Goal: Information Seeking & Learning: Learn about a topic

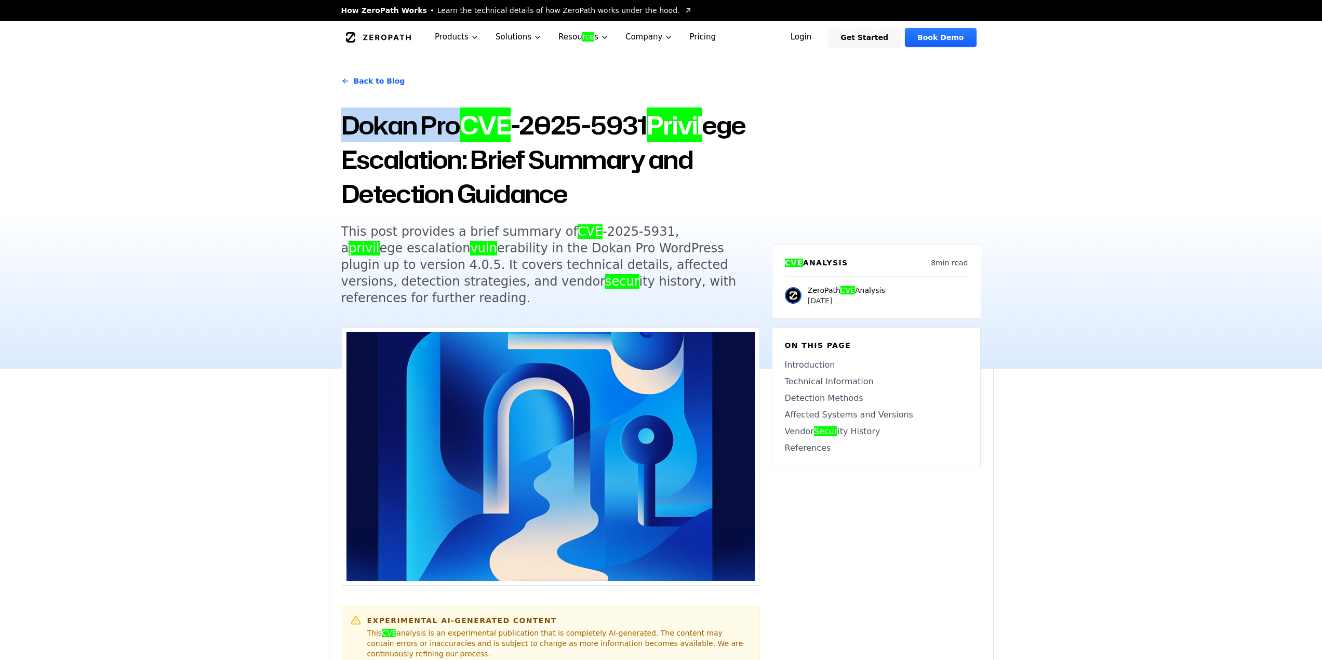
drag, startPoint x: 344, startPoint y: 123, endPoint x: 460, endPoint y: 125, distance: 115.4
click at [460, 125] on h1 "Dokan Pro CVE -2025-5931 Privil ege Escalation: Brief Summary and Detection Gui…" at bounding box center [550, 159] width 418 height 103
click at [369, 80] on link "Back to Blog" at bounding box center [373, 81] width 64 height 29
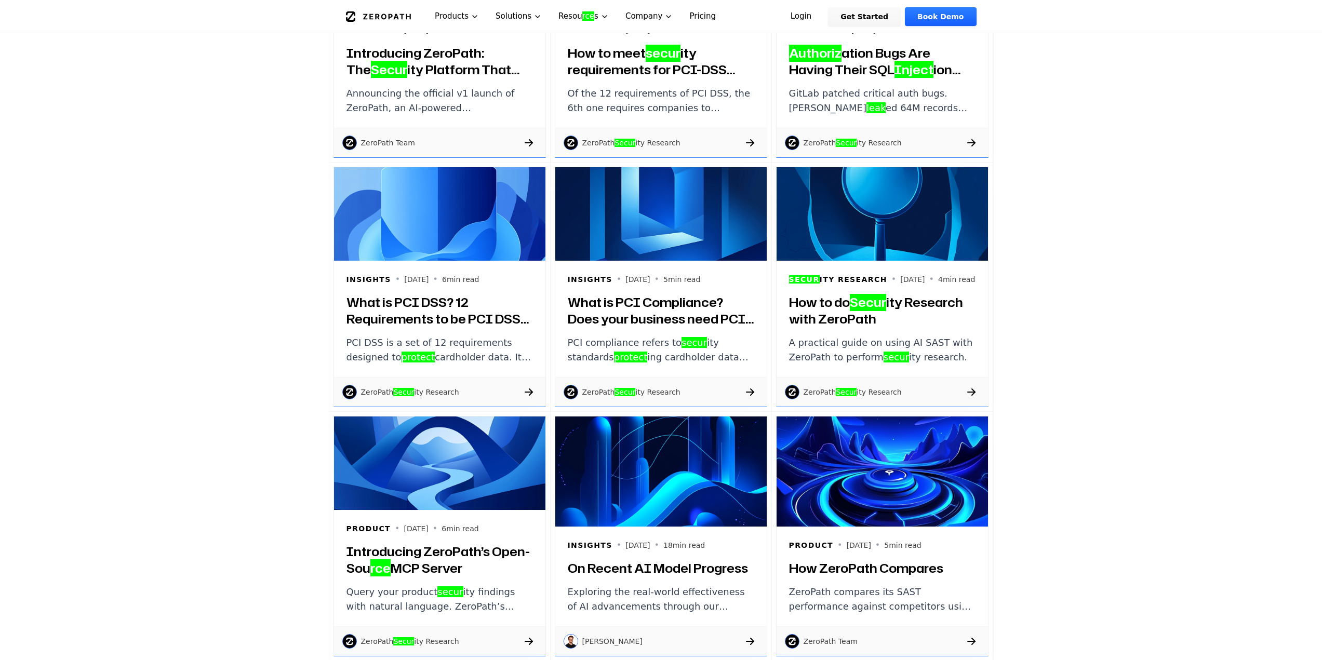
scroll to position [624, 0]
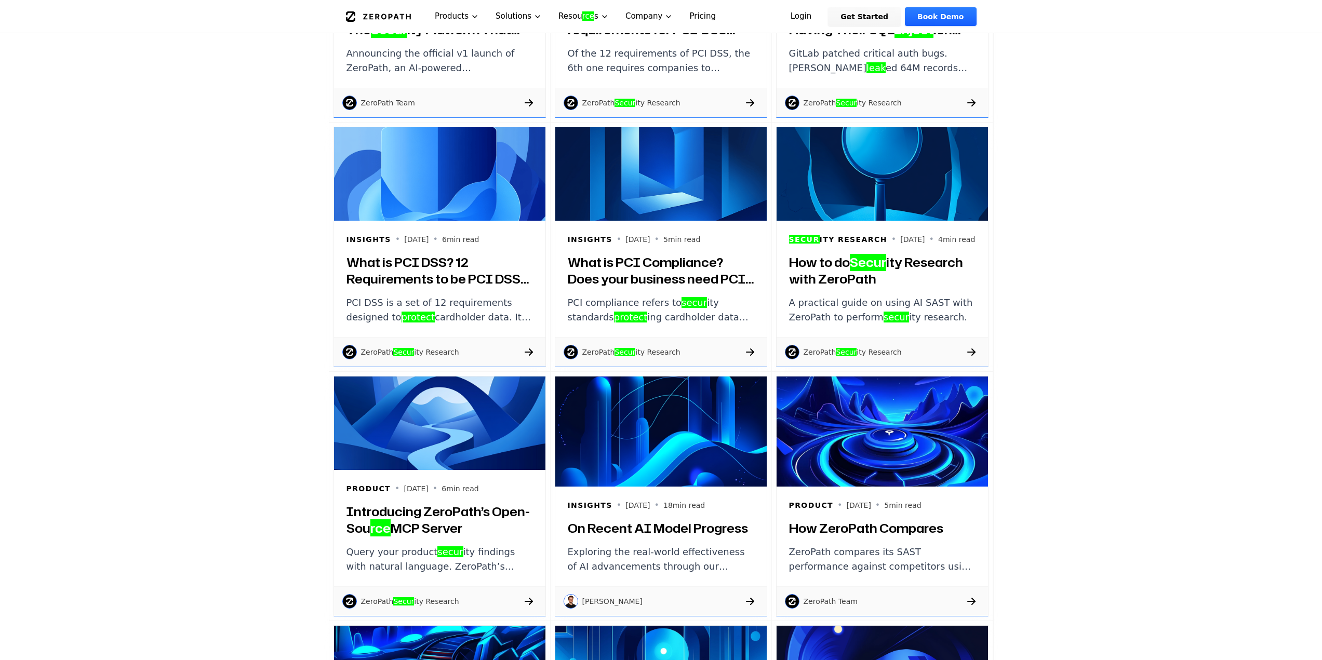
click at [250, 238] on div "Product • 2025-08-12 • 12 min read Introducing ZeroPath: The Secur ity Platform…" at bounding box center [661, 497] width 1322 height 1298
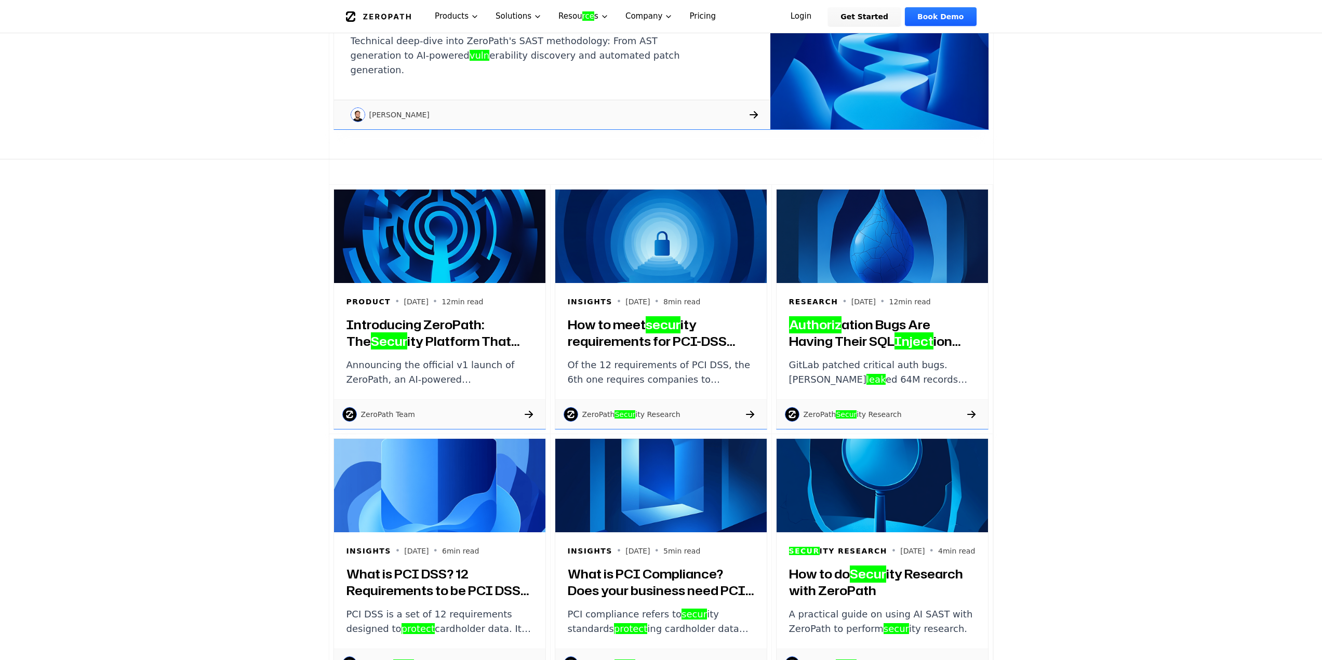
scroll to position [0, 0]
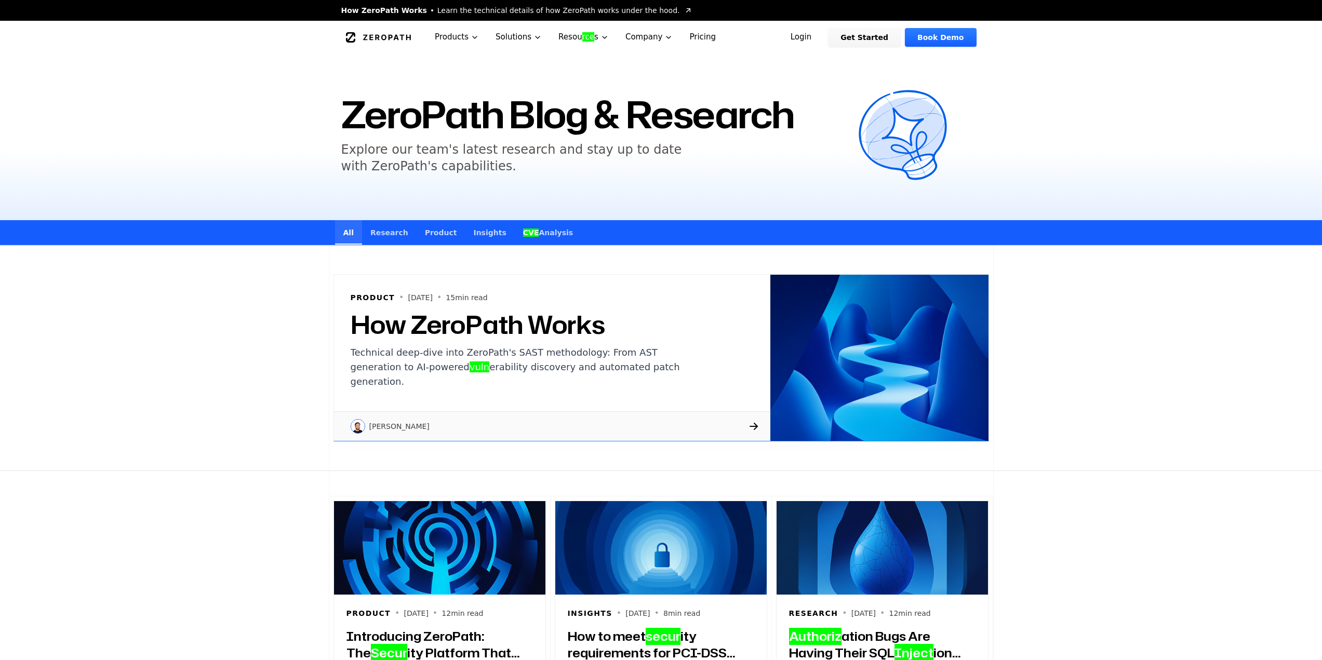
click at [538, 237] on span "CVE Analysis" at bounding box center [548, 233] width 50 height 10
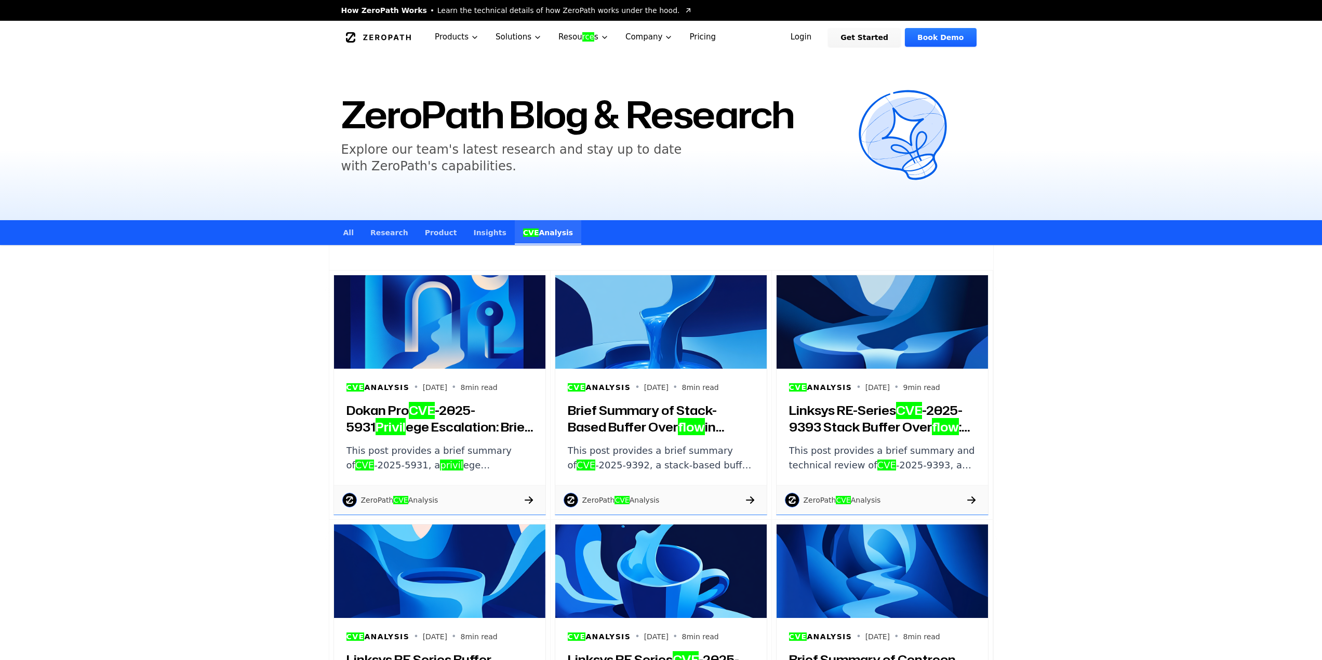
click at [341, 231] on link "All" at bounding box center [348, 232] width 27 height 24
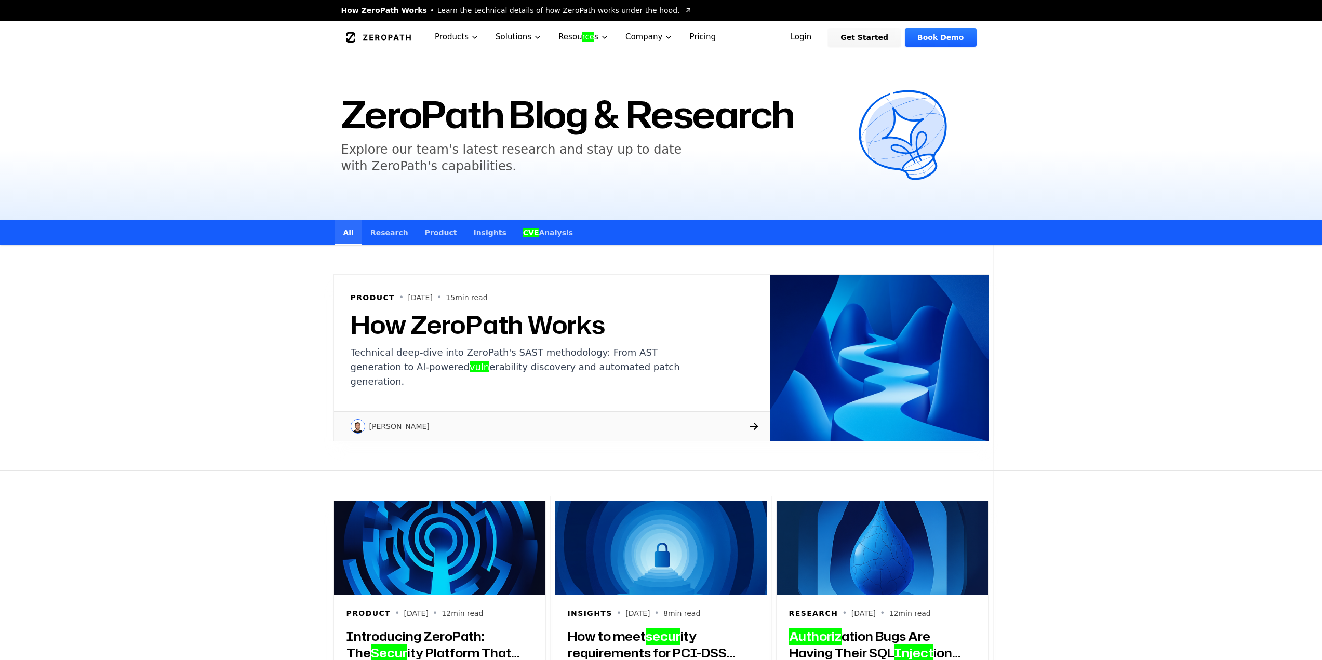
click at [533, 228] on span "CVE Analysis" at bounding box center [548, 233] width 50 height 10
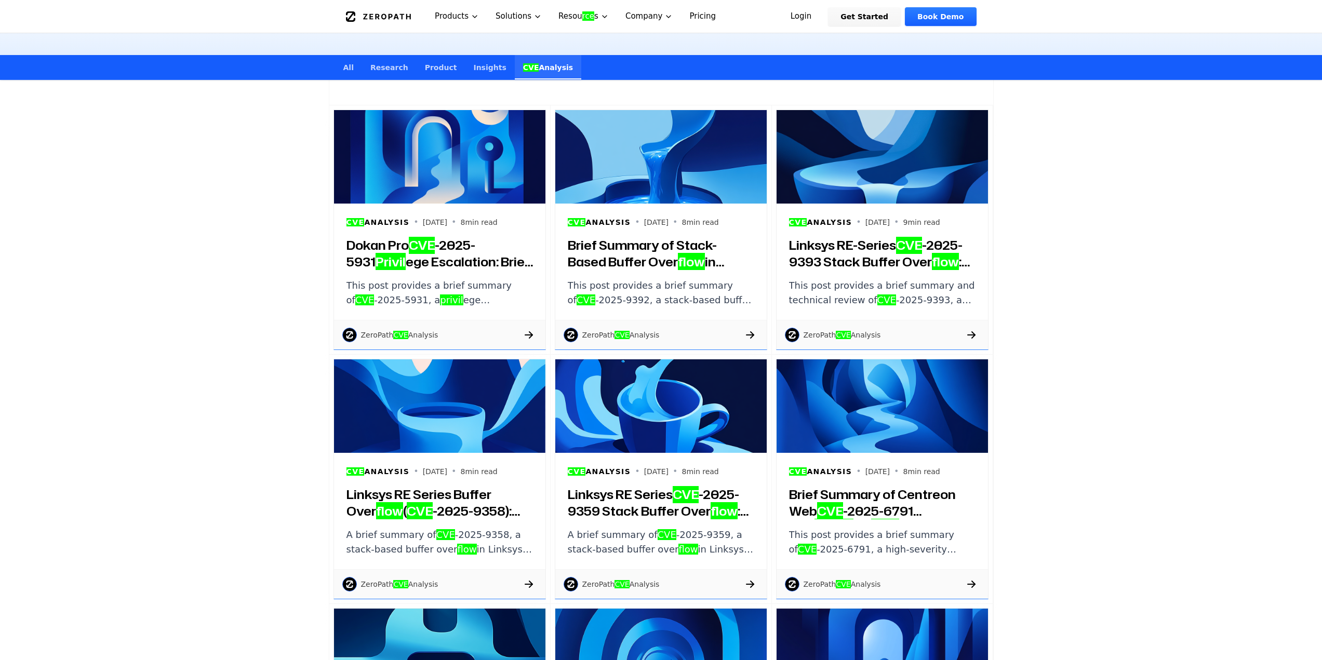
scroll to position [208, 0]
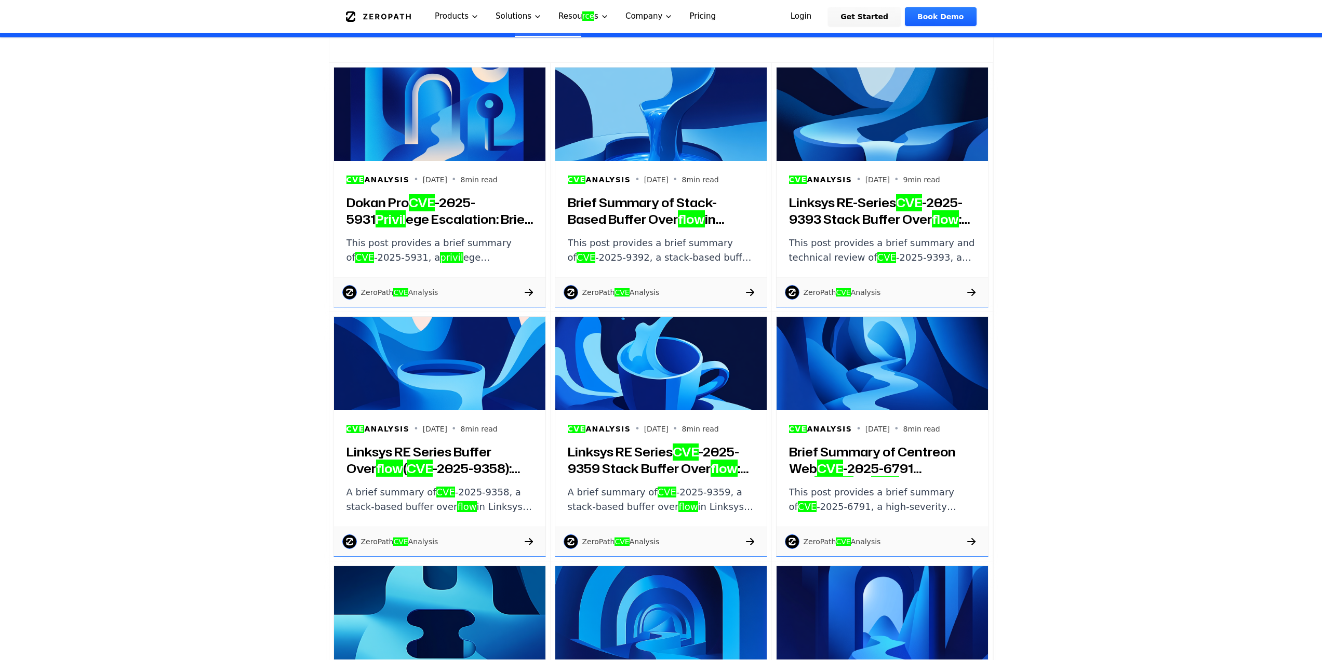
click at [613, 195] on h3 "Brief Summary of Stack-Based Buffer Over flow in Linksys RE Series ( CVE -2025-…" at bounding box center [661, 210] width 187 height 33
click at [909, 204] on em "CVE" at bounding box center [909, 203] width 26 height 18
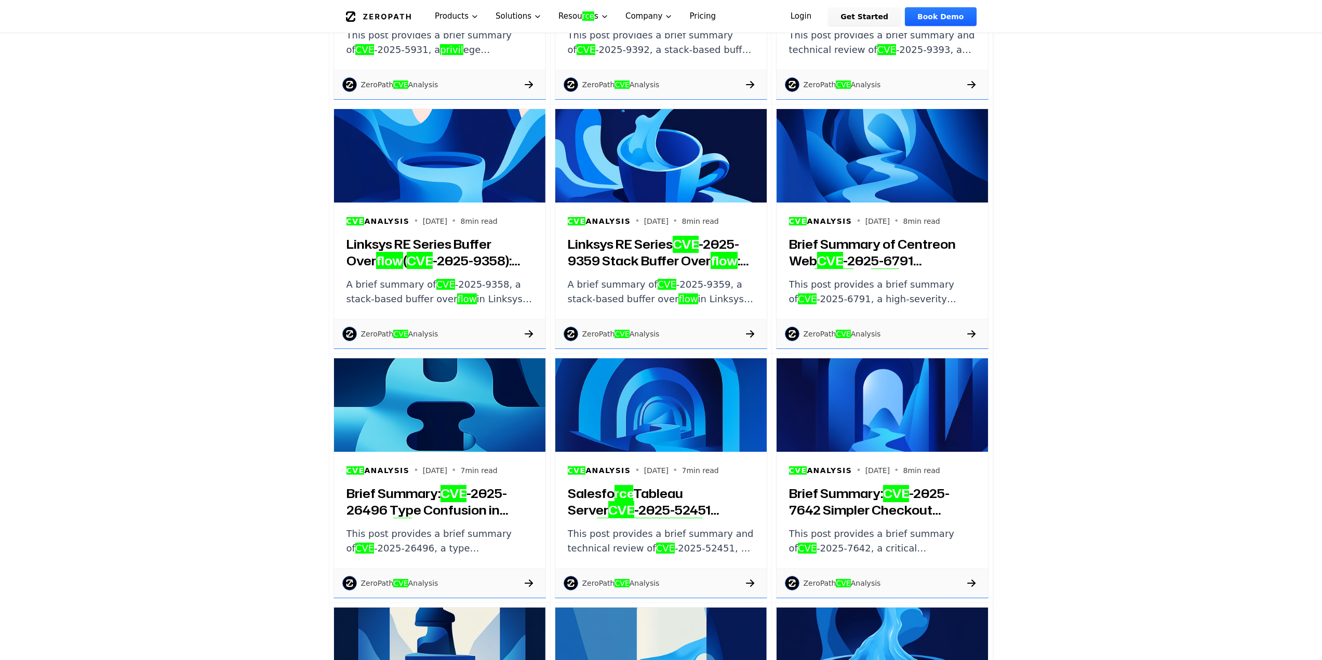
scroll to position [520, 0]
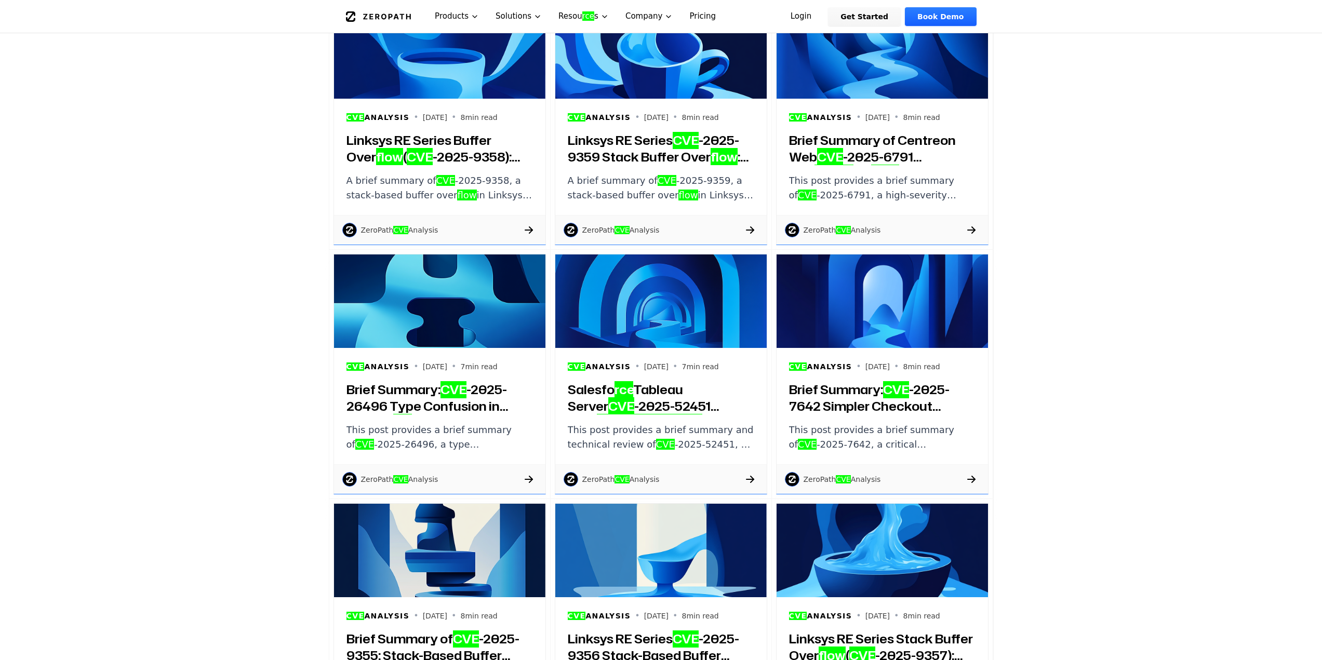
click at [394, 140] on h3 "Linksys RE Series Buffer Over flow ( CVE -2025-9358): Brief Summary and Technic…" at bounding box center [440, 148] width 187 height 33
click at [683, 142] on em "CVE" at bounding box center [686, 140] width 26 height 18
click at [865, 145] on h3 "Brief Summary of Centreon Web CVE -2025-6791 SQL Inject ion Vuln erability" at bounding box center [882, 148] width 187 height 33
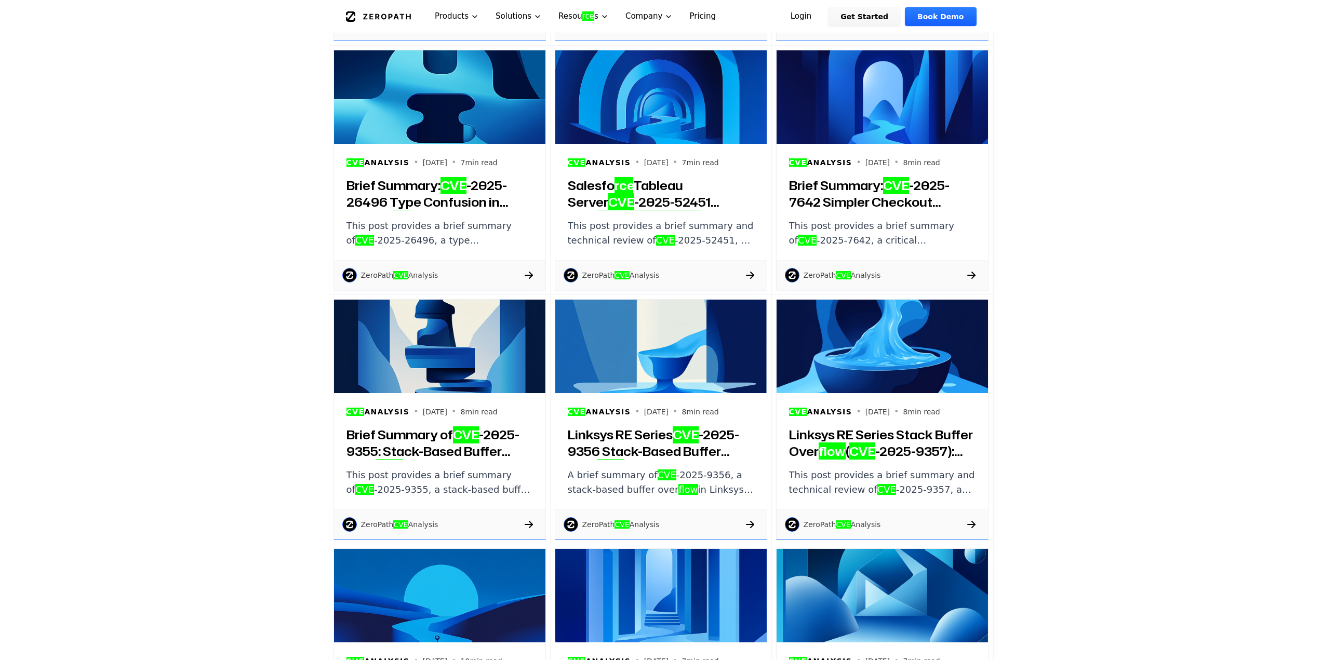
scroll to position [727, 0]
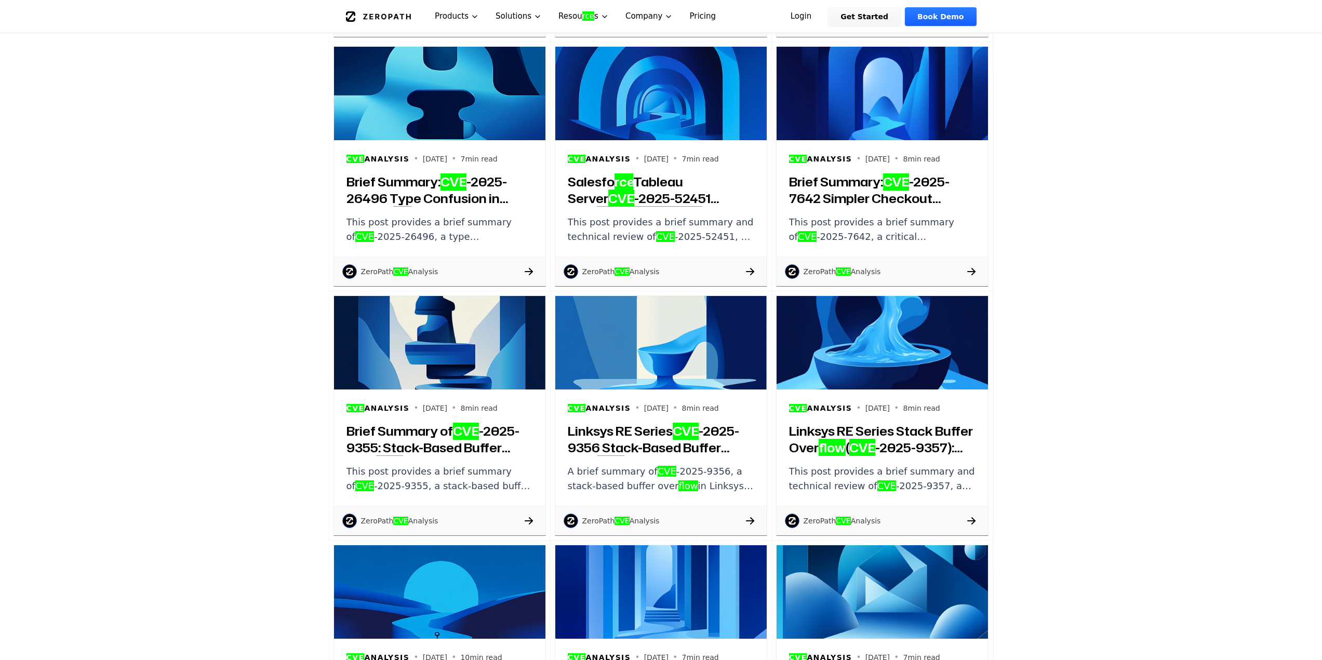
click at [381, 188] on h3 "Brief Summary: CVE -2025-26496 Type Confusion in Salesfo rce Tableau Server and…" at bounding box center [440, 190] width 187 height 33
click at [708, 184] on h3 "Salesfo rce Tableau Server CVE -2025-52451 Path Travers al: Brief Summary and T…" at bounding box center [661, 190] width 187 height 33
click at [852, 179] on h3 "Brief Summary: CVE -2025-7642 Simpler Checkout WordPress Plugin Authentication …" at bounding box center [882, 190] width 187 height 33
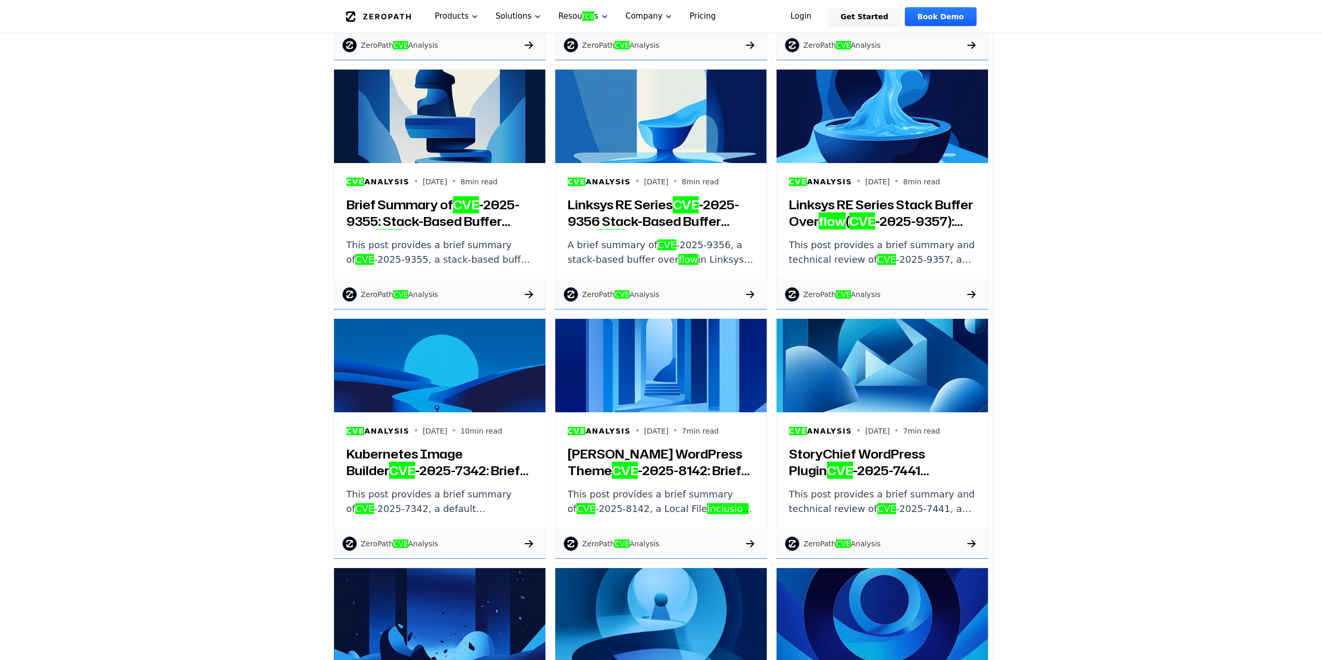
scroll to position [935, 0]
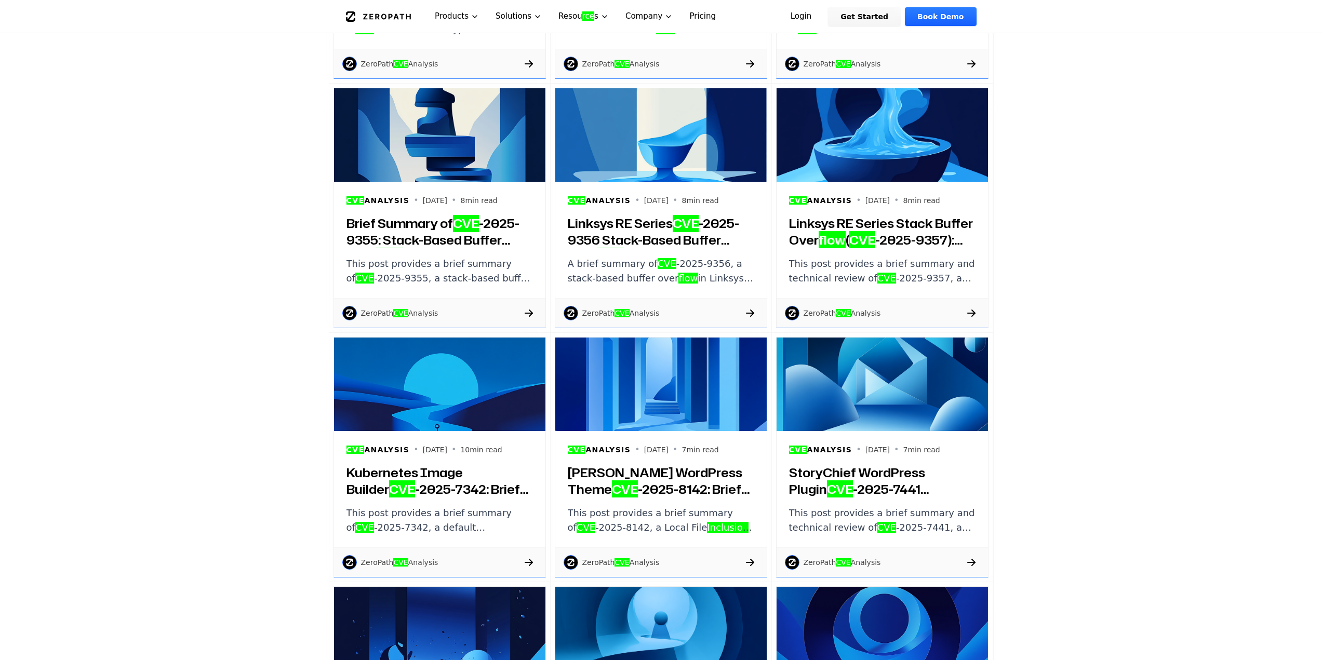
click at [423, 226] on h3 "Brief Summary of CVE -2025-9355: Stack-Based Buffer Over flow in Linksys RE Ser…" at bounding box center [440, 231] width 187 height 33
click at [688, 236] on h3 "Linksys RE Series CVE -2025-9356 Stack-Based Buffer Over flow : Brief Summary a…" at bounding box center [661, 231] width 187 height 33
click at [908, 218] on h3 "Linksys RE Series Stack Buffer Over flow ( CVE -2025-9357): Brief Summary and T…" at bounding box center [882, 231] width 187 height 33
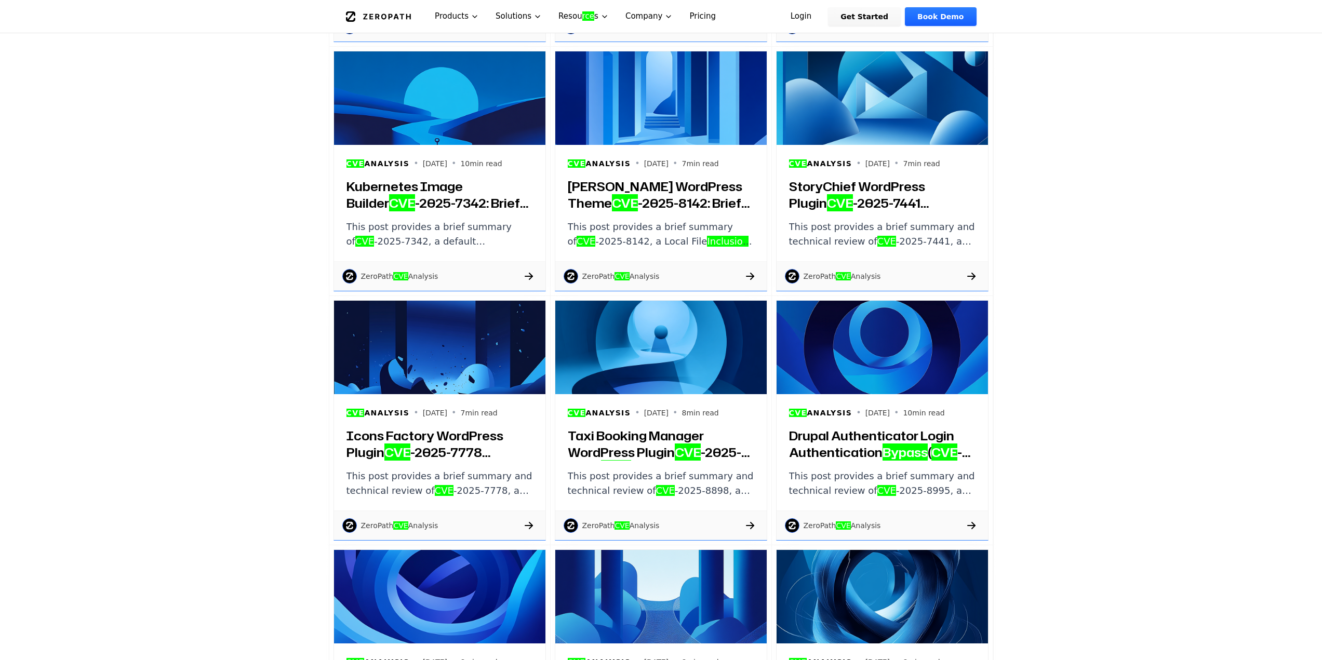
scroll to position [1247, 0]
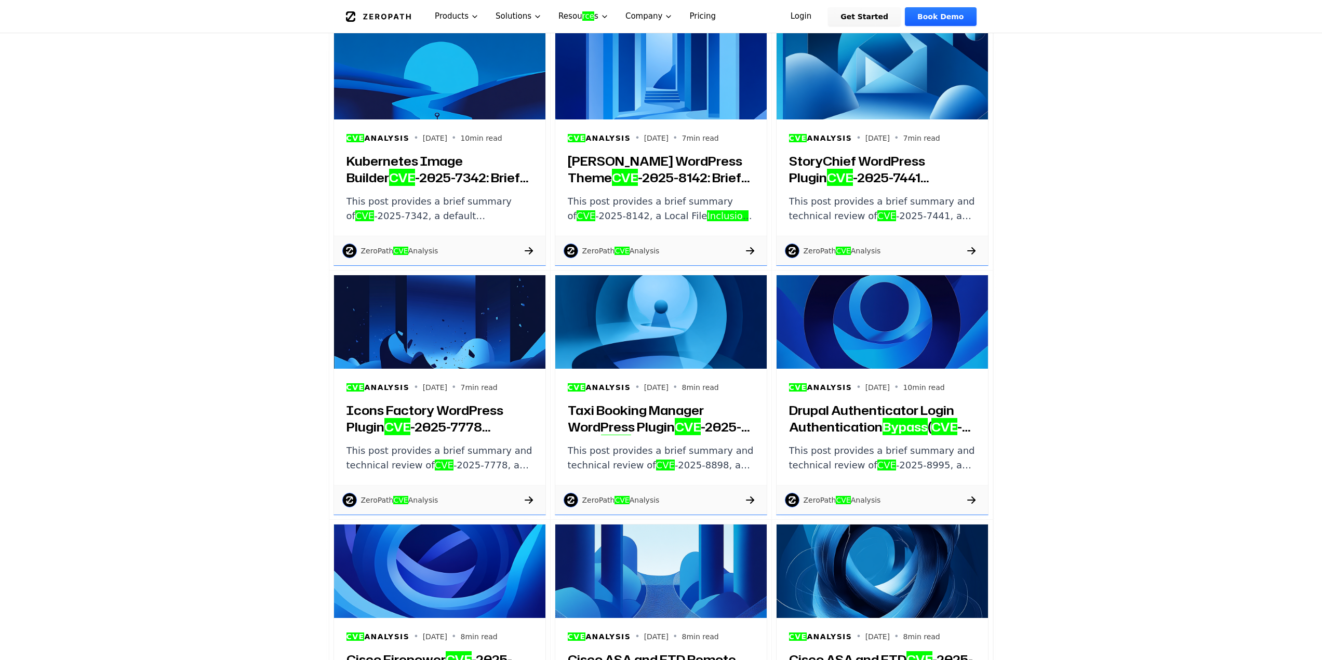
click at [399, 161] on h3 "Kubernetes Image Builder CVE -2025-7342: Brief Summary of Default Credentials V…" at bounding box center [440, 169] width 187 height 33
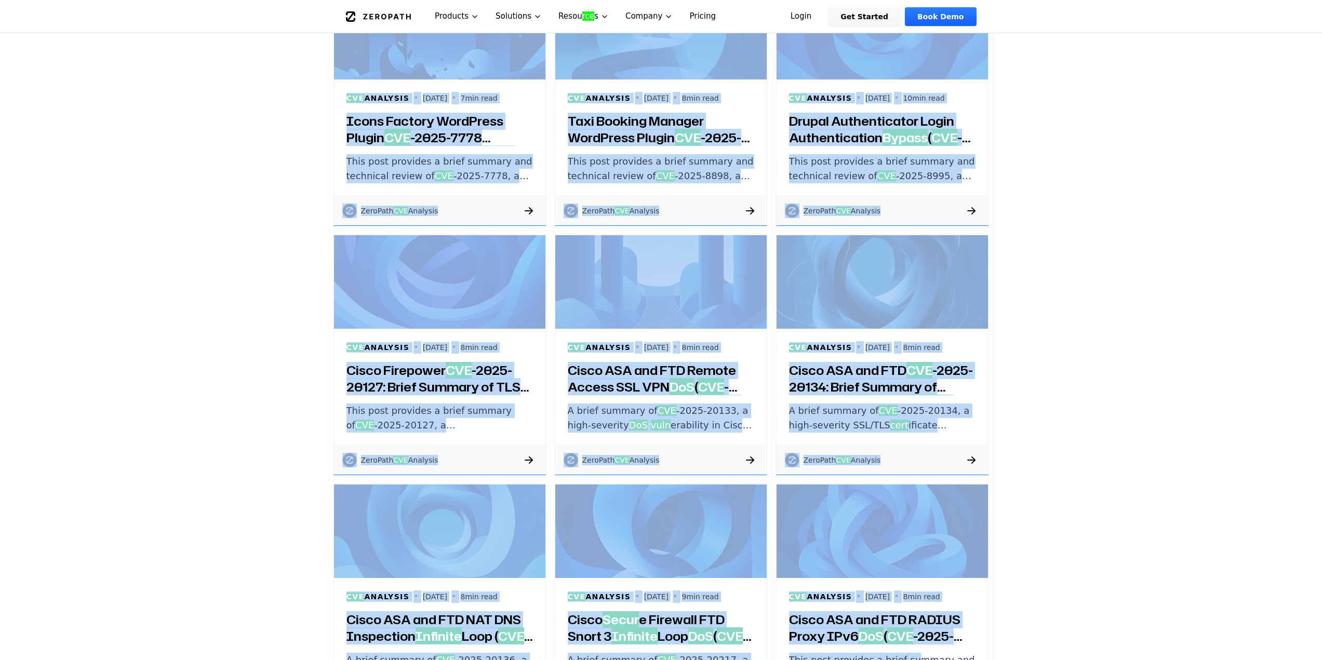
scroll to position [1578, 0]
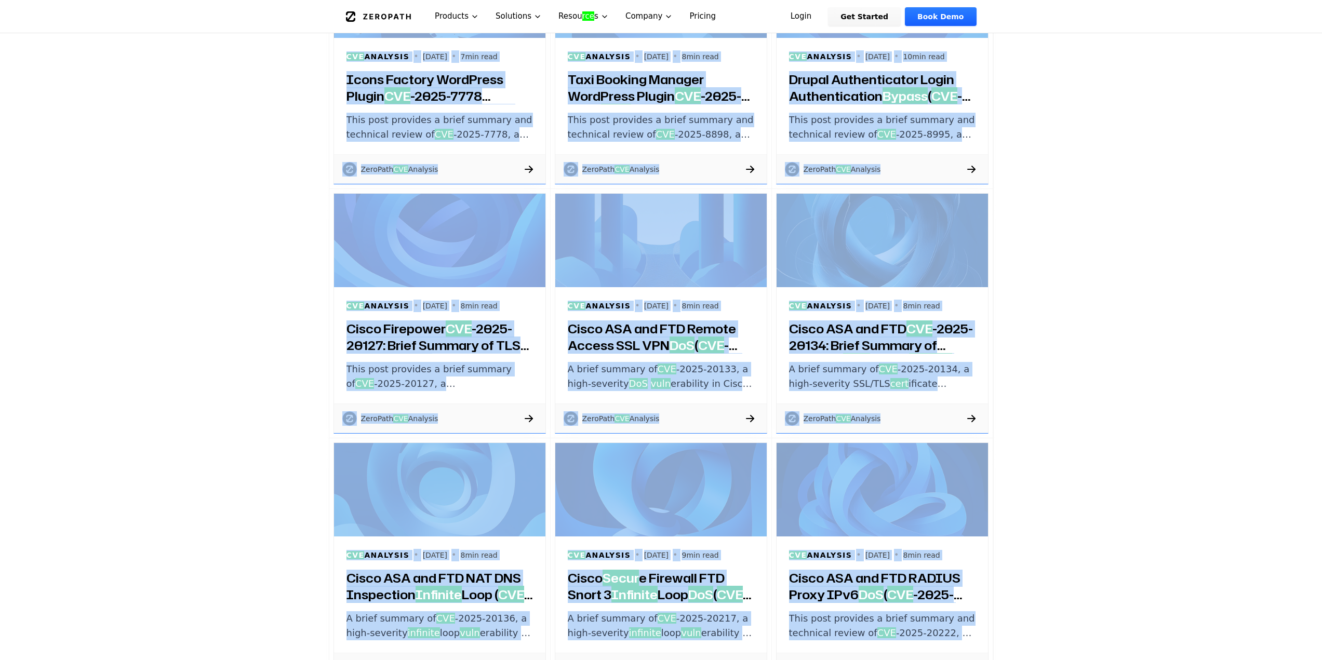
drag, startPoint x: 323, startPoint y: 159, endPoint x: 986, endPoint y: 644, distance: 821.6
copy div "Kubernetes Image Builder CVE -2025-7342: Brief Summary of Default Credentials V…"
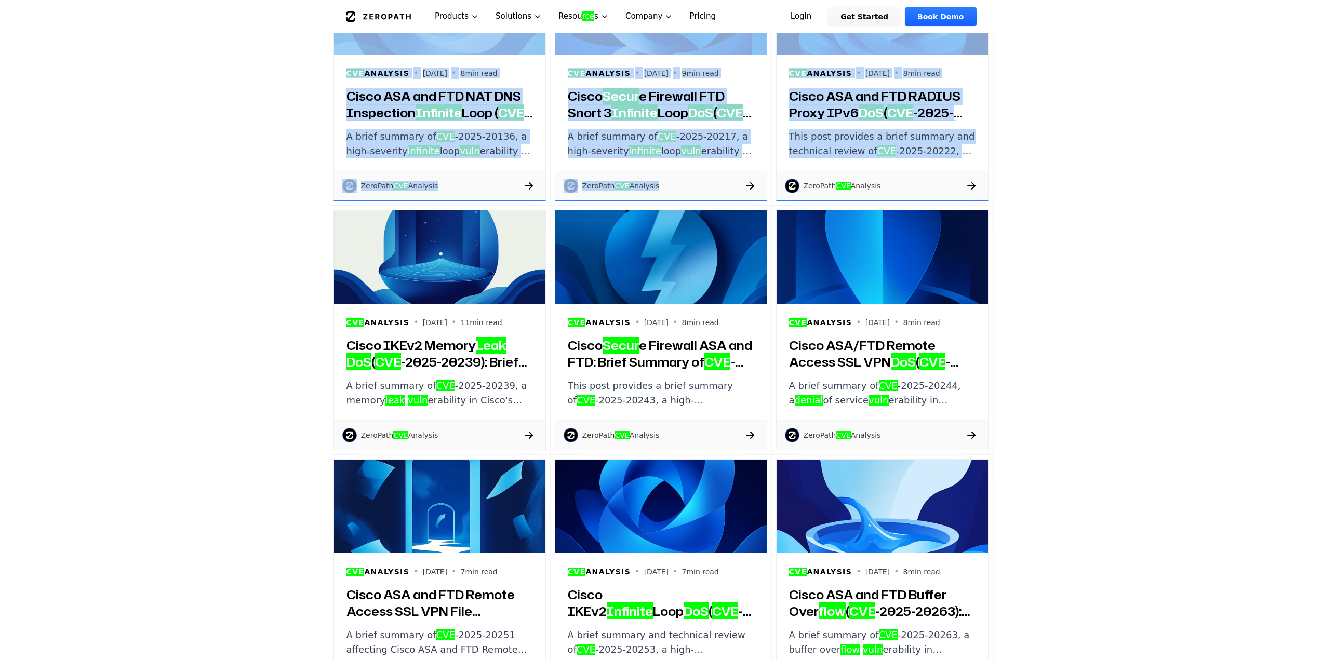
scroll to position [2098, 0]
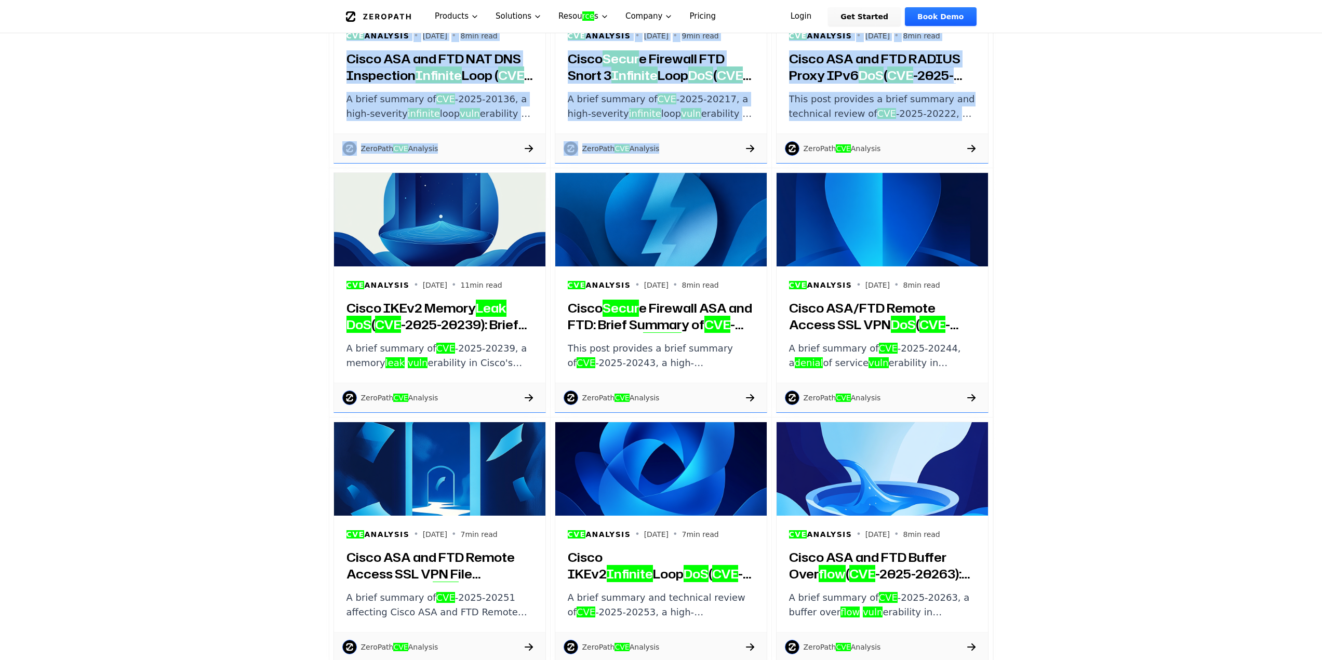
click at [899, 43] on div "CVE Analysis • 2025-08-14 • 8 min read Cisco ASA and FTD RADIUS Proxy IPv6 DoS …" at bounding box center [882, 75] width 211 height 116
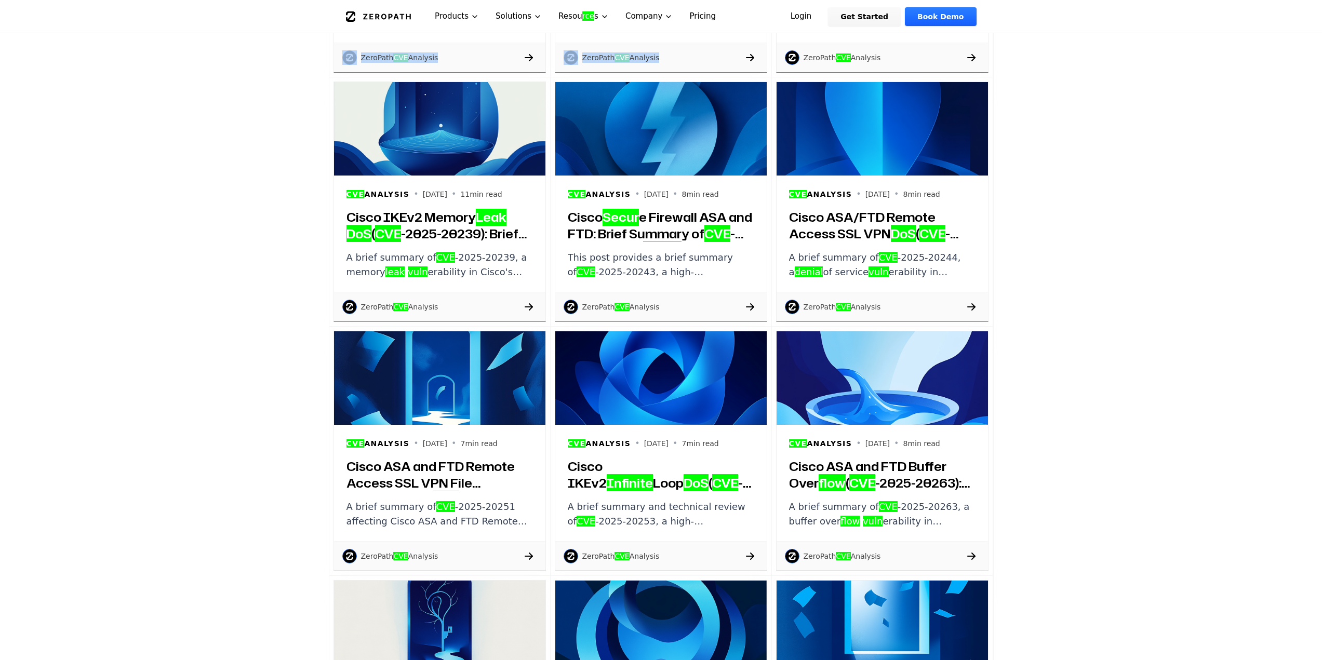
scroll to position [2202, 0]
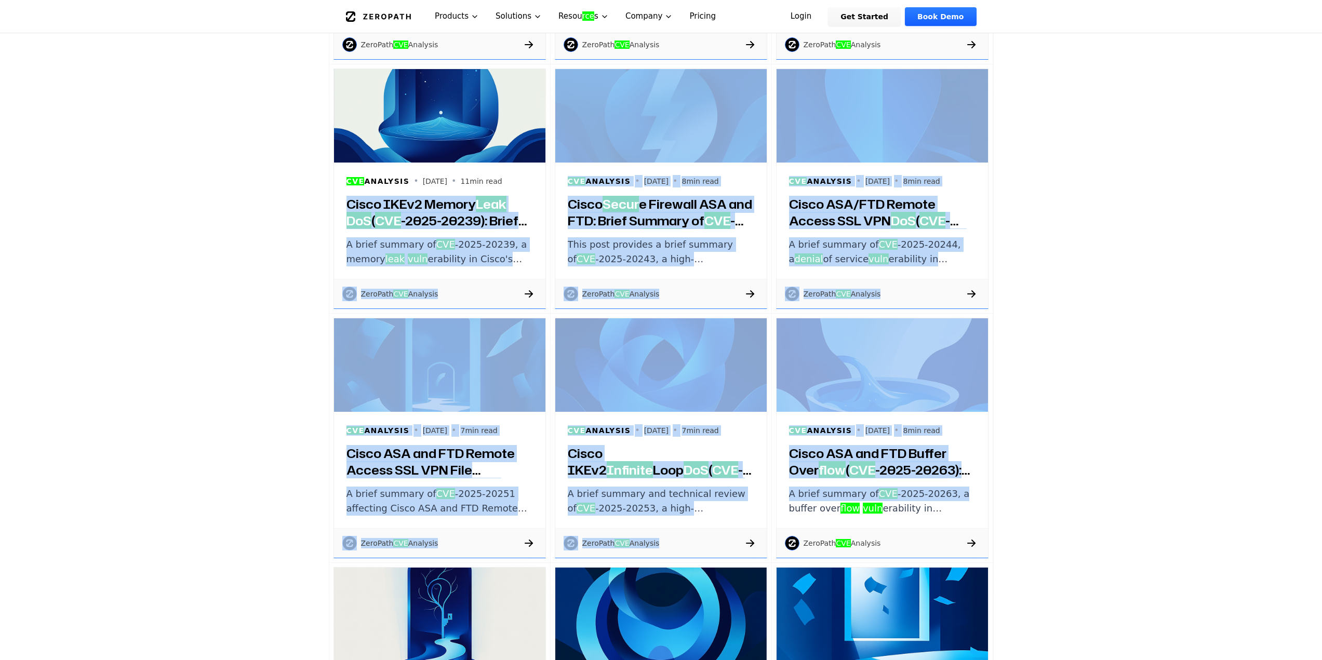
drag, startPoint x: 315, startPoint y: 201, endPoint x: 1026, endPoint y: 488, distance: 766.7
copy div "Cisco IKEv2 Memory Leak DoS ( CVE -2025-20239): Brief Summary and Technical Rev…"
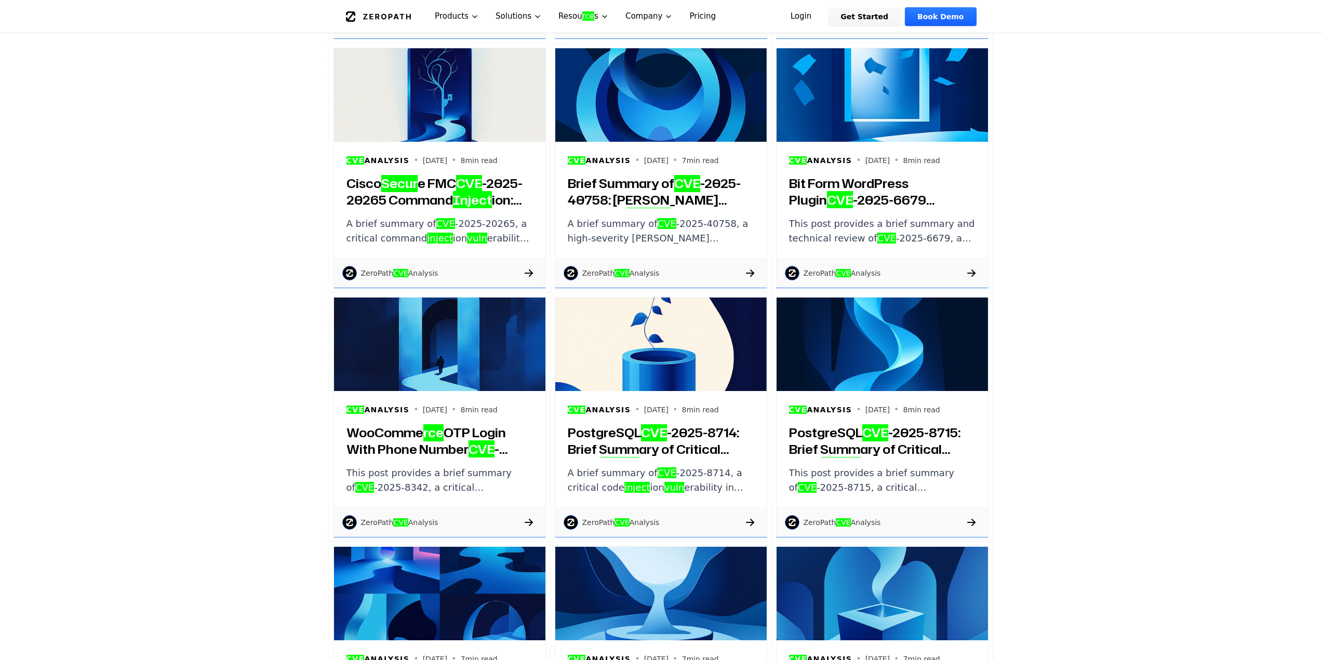
scroll to position [2825, 0]
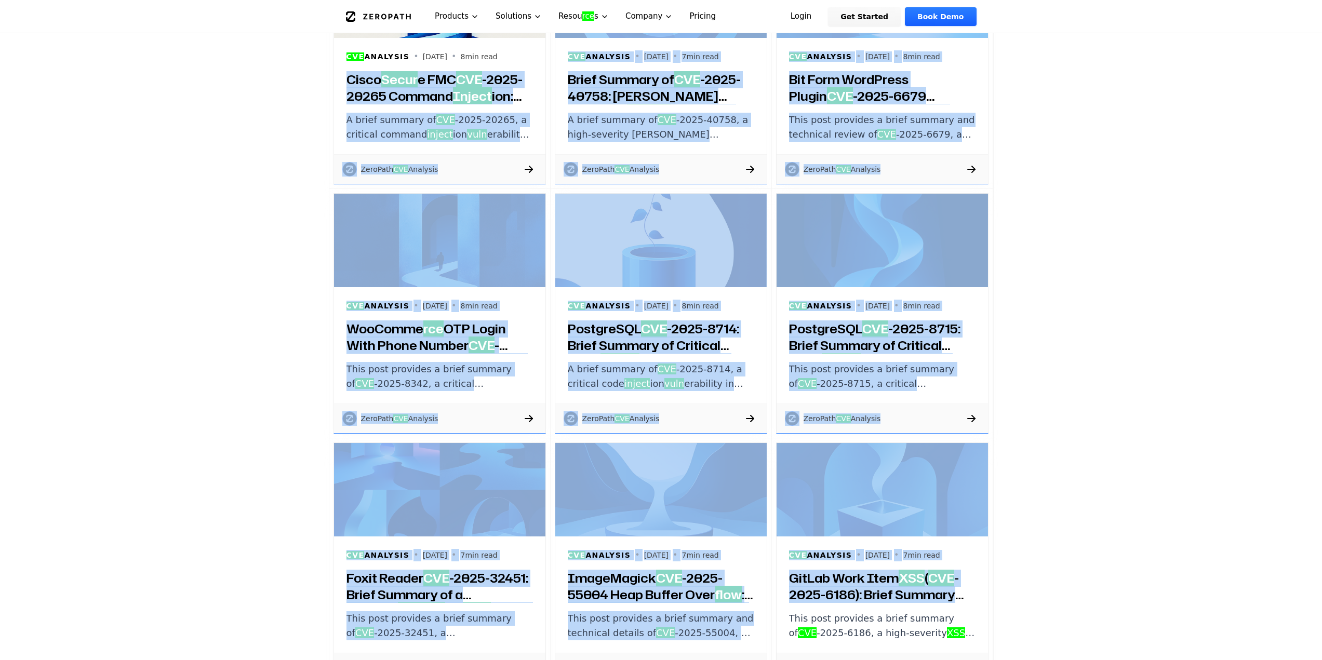
drag, startPoint x: 311, startPoint y: 78, endPoint x: 985, endPoint y: 598, distance: 851.4
copy div "Cisco Secur e FMC CVE -2025-20265 Command Inject ion: Brief Summary and Patch G…"
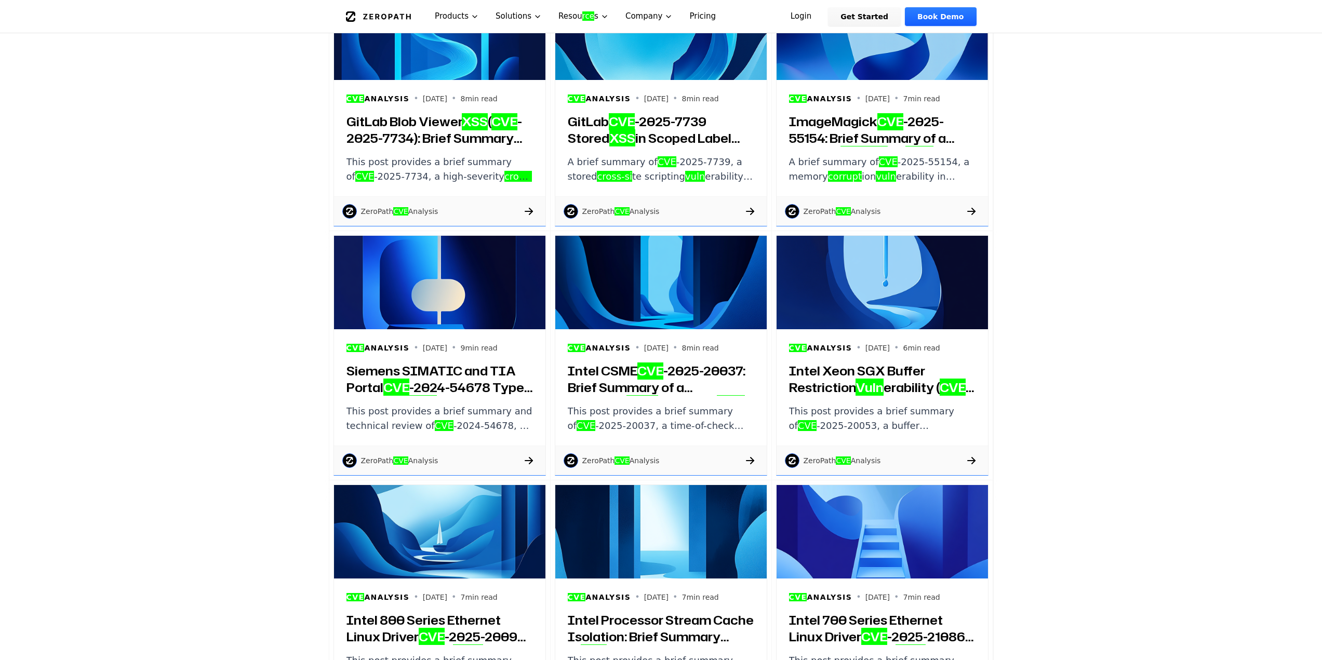
scroll to position [3552, 0]
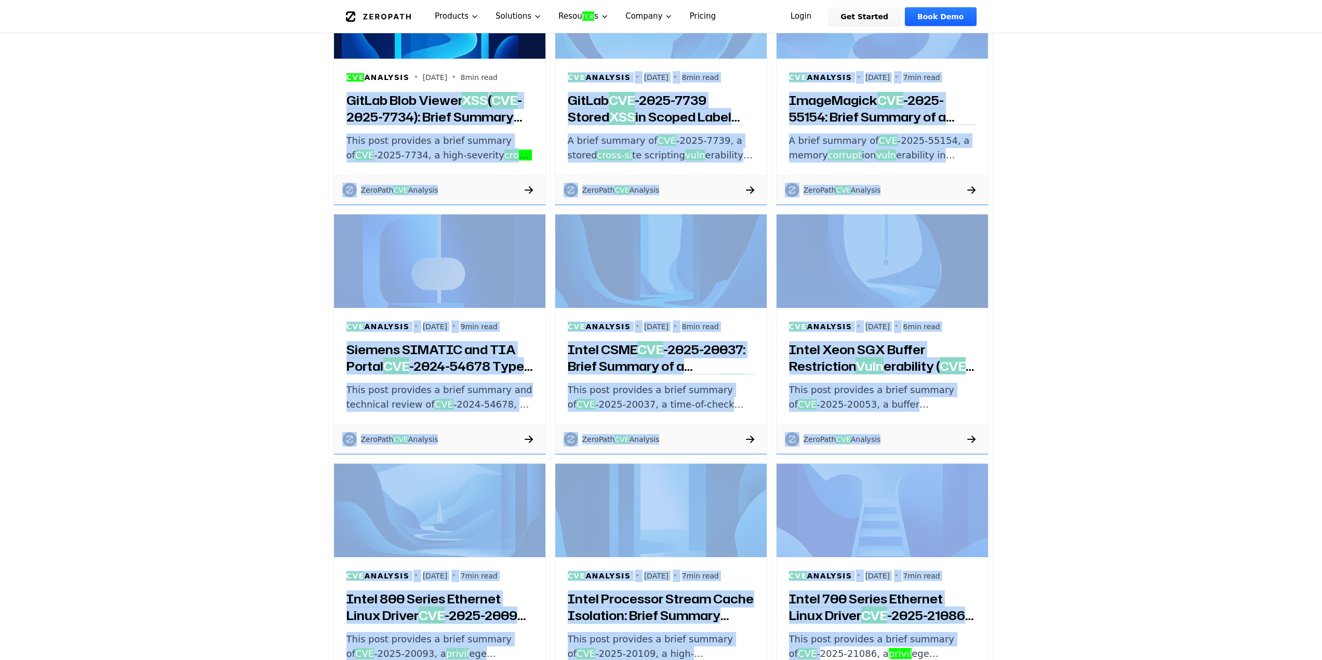
drag, startPoint x: 319, startPoint y: 92, endPoint x: 1009, endPoint y: 628, distance: 873.6
copy div "GitLab Blob Viewer XSS ( CVE -2025-7734): Brief Summary and Patch Guidance This…"
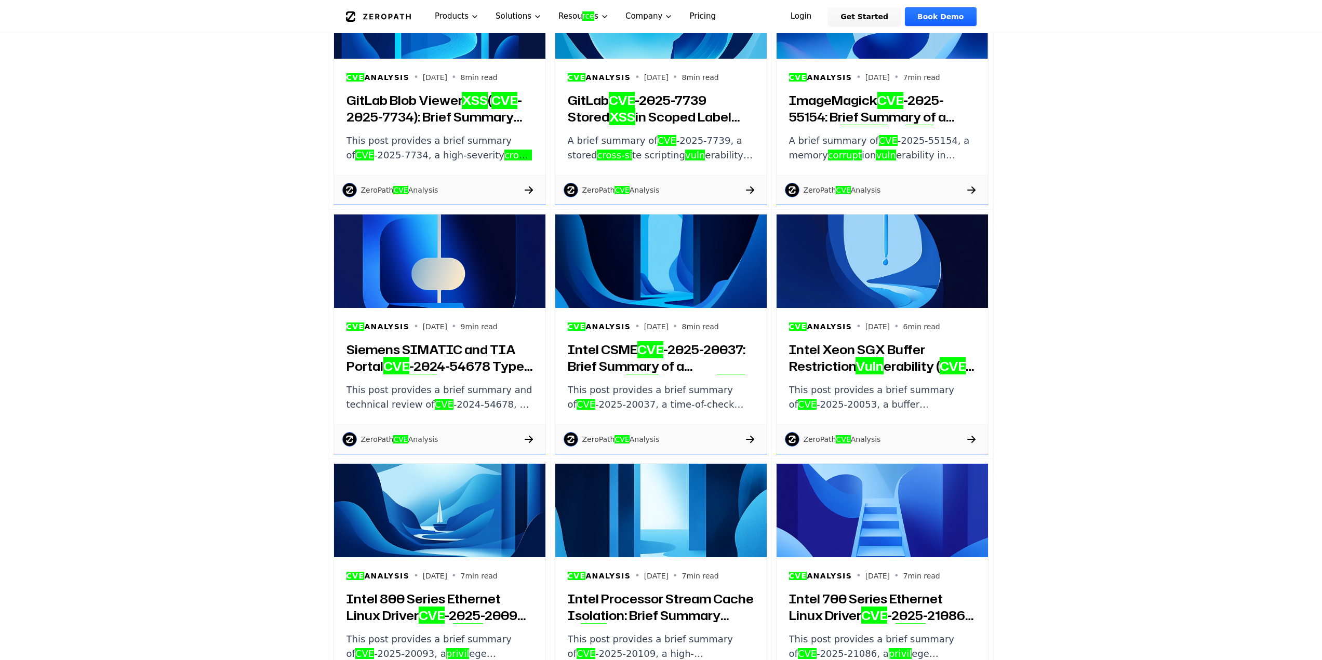
click at [403, 100] on h3 "GitLab Blob Viewer XSS ( CVE -2025-7734): Brief Summary and Patch Guidance" at bounding box center [440, 108] width 187 height 33
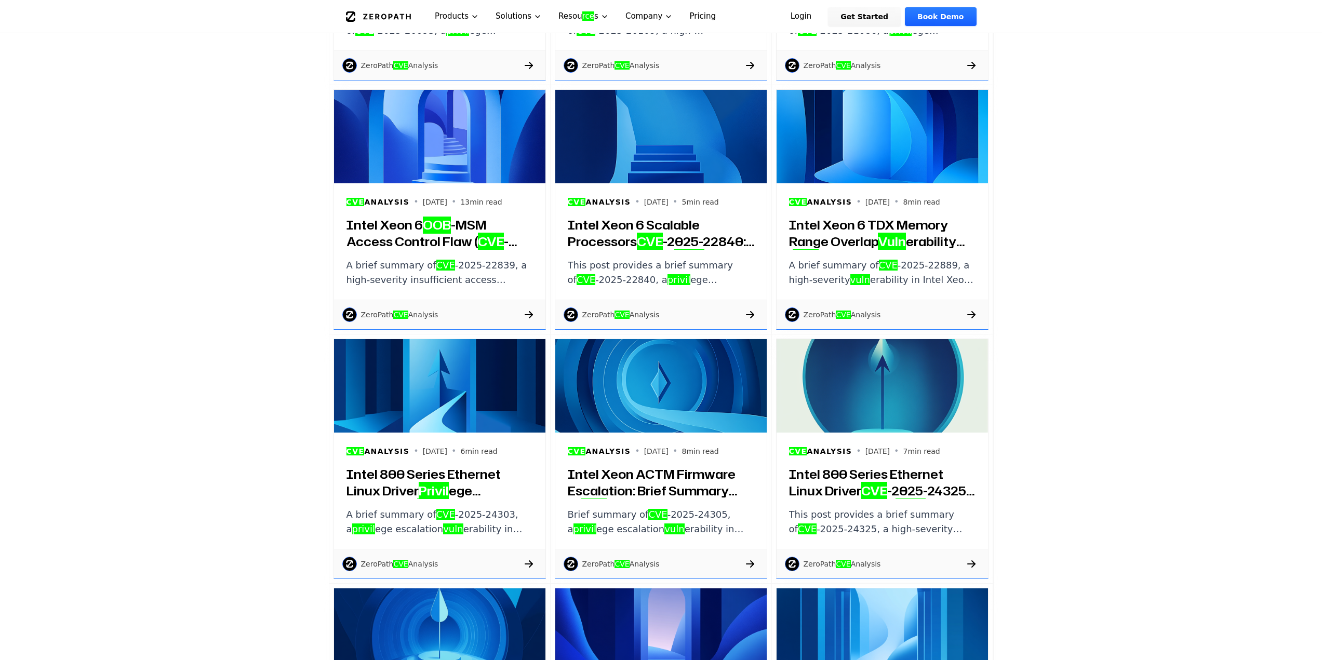
scroll to position [4280, 0]
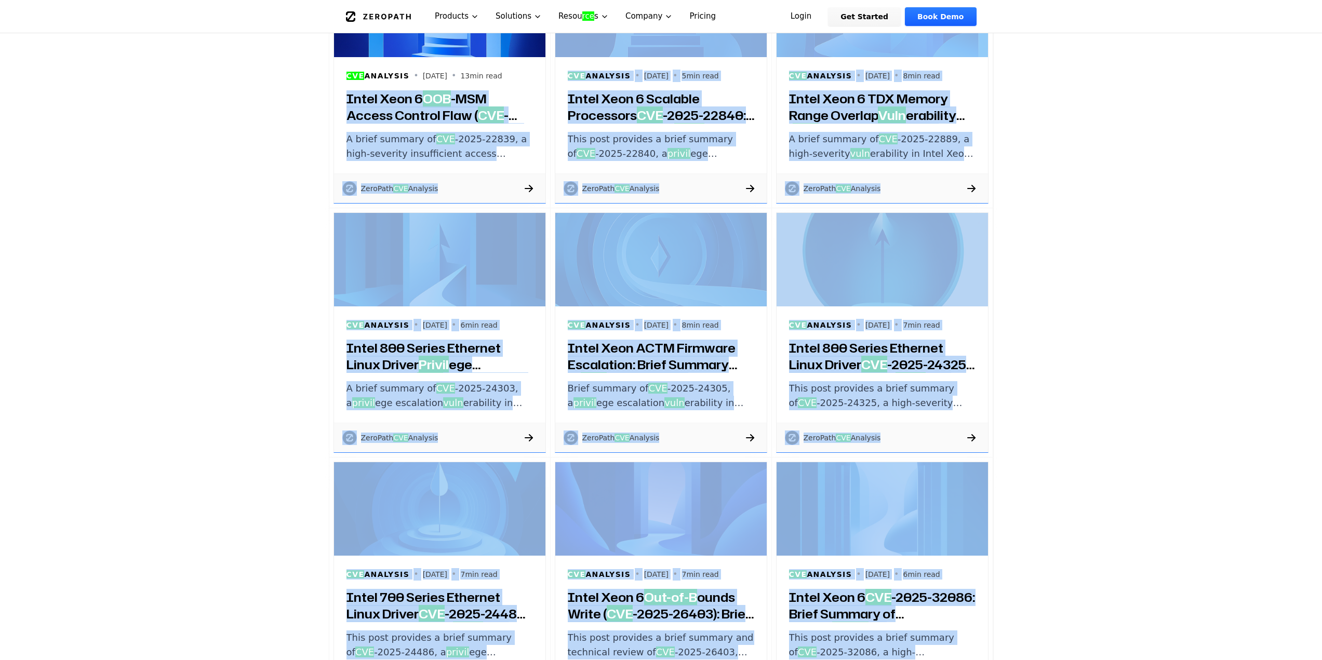
drag, startPoint x: 294, startPoint y: 121, endPoint x: 1012, endPoint y: 652, distance: 893.5
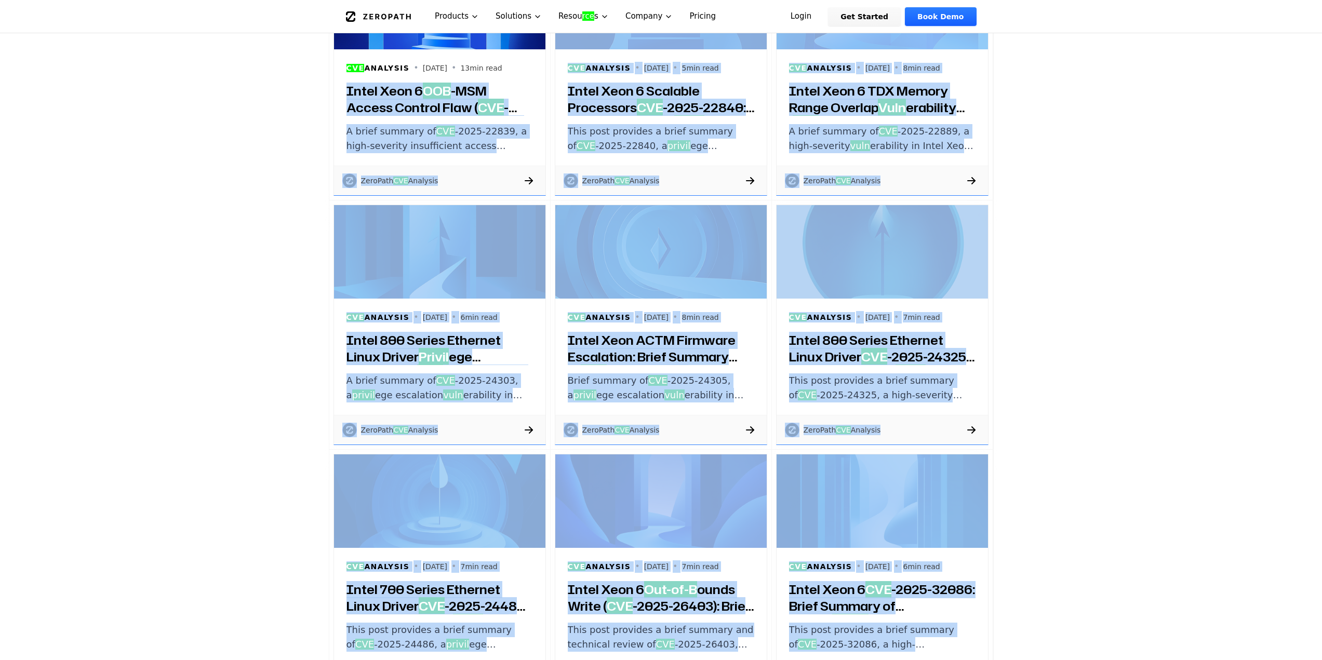
copy div "Intel Xeon 6 OOB -MSM Access Control Flaw ( CVE -2025-22839): Brief Summary and…"
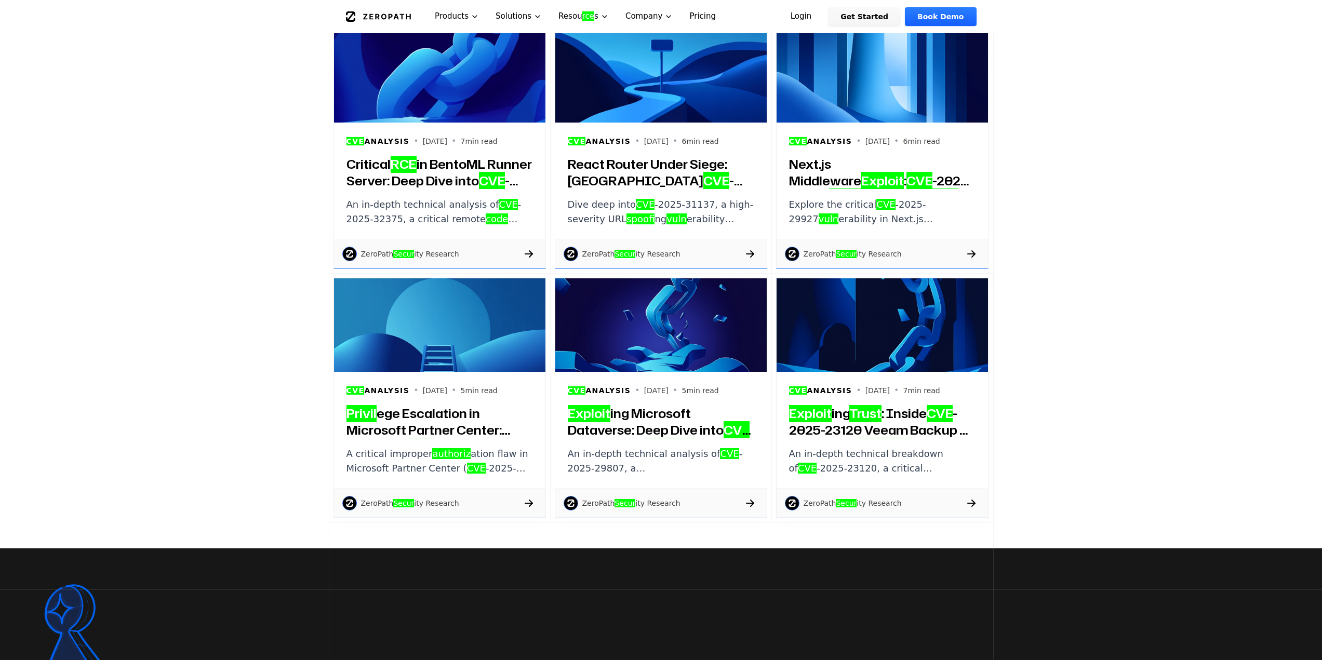
scroll to position [27897, 0]
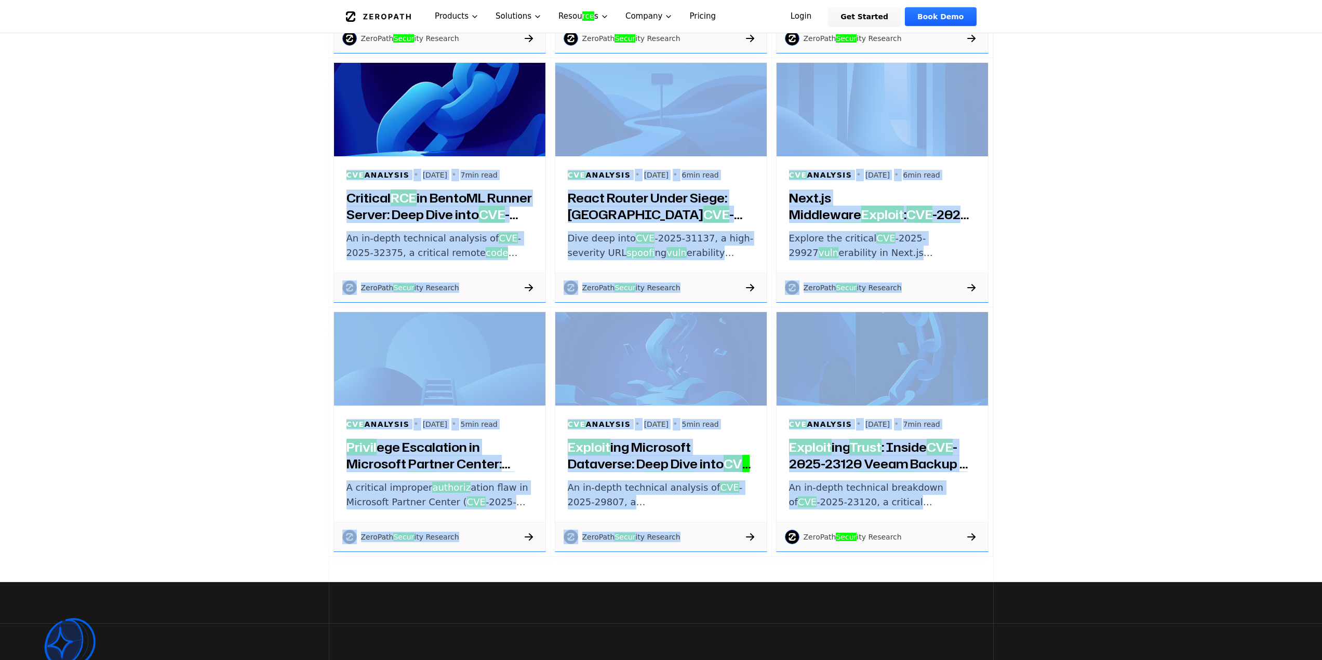
drag, startPoint x: 1022, startPoint y: 497, endPoint x: 344, endPoint y: 181, distance: 747.1
copy div "CVE Analysis • 2025-04-09 • 7 min read Critical RCE in BentoML Runner Server: D…"
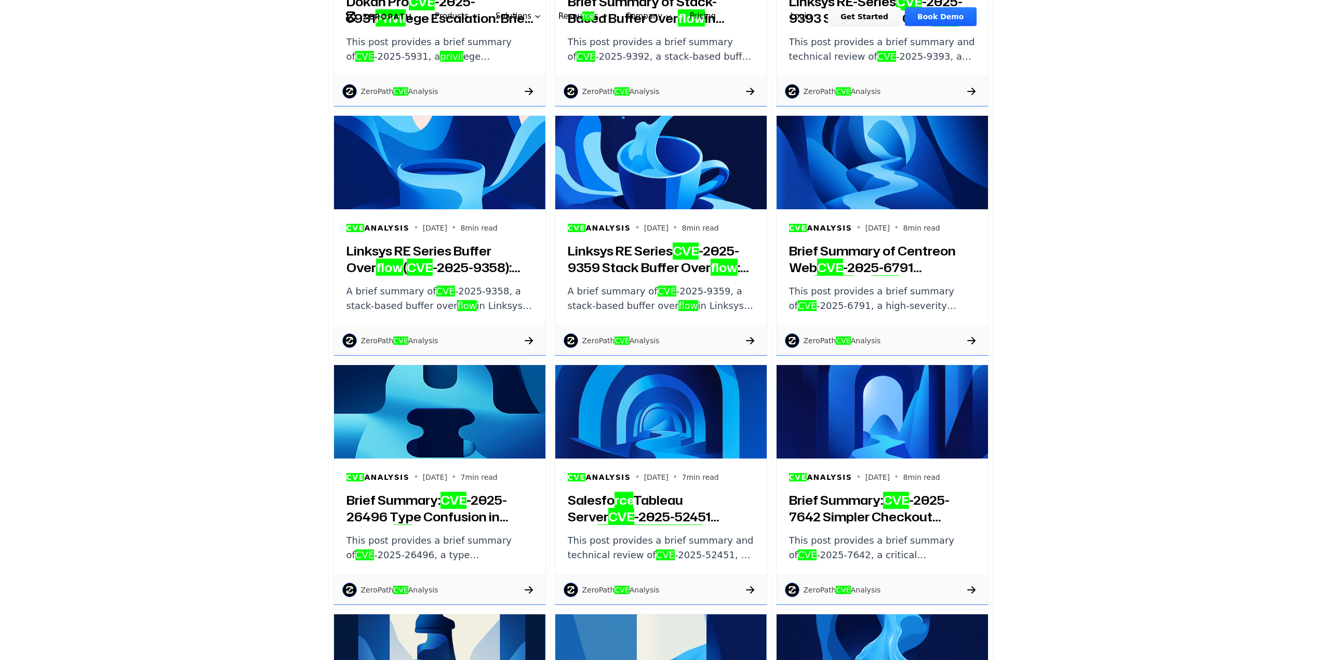
scroll to position [0, 0]
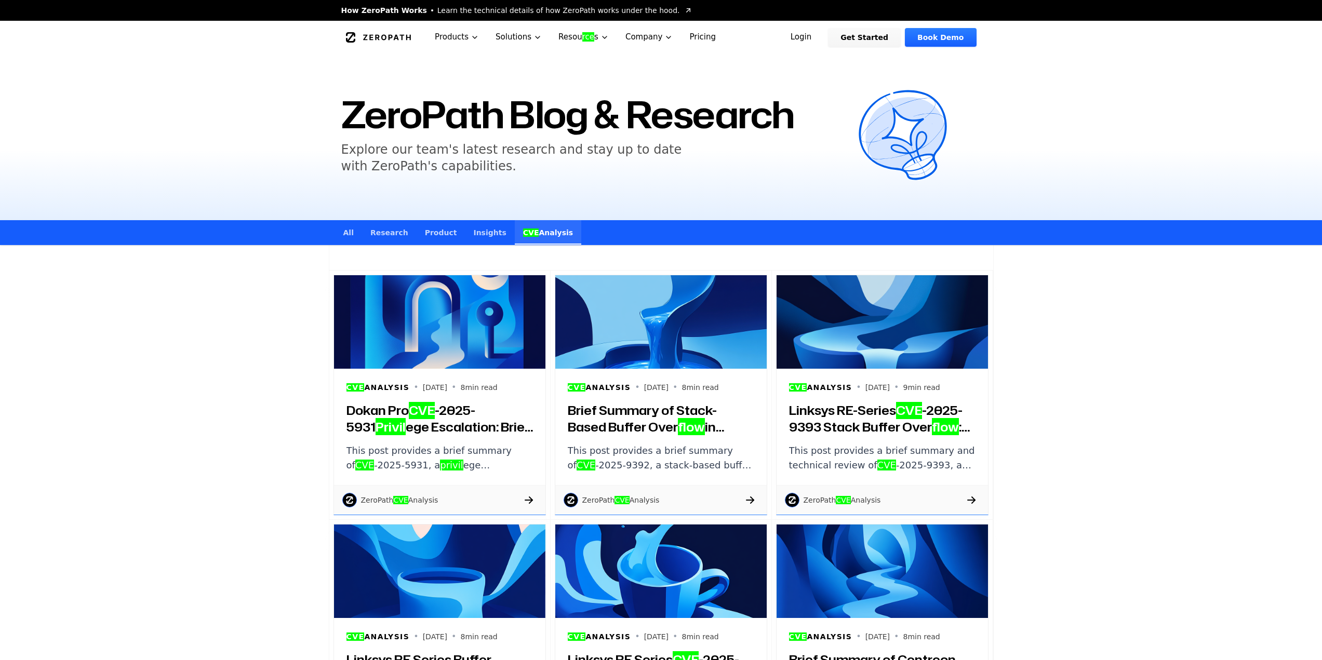
click at [467, 227] on link "Insights" at bounding box center [489, 232] width 49 height 24
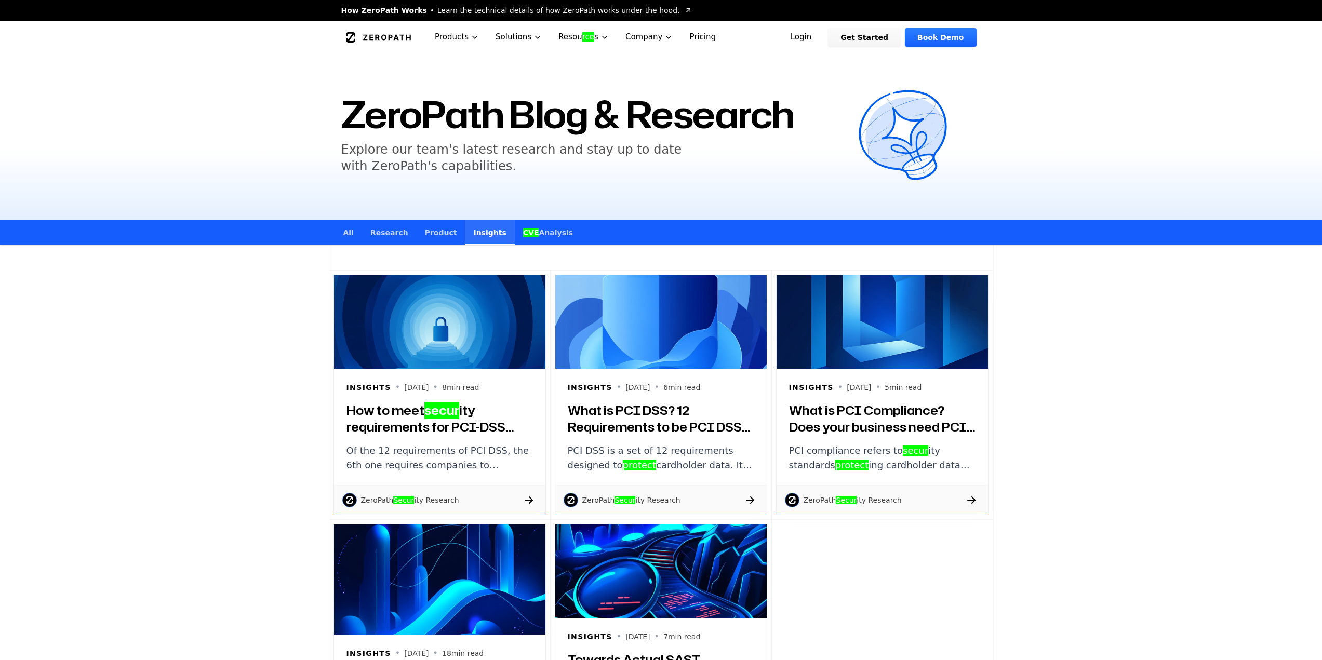
click at [429, 228] on link "Product" at bounding box center [441, 232] width 49 height 24
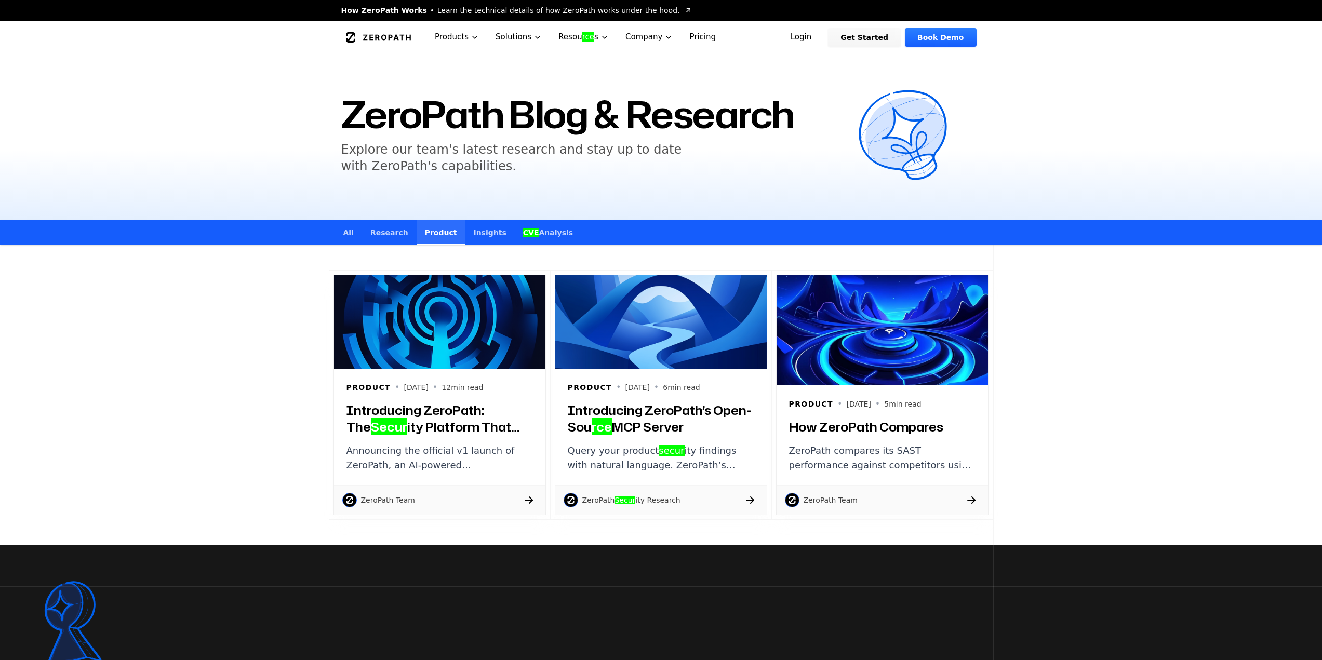
click at [391, 231] on link "Research" at bounding box center [389, 232] width 55 height 24
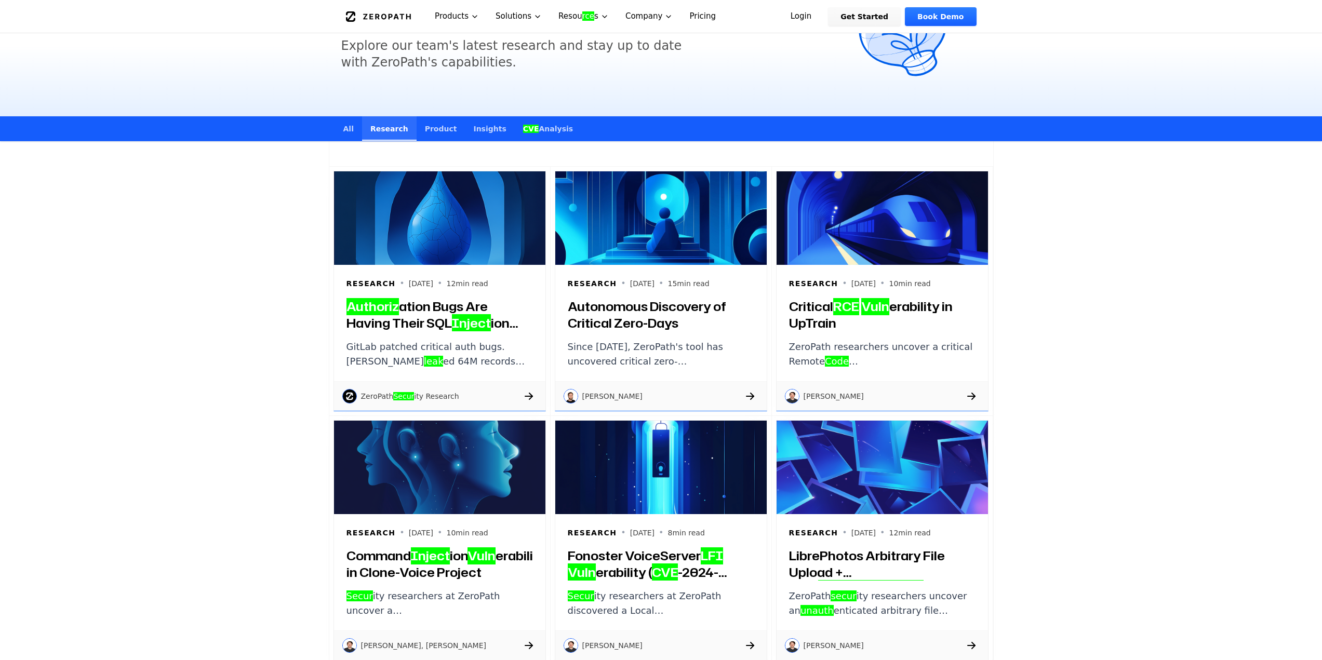
scroll to position [208, 0]
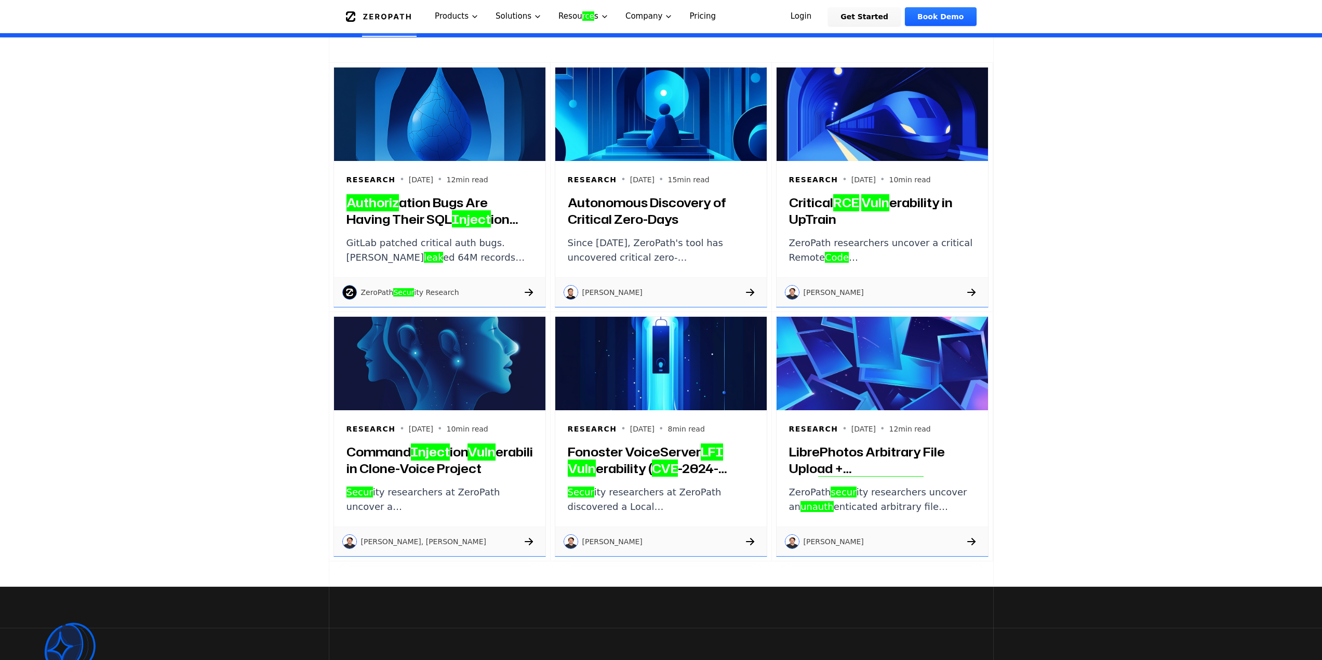
click at [409, 197] on h3 "Authoriz ation Bugs Are Having Their SQL Inject ion Moment" at bounding box center [440, 210] width 187 height 33
click at [76, 349] on div "Research • 2025-07-17 • 12 min read Authoriz ation Bugs Are Having Their SQL In…" at bounding box center [661, 312] width 1322 height 550
click at [661, 204] on h3 "Autonomous Discovery of Critical Zero-Days" at bounding box center [661, 210] width 187 height 33
click at [855, 204] on em "RCE" at bounding box center [846, 203] width 26 height 18
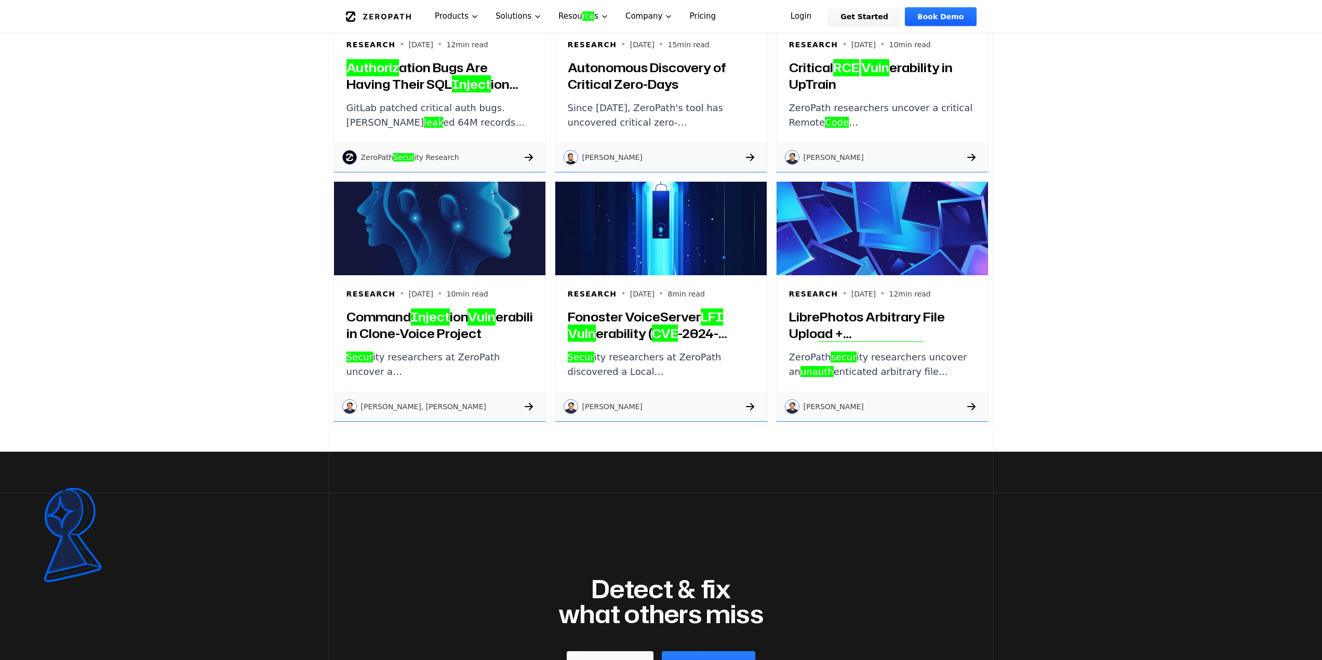
scroll to position [416, 0]
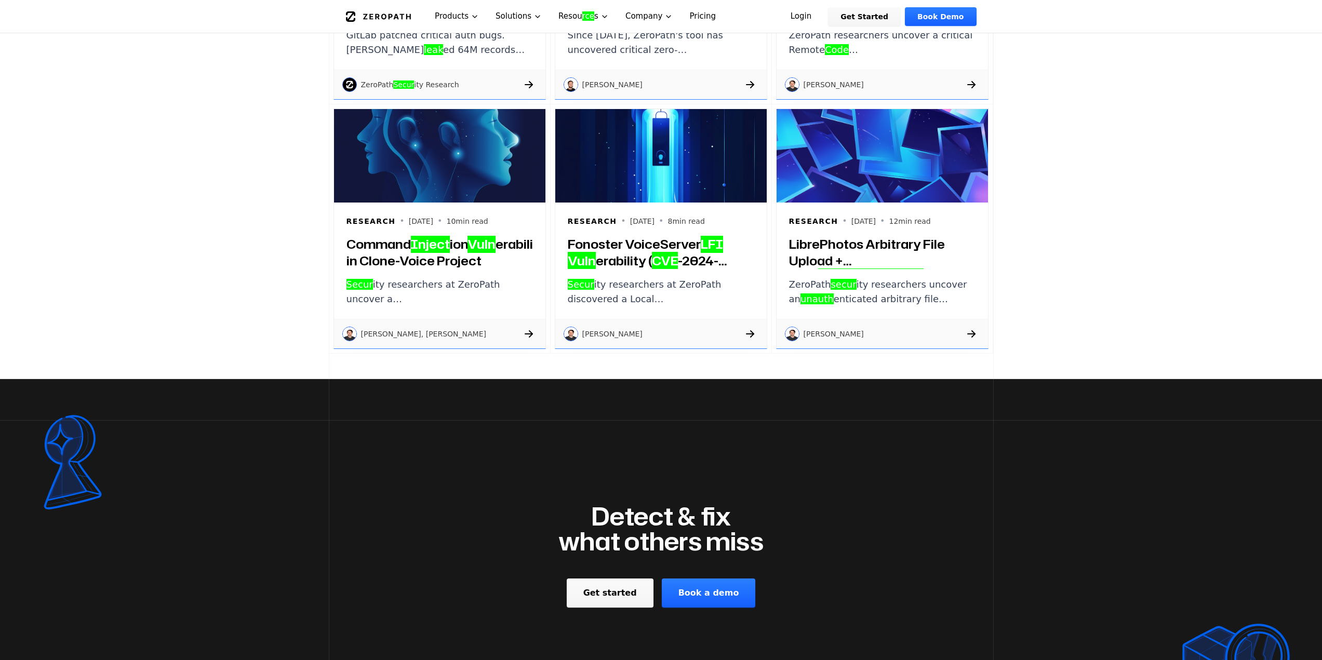
click at [462, 249] on h3 "Command Inject ion Vuln erability in Clone-Voice Project" at bounding box center [440, 252] width 187 height 33
click at [709, 246] on em "LFI" at bounding box center [712, 244] width 22 height 18
click at [882, 247] on h3 "LibrePhotos Arbitrary File Upload + Path [PERSON_NAME] al PoC" at bounding box center [882, 252] width 187 height 33
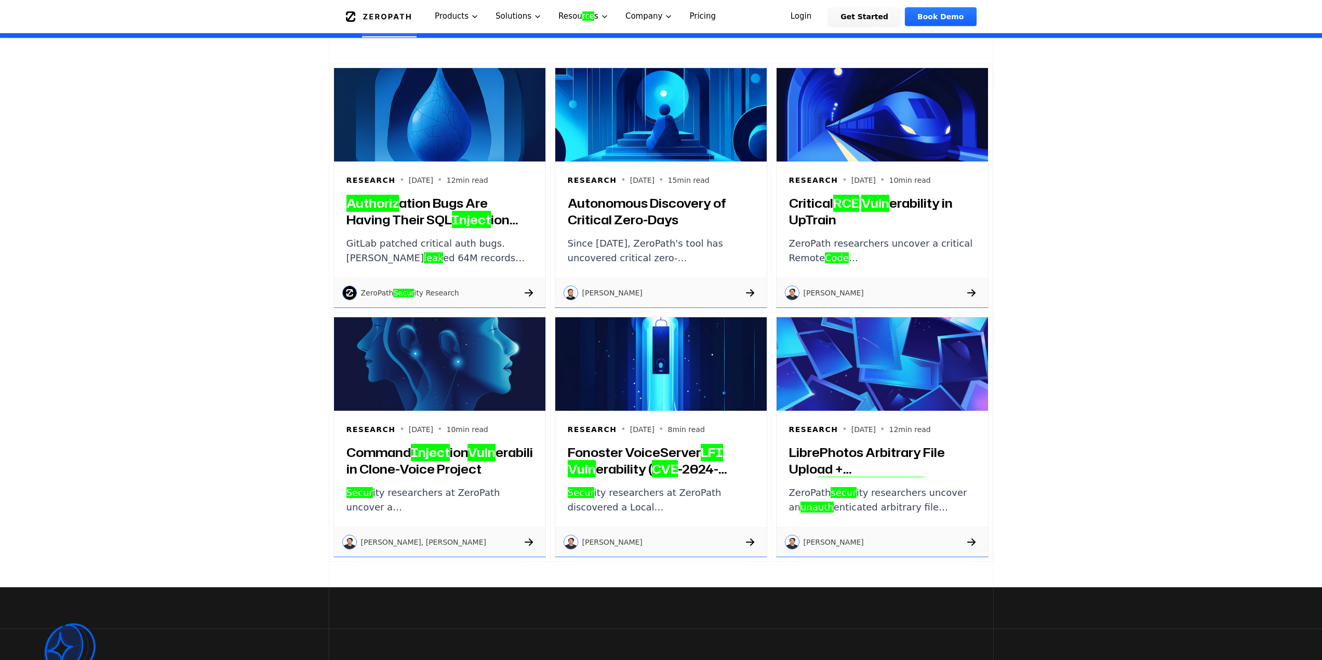
scroll to position [208, 0]
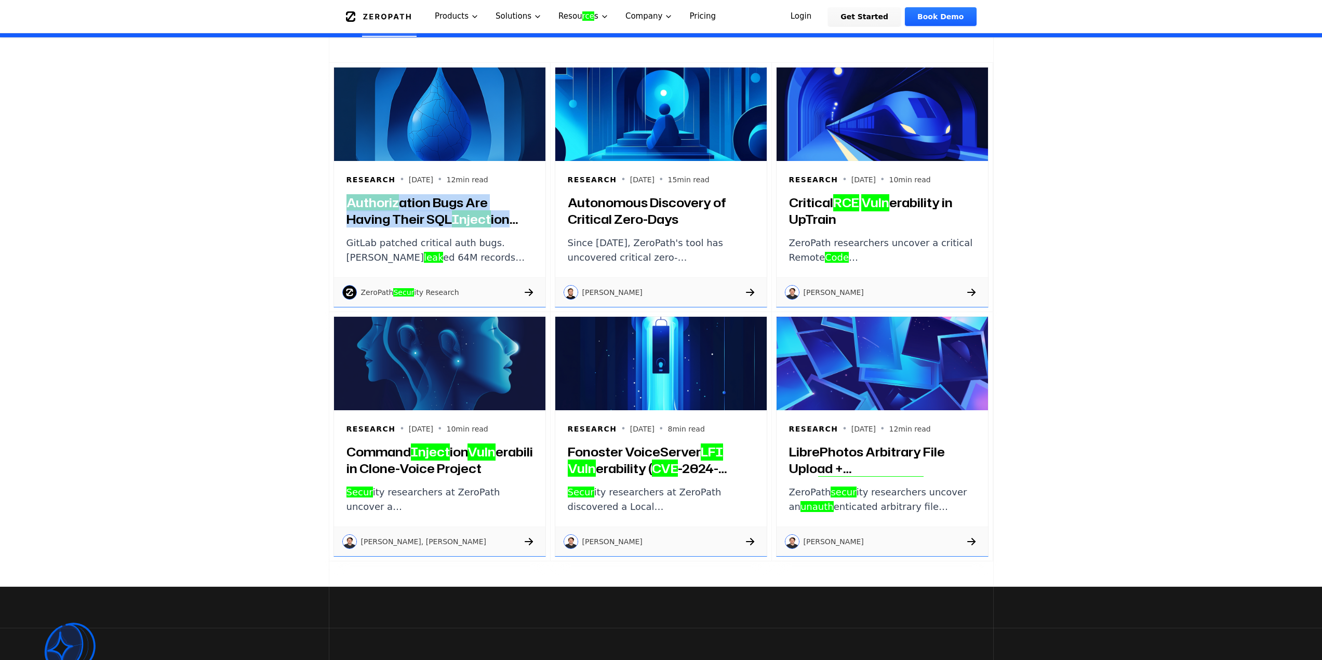
copy h3 "Authoriz ation Bugs Are Having Their SQL Inject ion Moment"
drag, startPoint x: 325, startPoint y: 205, endPoint x: 525, endPoint y: 223, distance: 200.4
click at [525, 223] on div "Research • 2025-07-17 • 12 min read Authoriz ation Bugs Are Having Their SQL In…" at bounding box center [661, 312] width 1322 height 550
click at [301, 307] on div "Research • 2025-07-17 • 12 min read Authoriz ation Bugs Are Having Their SQL In…" at bounding box center [661, 312] width 1322 height 550
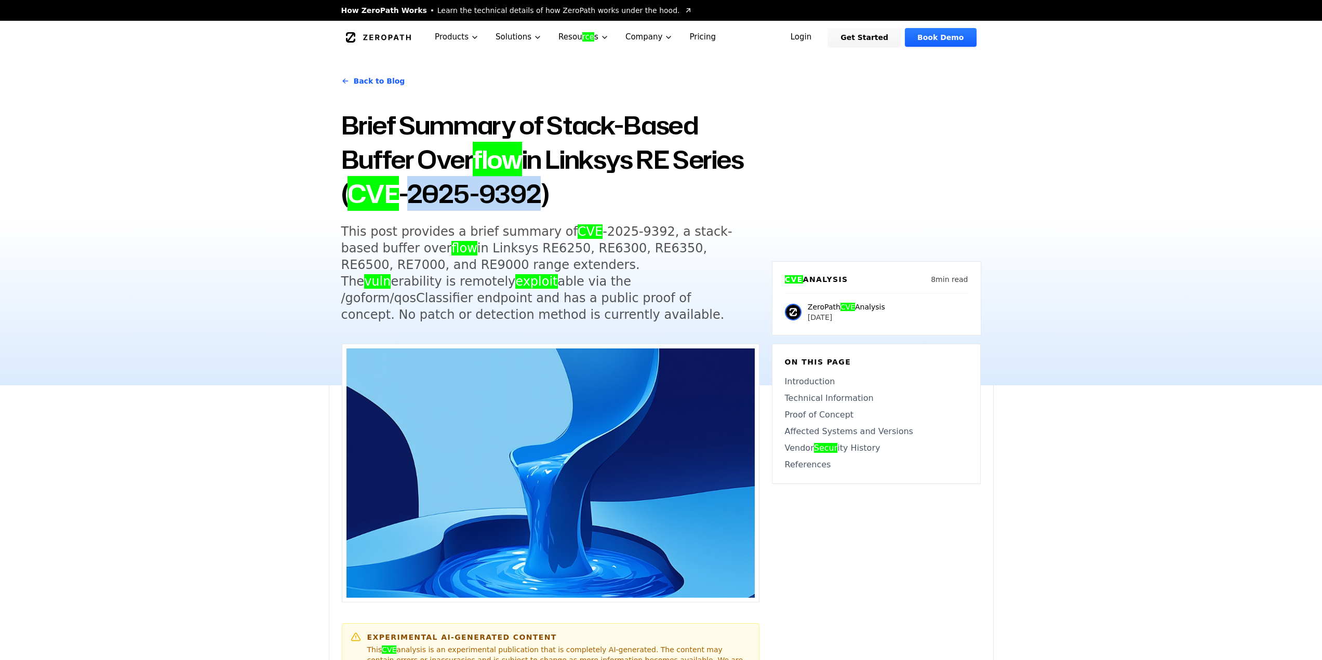
drag, startPoint x: 413, startPoint y: 196, endPoint x: 536, endPoint y: 192, distance: 123.2
click at [536, 192] on h1 "Brief Summary of Stack-Based Buffer Over flow in Linksys RE Series ( CVE -2025-…" at bounding box center [550, 159] width 418 height 103
copy h1 "2025-9392"
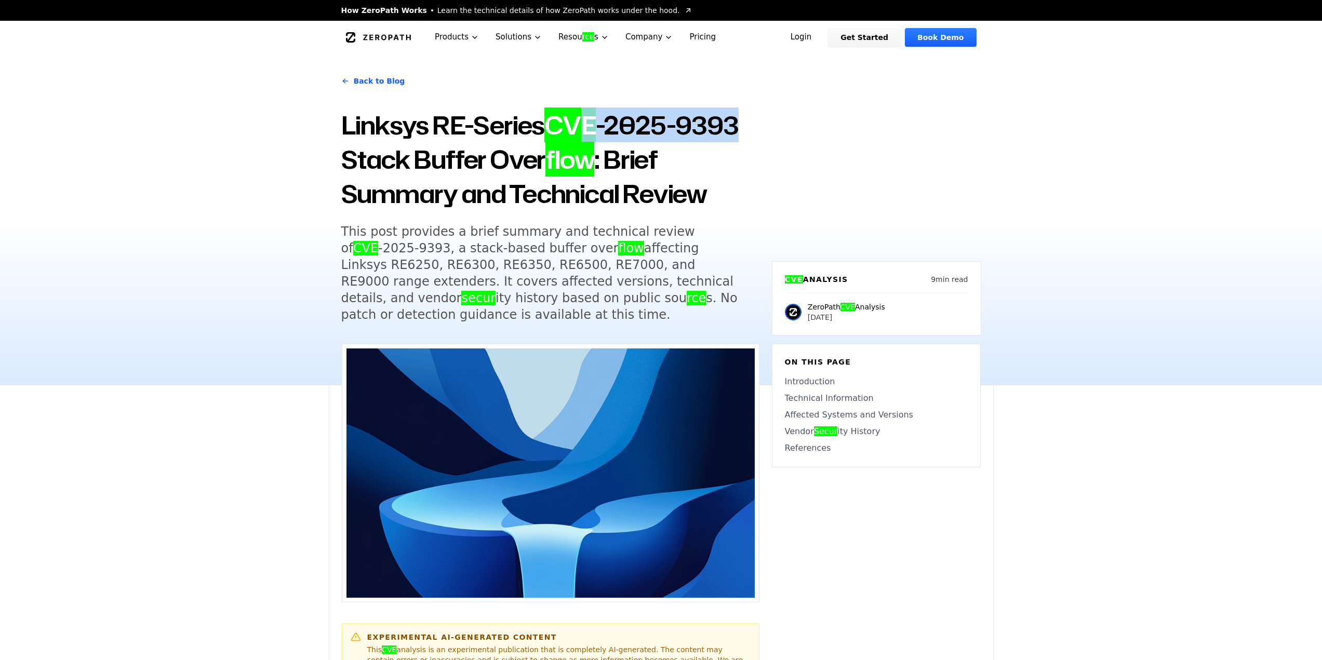
drag, startPoint x: 598, startPoint y: 127, endPoint x: 634, endPoint y: 89, distance: 52.9
click at [802, 126] on div "Back to Blog Linksys RE-Series CVE -2025-9393 Stack Buffer Over flow : Brief Su…" at bounding box center [661, 220] width 665 height 332
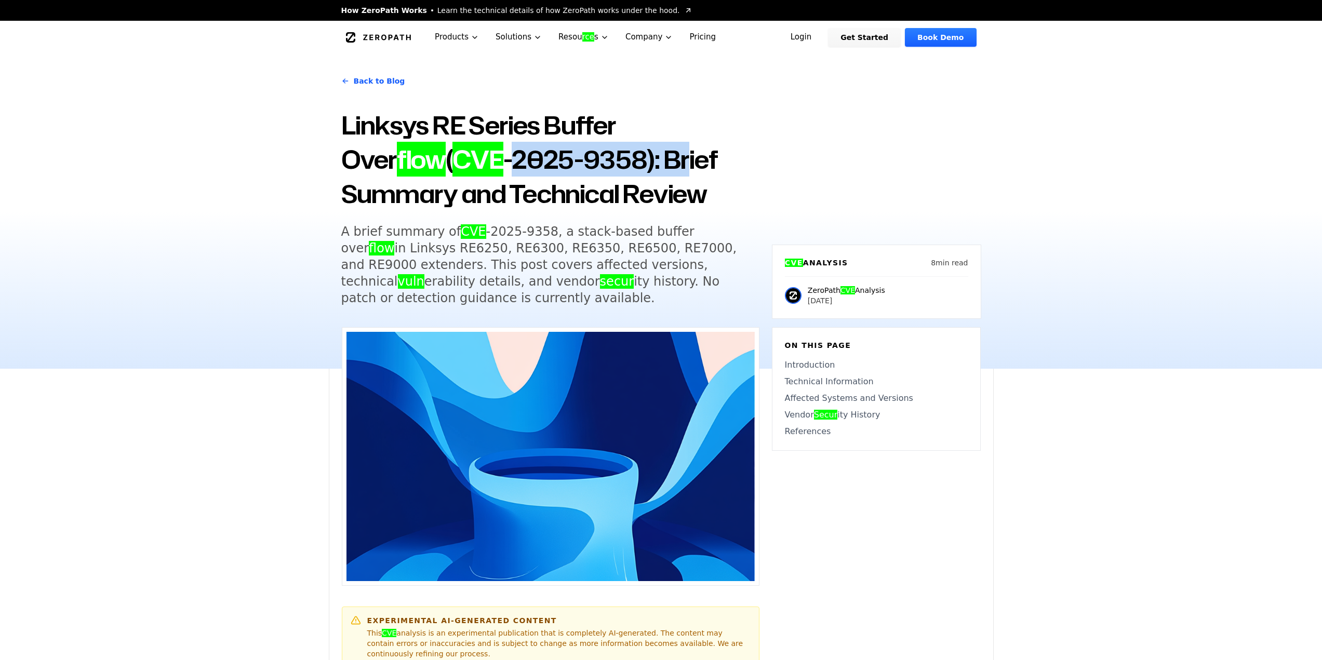
drag, startPoint x: 434, startPoint y: 159, endPoint x: 579, endPoint y: 159, distance: 145.5
click at [580, 159] on h1 "Linksys RE Series Buffer Over flow ( CVE -2025-9358): Brief Summary and Technic…" at bounding box center [550, 159] width 418 height 103
copy h1 "2025-9358): Br"
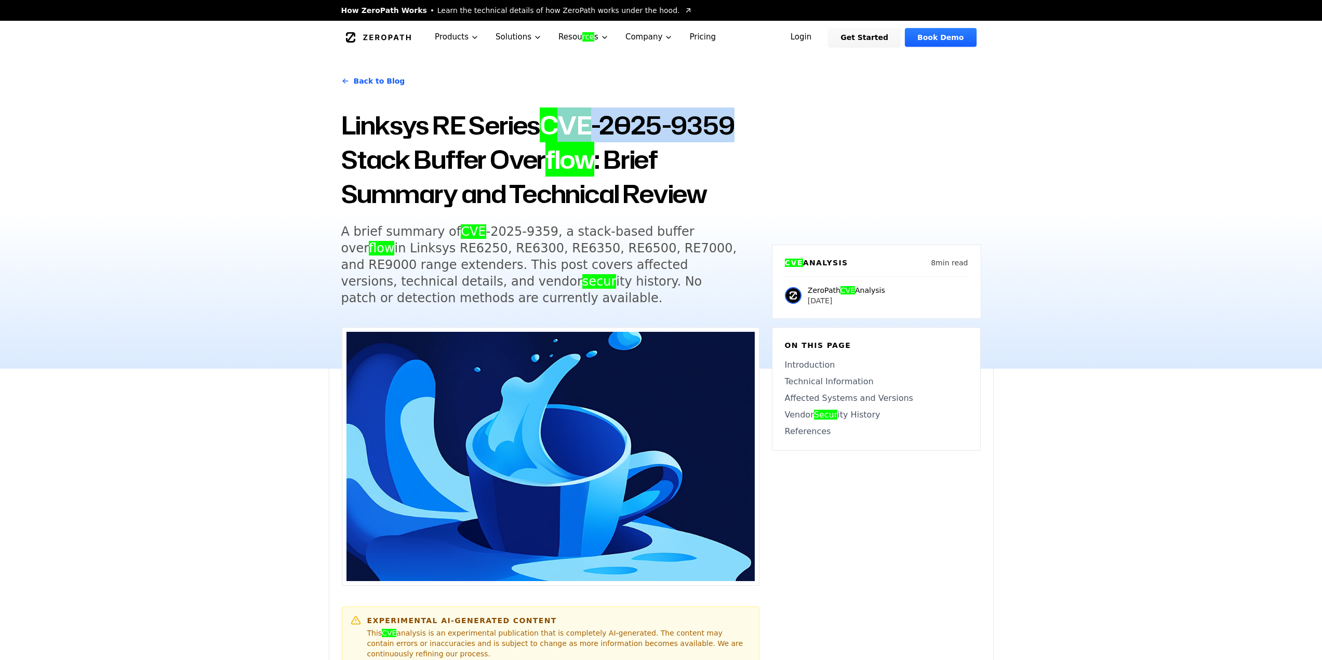
drag, startPoint x: 641, startPoint y: 127, endPoint x: 793, endPoint y: 125, distance: 152.3
click at [793, 125] on div "Back to Blog Linksys RE Series CVE -2025-9359 Stack Buffer Over flow : Brief Su…" at bounding box center [661, 211] width 665 height 315
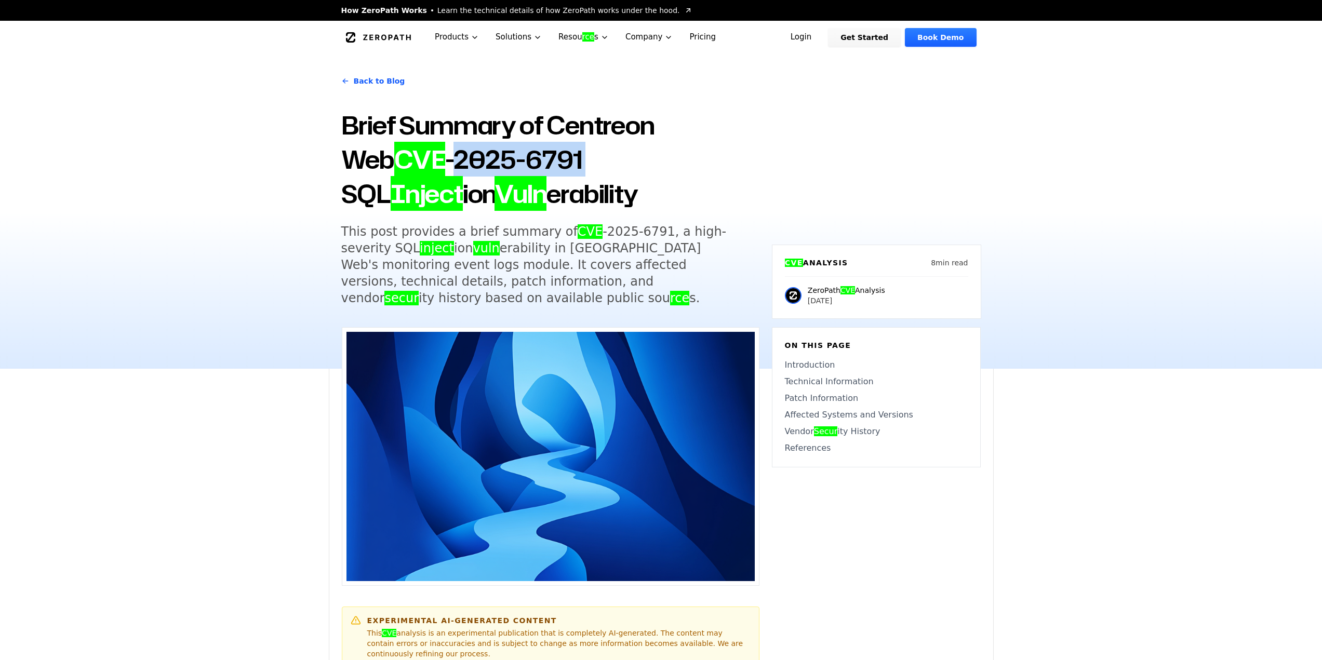
drag, startPoint x: 401, startPoint y: 160, endPoint x: 534, endPoint y: 166, distance: 133.2
click at [534, 166] on h1 "Brief Summary of Centreon Web CVE -2025-6791 SQL Inject ion Vuln erability" at bounding box center [550, 159] width 418 height 103
copy h1 "2025-6791"
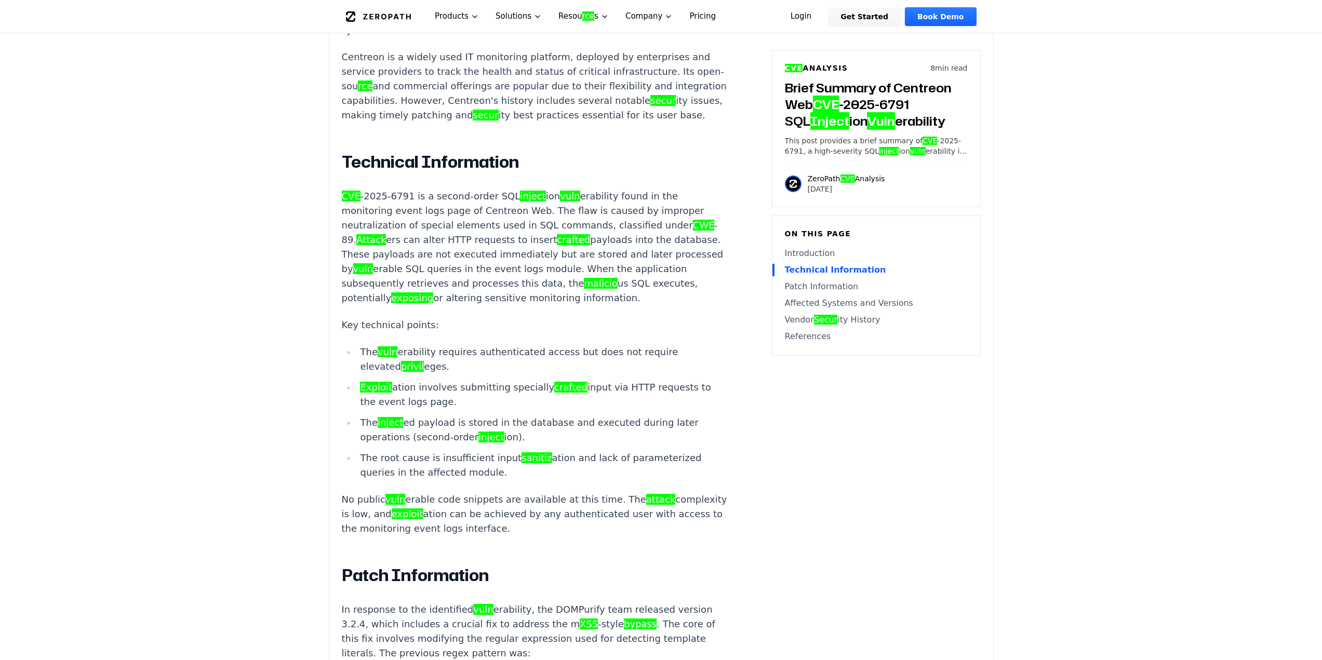
scroll to position [831, 0]
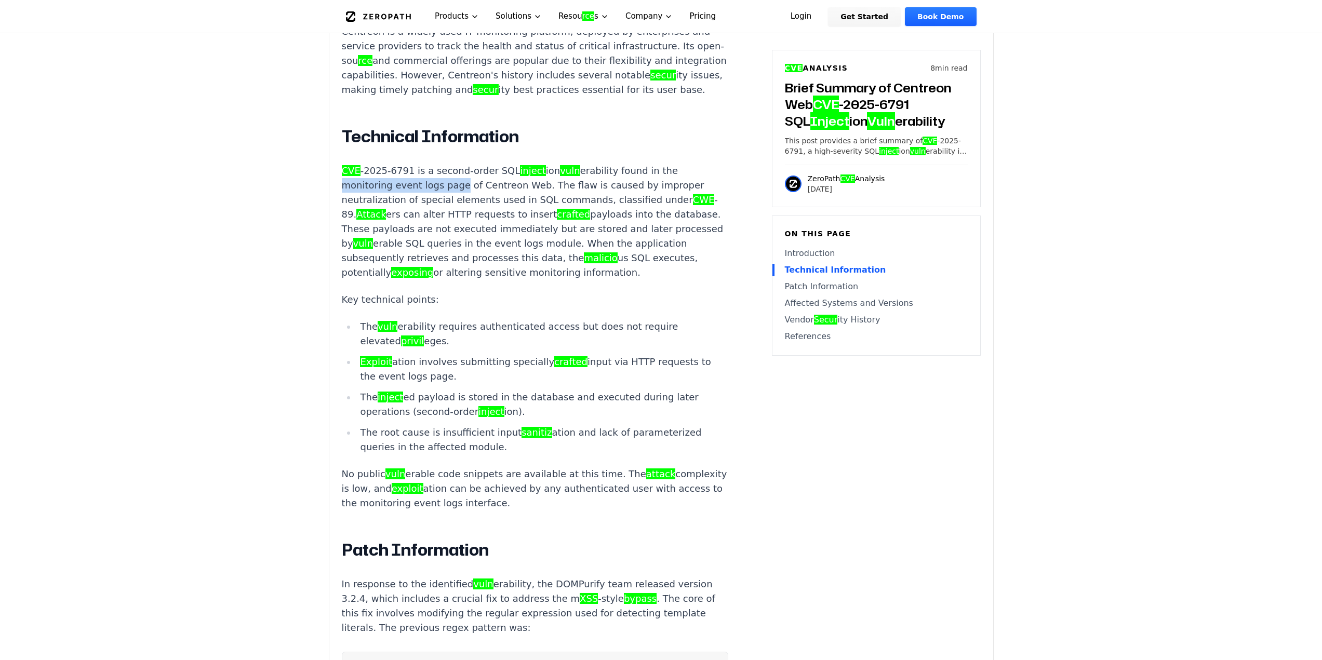
drag, startPoint x: 342, startPoint y: 171, endPoint x: 455, endPoint y: 170, distance: 113.3
click at [455, 170] on p "CVE -2025-6791 is a second-order SQL inject ion vuln erability found in the mon…" at bounding box center [535, 222] width 387 height 116
copy p "monitoring event logs page"
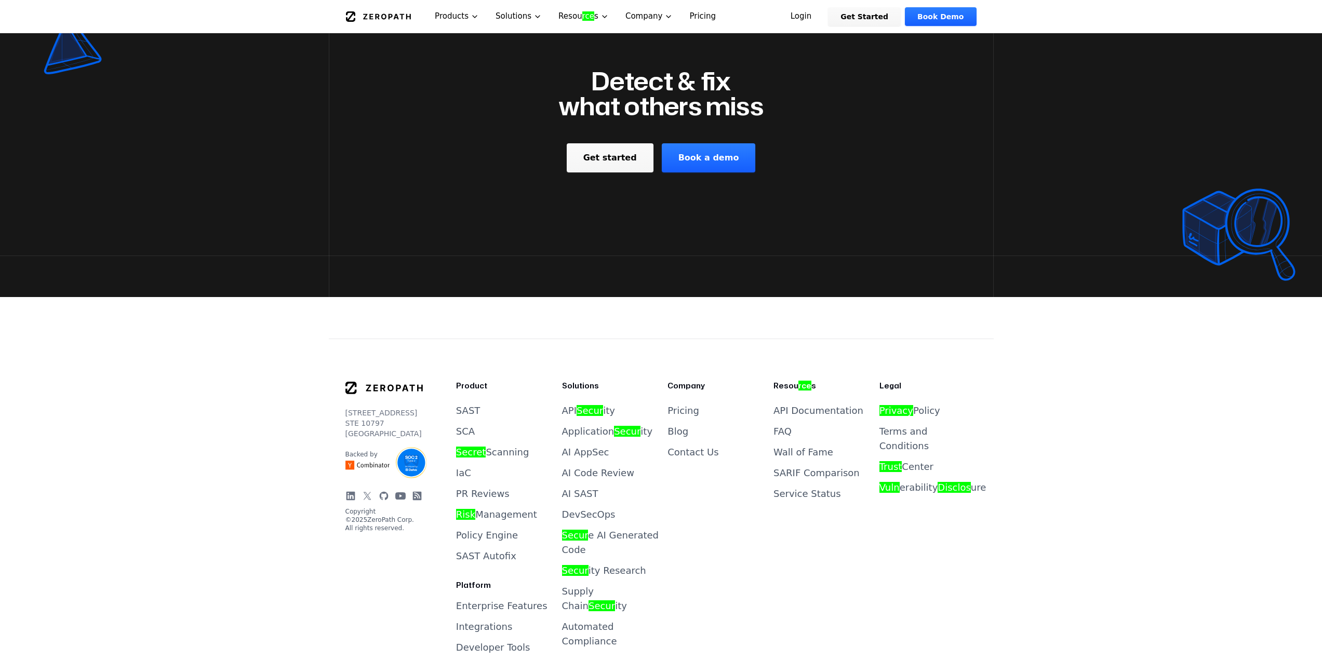
scroll to position [2806, 0]
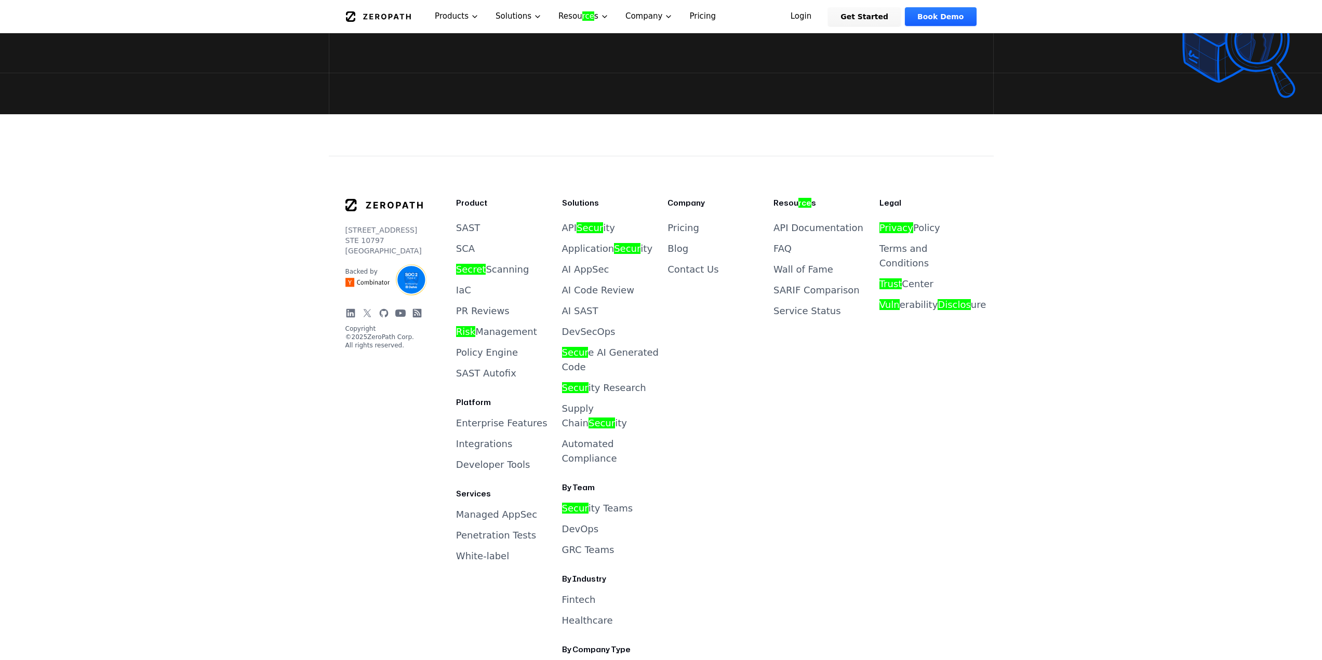
click at [366, 319] on icon at bounding box center [367, 313] width 10 height 10
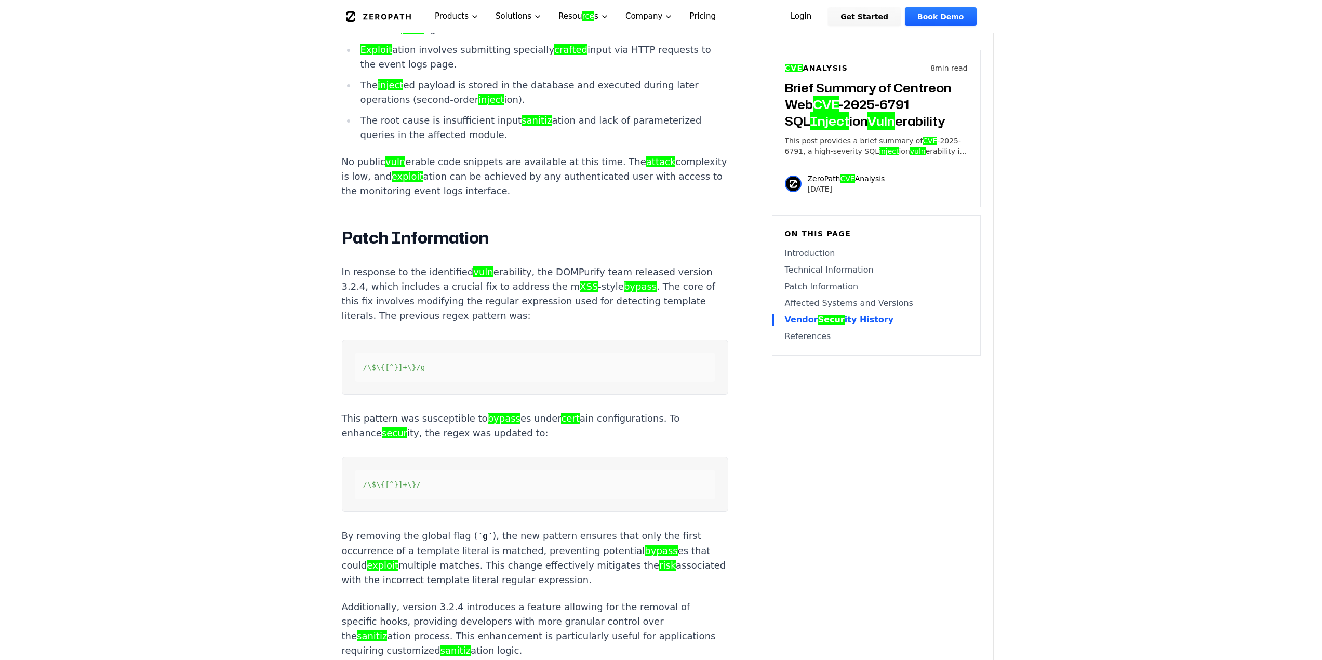
scroll to position [935, 0]
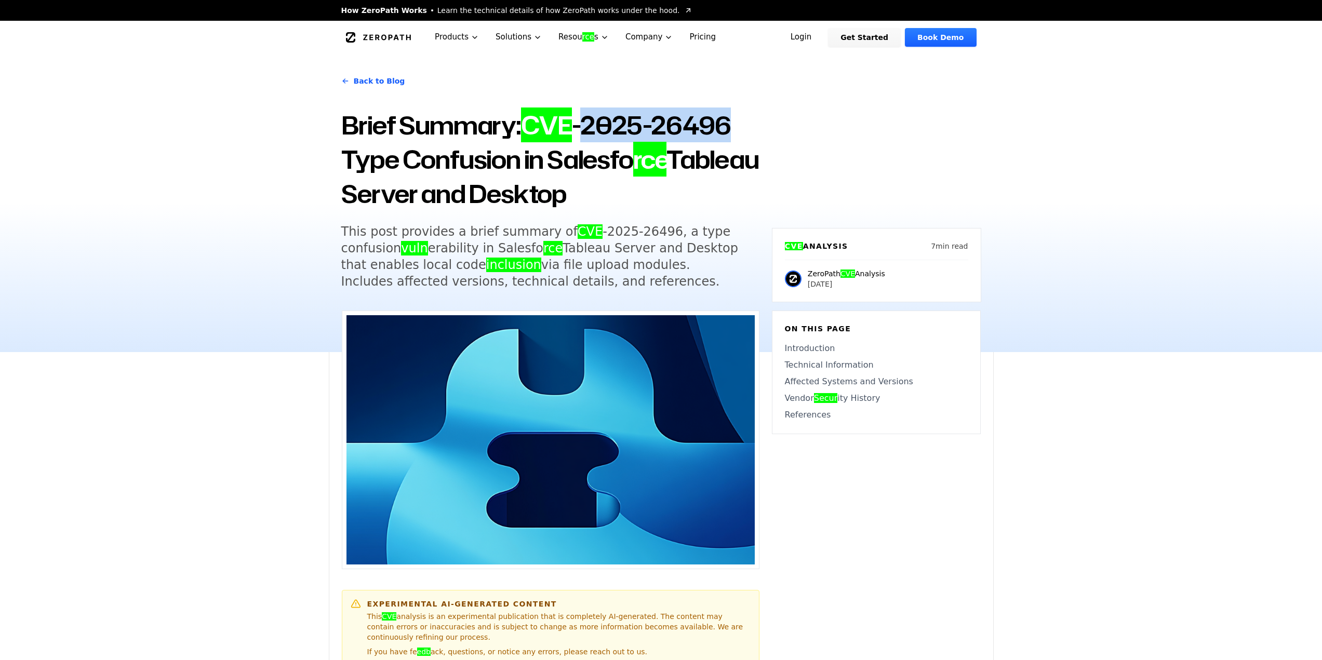
drag, startPoint x: 589, startPoint y: 128, endPoint x: 734, endPoint y: 128, distance: 145.5
click at [734, 128] on h1 "Brief Summary: CVE -2025-26496 Type Confusion in Salesfo rce Tableau Server and…" at bounding box center [550, 159] width 418 height 103
copy h1 "2025-26496"
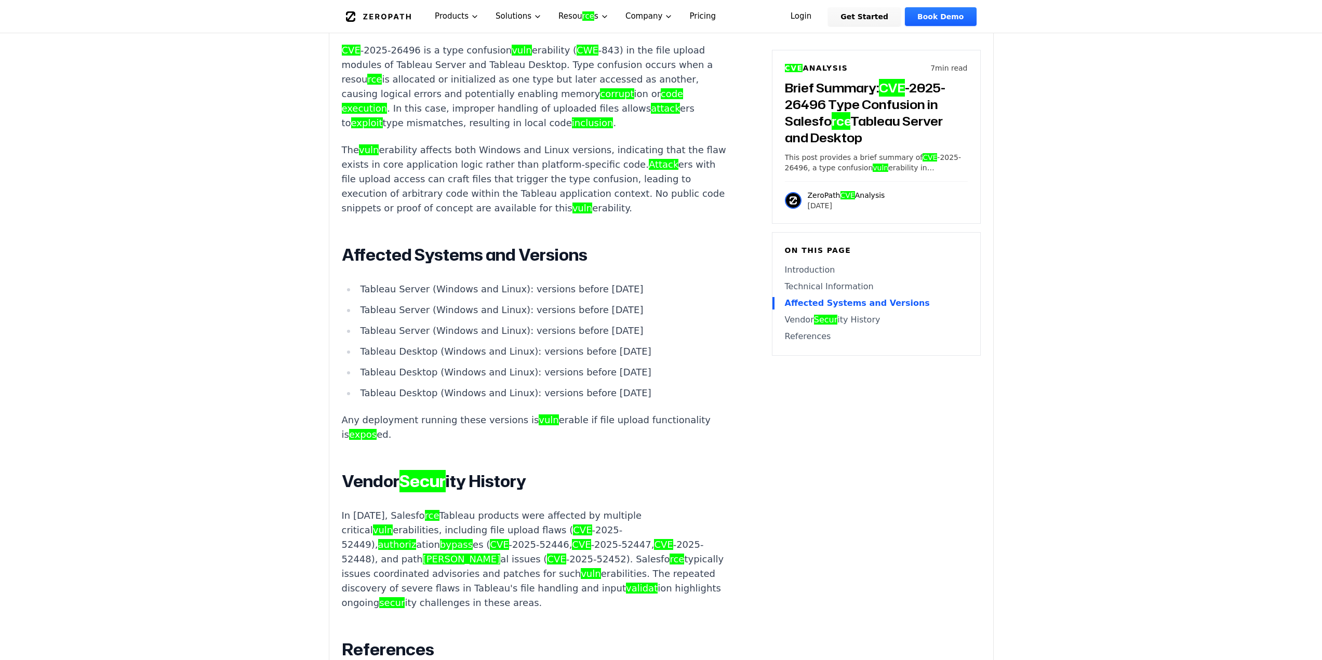
scroll to position [831, 0]
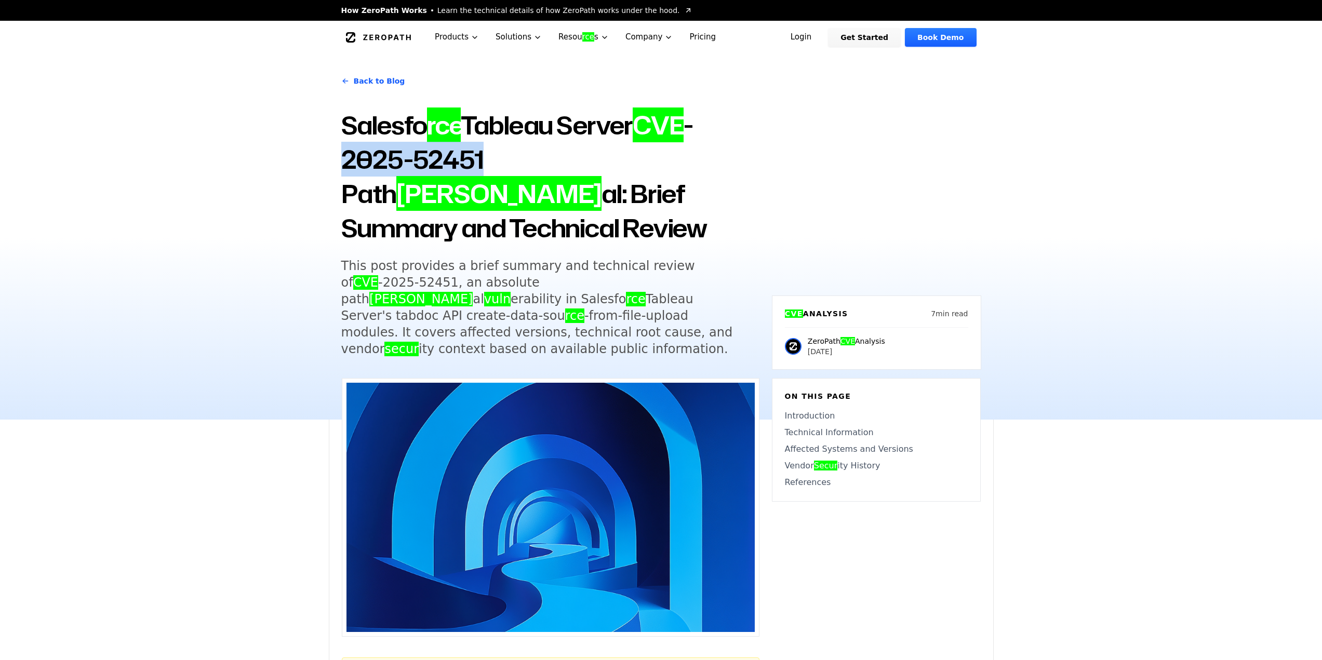
drag, startPoint x: 343, startPoint y: 155, endPoint x: 483, endPoint y: 155, distance: 139.8
click at [483, 155] on h1 "Salesfo rce Tableau Server CVE -2025-52451 Path [PERSON_NAME] al: Brief Summary…" at bounding box center [550, 176] width 418 height 137
copy h1 "2025-52451"
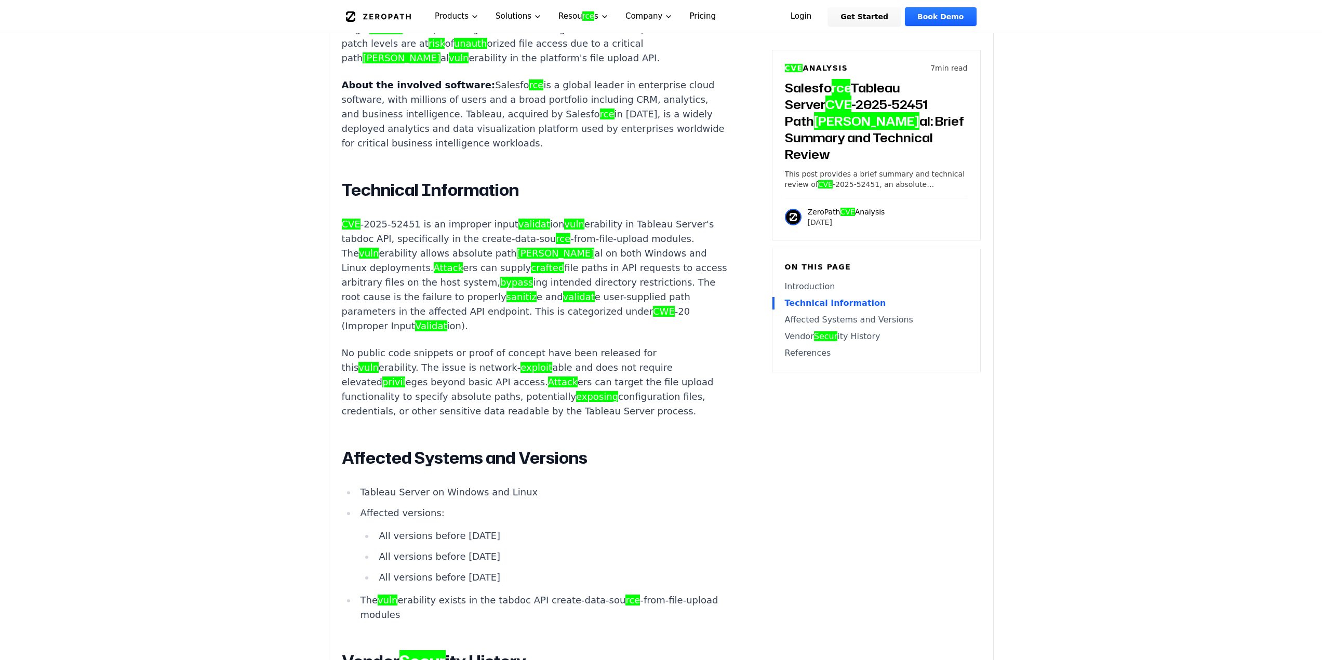
scroll to position [831, 0]
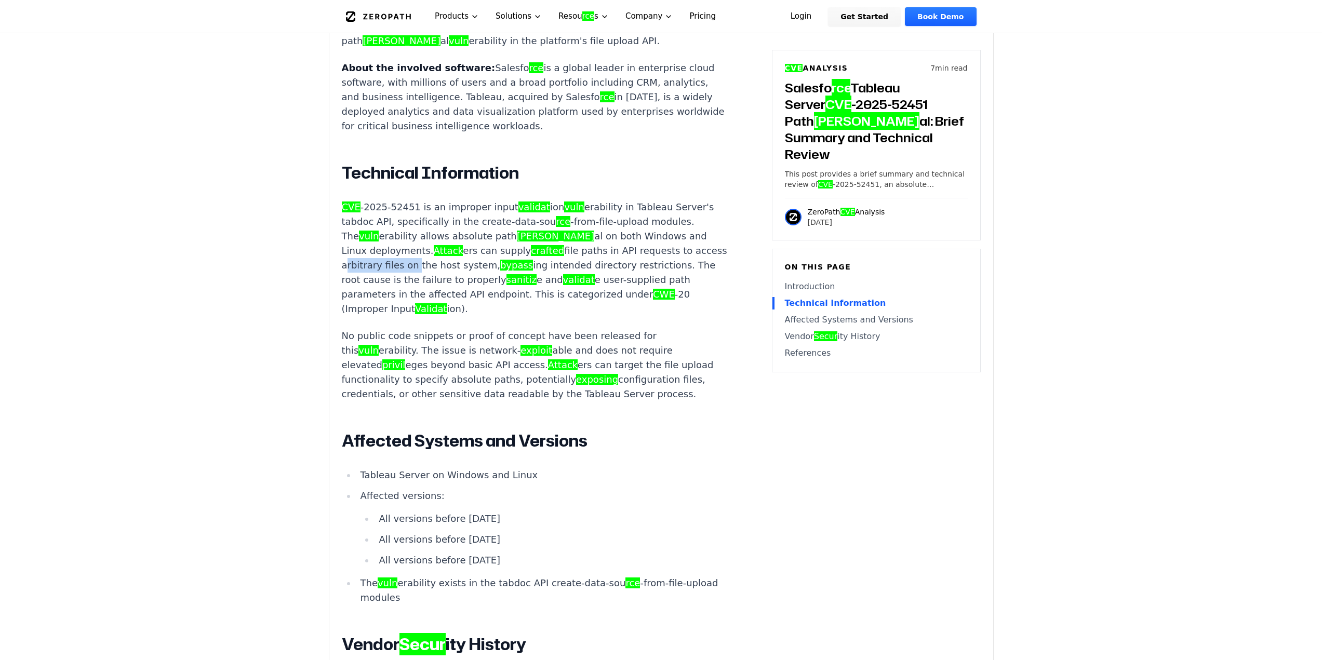
drag, startPoint x: 397, startPoint y: 205, endPoint x: 438, endPoint y: 203, distance: 40.0
click at [438, 203] on p "CVE -2025-52451 is an improper input validat ion vuln erability in Tableau Serv…" at bounding box center [535, 258] width 387 height 116
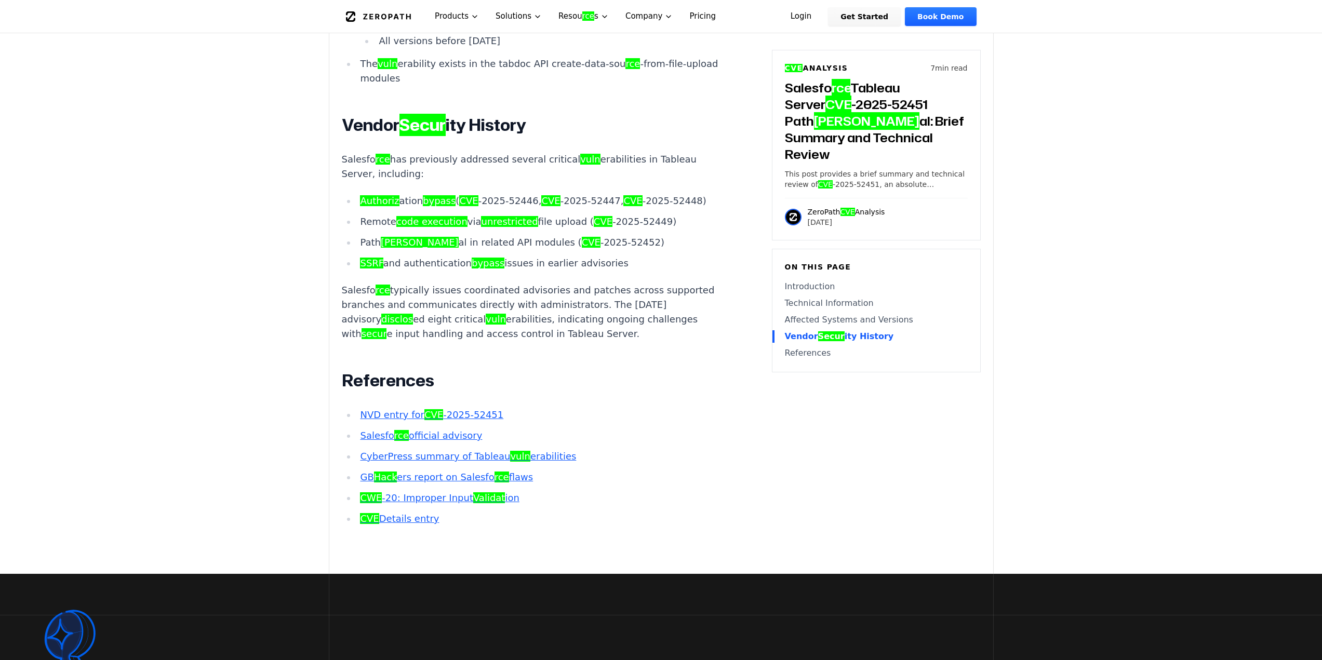
scroll to position [1247, 0]
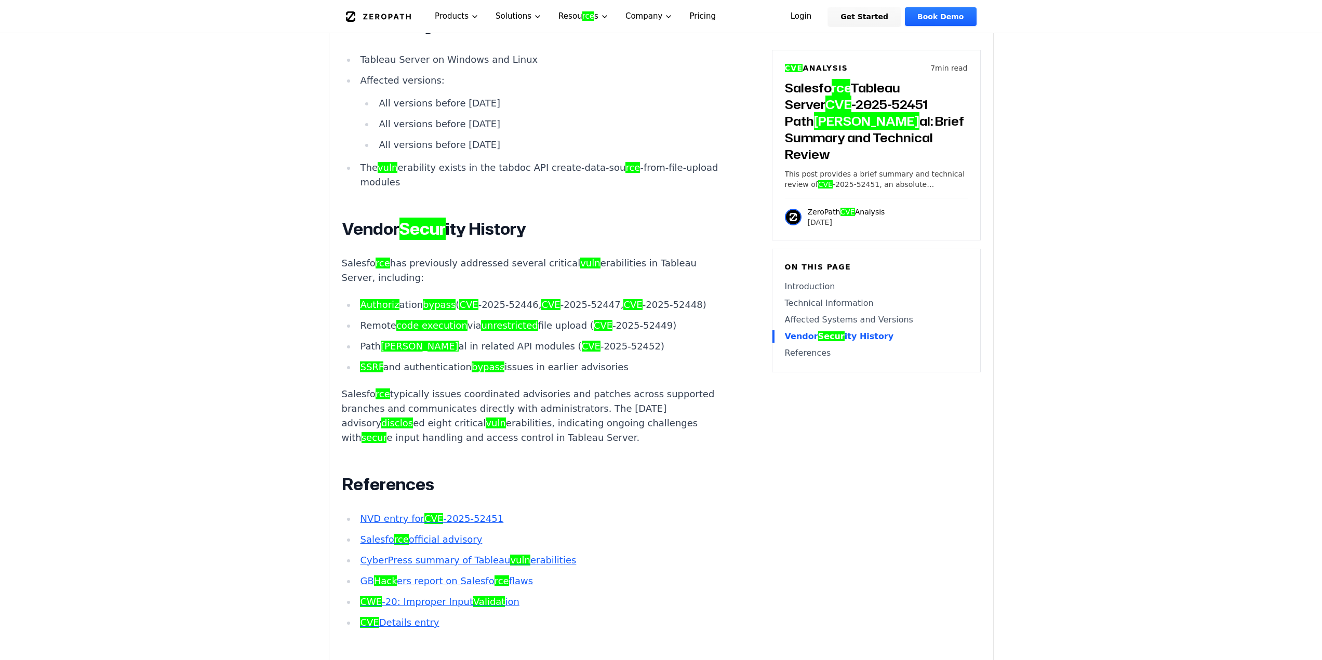
drag, startPoint x: 811, startPoint y: 206, endPoint x: 845, endPoint y: 205, distance: 34.3
click at [845, 217] on p "[DATE]" at bounding box center [846, 222] width 77 height 10
copy p "[DATE]"
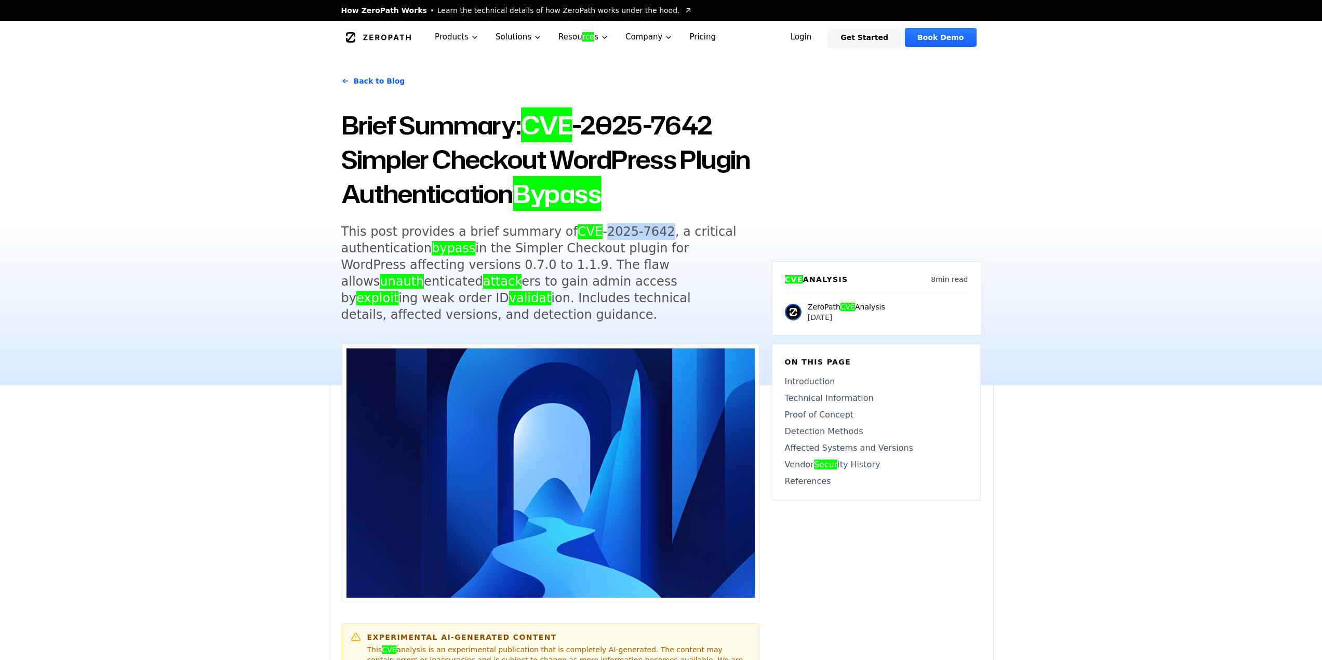
drag, startPoint x: 580, startPoint y: 232, endPoint x: 635, endPoint y: 230, distance: 55.1
click at [635, 230] on h5 "This post provides a brief summary of CVE -2025-7642, a critical authentication…" at bounding box center [540, 273] width 399 height 100
copy h5 "2025-7642"
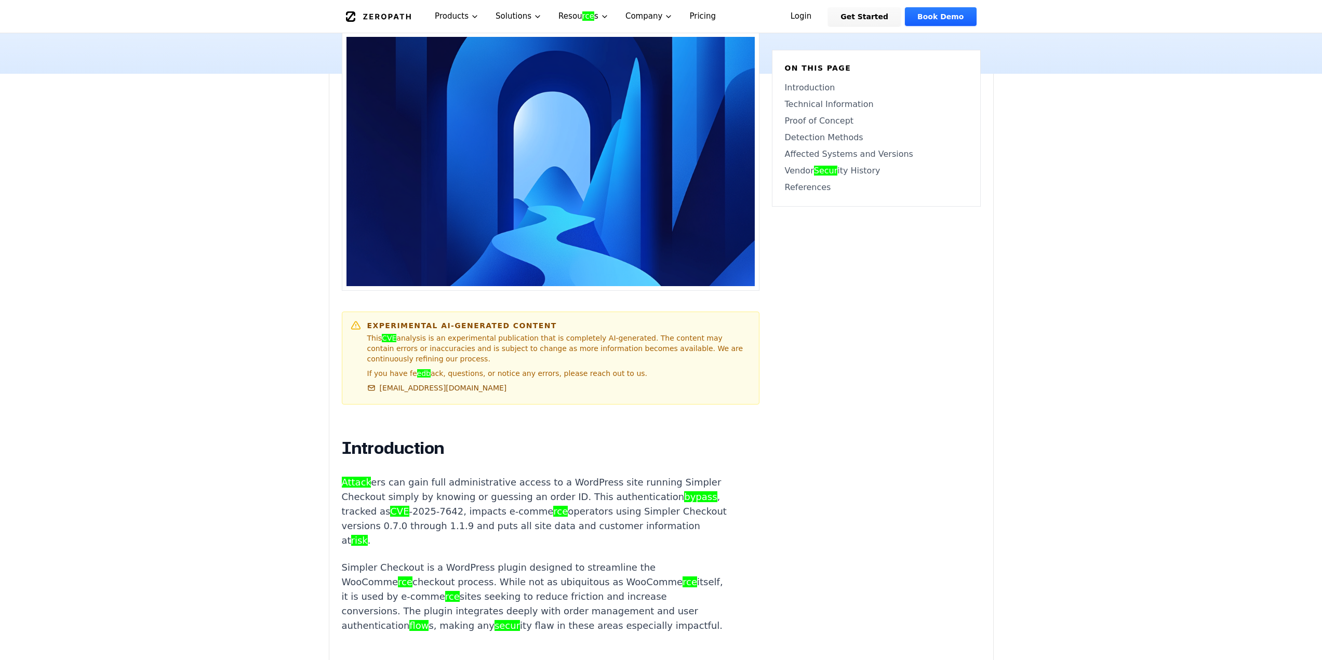
scroll to position [520, 0]
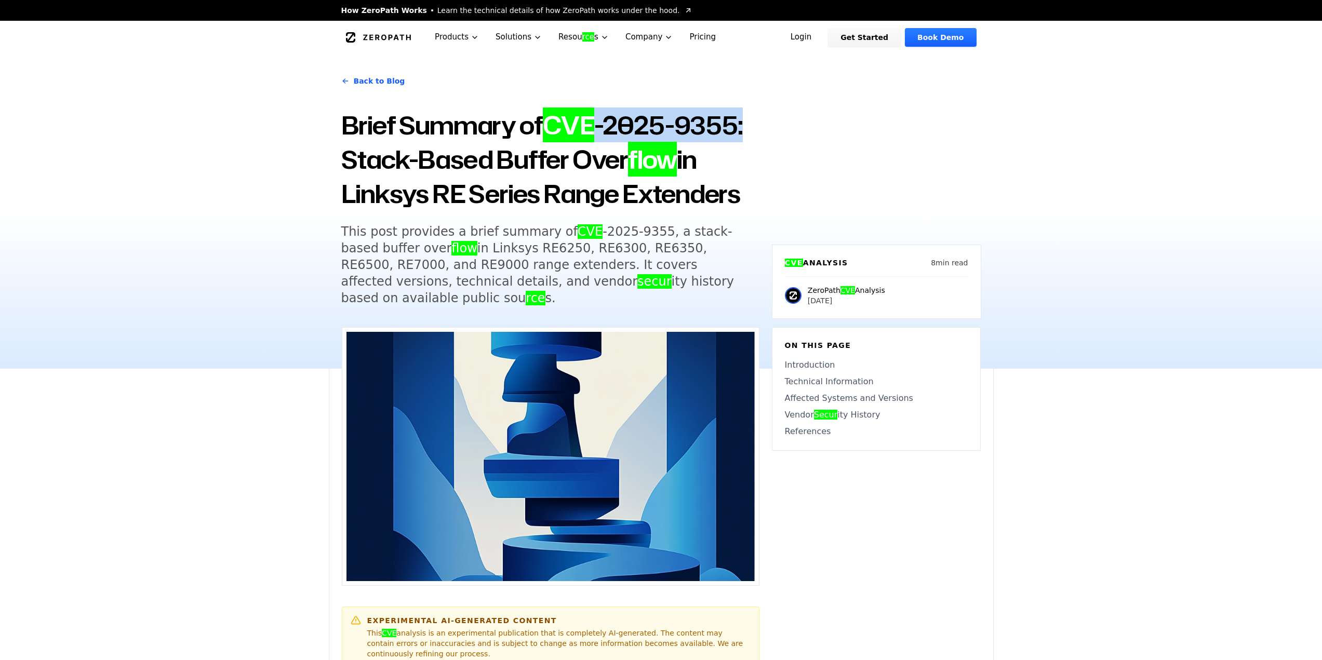
drag, startPoint x: 693, startPoint y: 123, endPoint x: 758, endPoint y: 127, distance: 65.1
click at [758, 127] on h1 "Brief Summary of CVE -2025-9355: Stack-Based Buffer Over flow in Linksys RE Ser…" at bounding box center [550, 159] width 418 height 103
copy h1 "-2025-9355:"
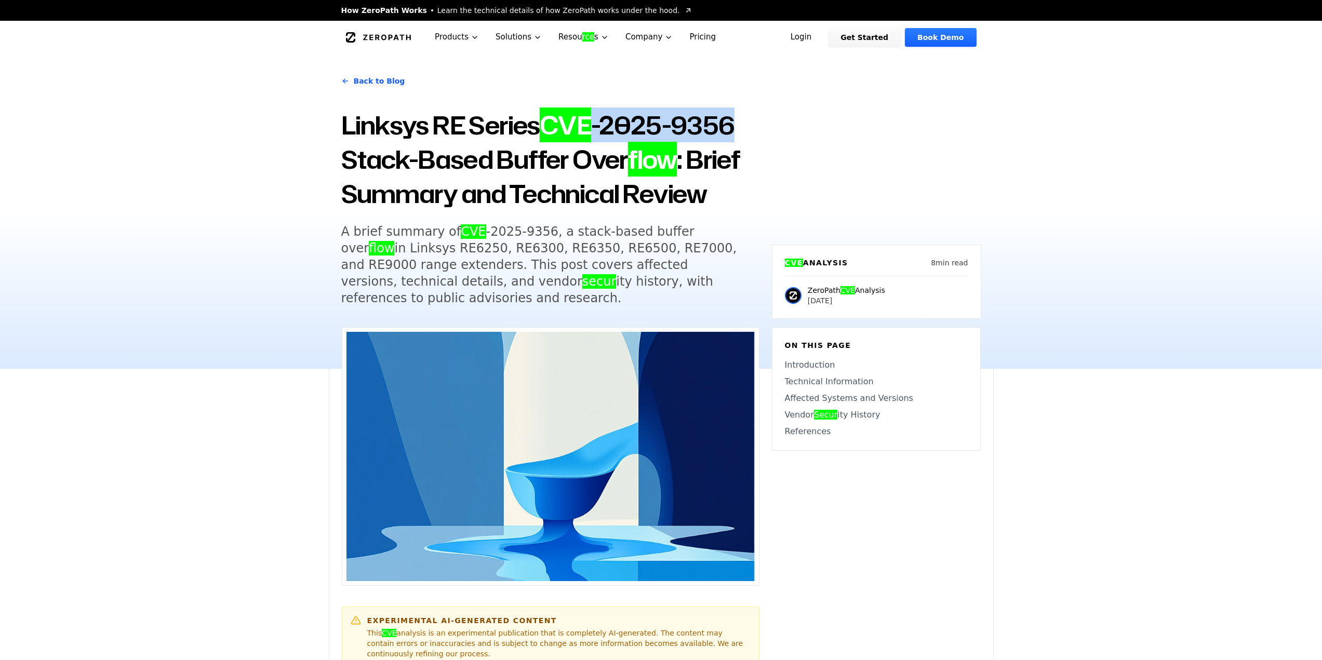
drag, startPoint x: 716, startPoint y: 118, endPoint x: 524, endPoint y: 70, distance: 198.4
click at [751, 116] on h1 "Linksys RE Series CVE -2025-9356 Stack-Based Buffer Over flow : Brief Summary a…" at bounding box center [550, 159] width 418 height 103
copy h1 "-2025-9356"
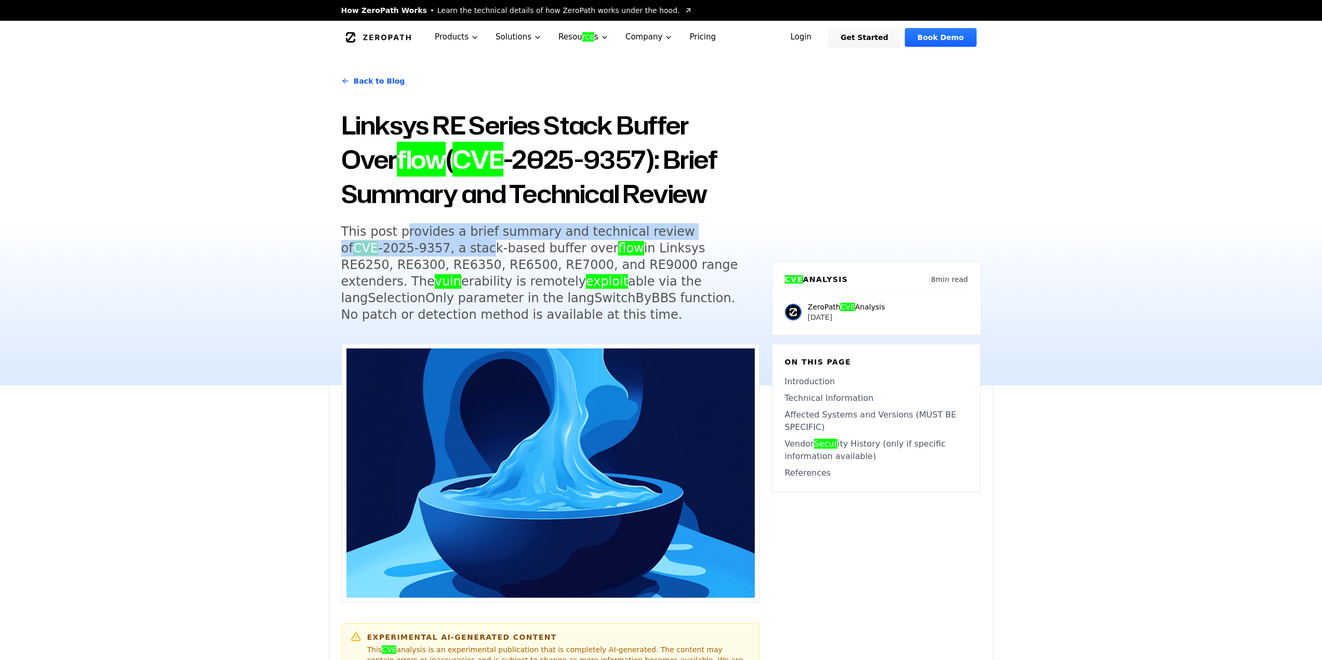
drag, startPoint x: 402, startPoint y: 236, endPoint x: 403, endPoint y: 252, distance: 15.6
click at [403, 252] on h5 "This post provides a brief summary and technical review of CVE -2025-9357, a st…" at bounding box center [540, 273] width 399 height 100
copy h5 "rovides a brief summary and technical review of CVE -2025-9357, a stac"
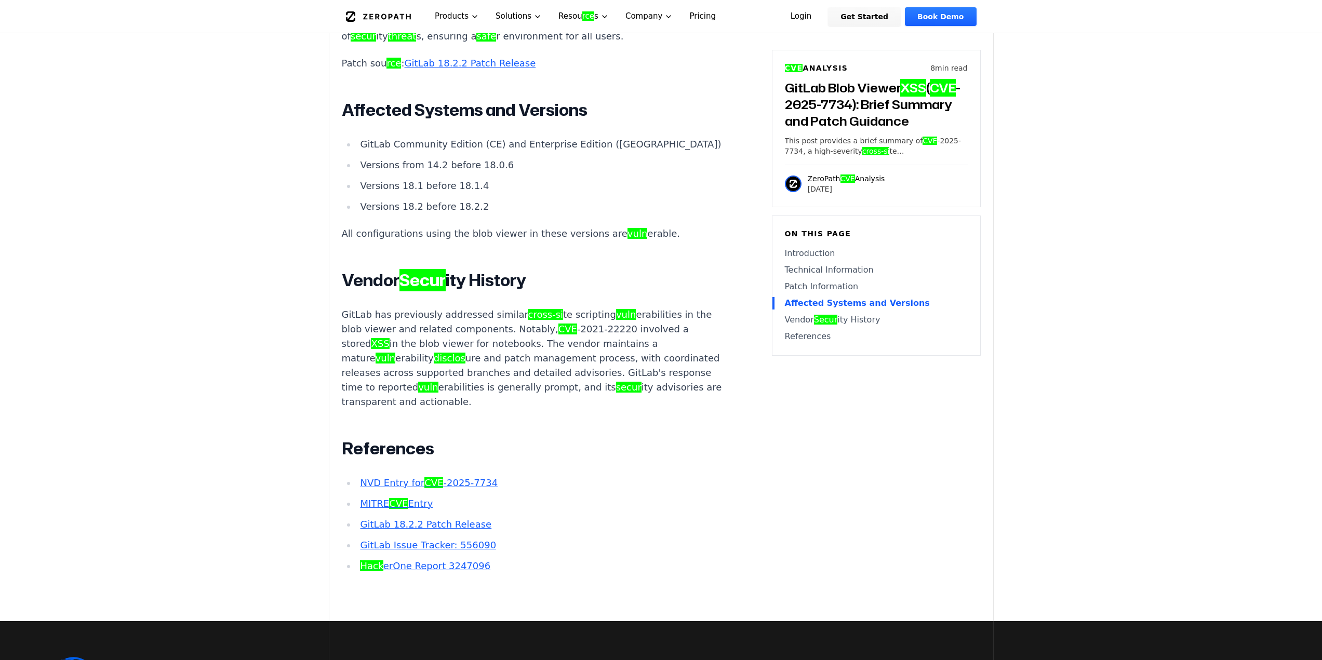
scroll to position [2390, 0]
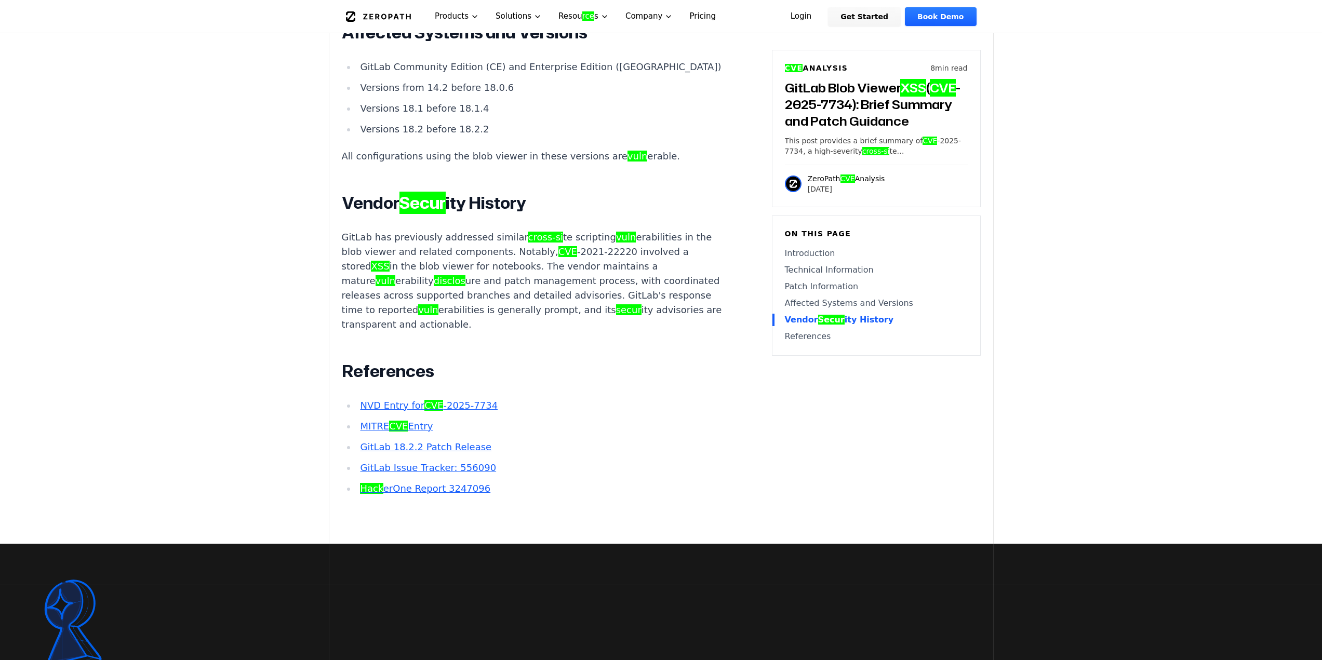
click at [426, 483] on link "Hack erOne Report 3247096" at bounding box center [425, 488] width 130 height 11
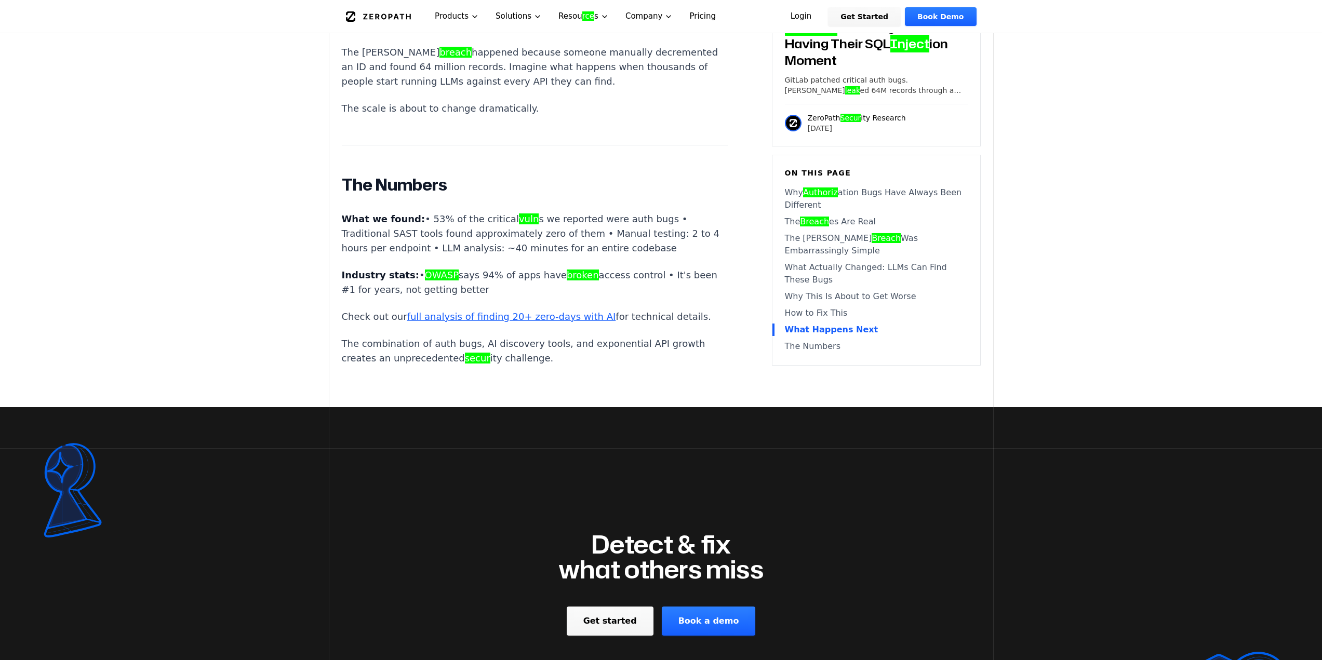
scroll to position [3845, 0]
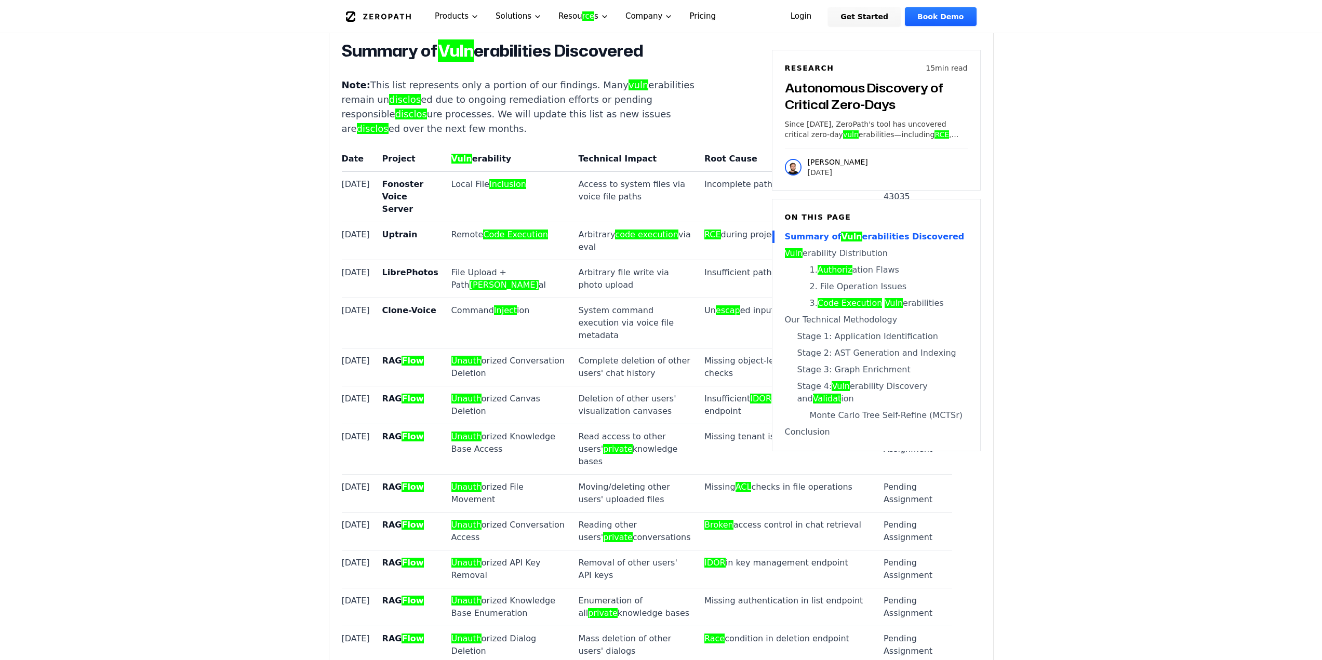
scroll to position [831, 0]
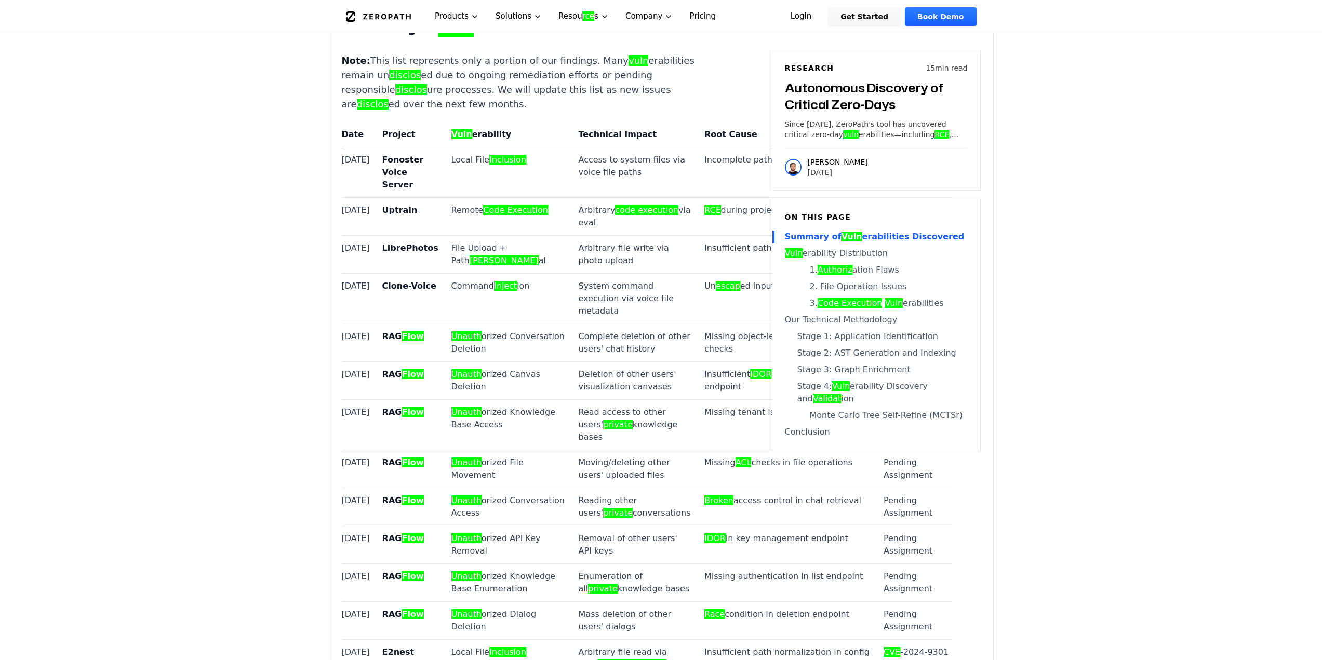
drag, startPoint x: 629, startPoint y: 183, endPoint x: 667, endPoint y: 204, distance: 43.7
click at [878, 197] on td "CVE -2024-43035" at bounding box center [915, 172] width 75 height 50
copy td "CVE -2024-43035"
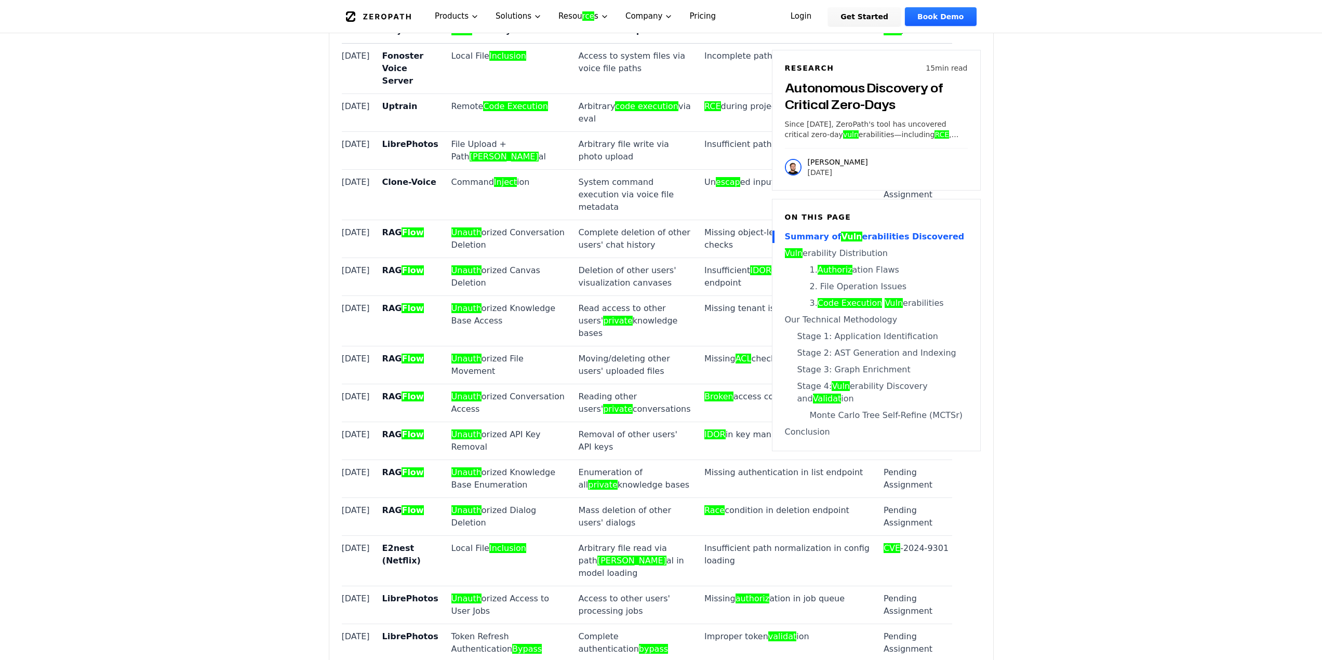
click at [402, 149] on strong "LibrePhotos" at bounding box center [410, 144] width 56 height 10
copy strong "LibrePhotos"
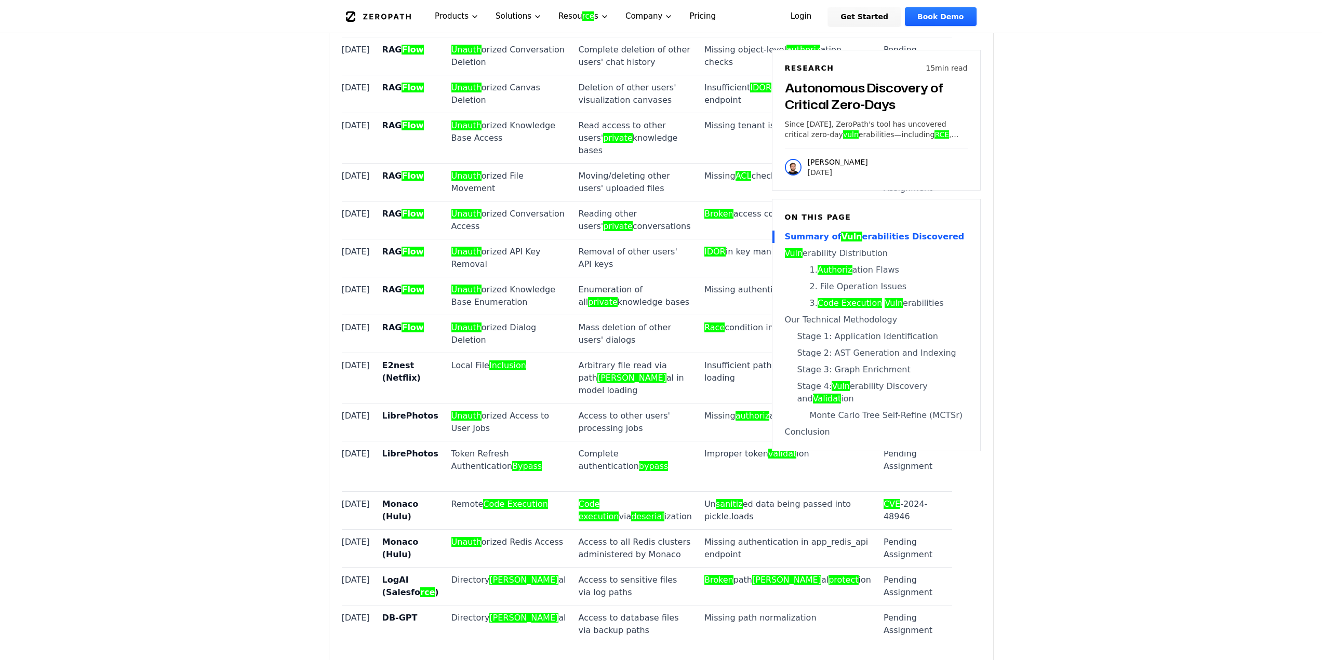
scroll to position [1143, 0]
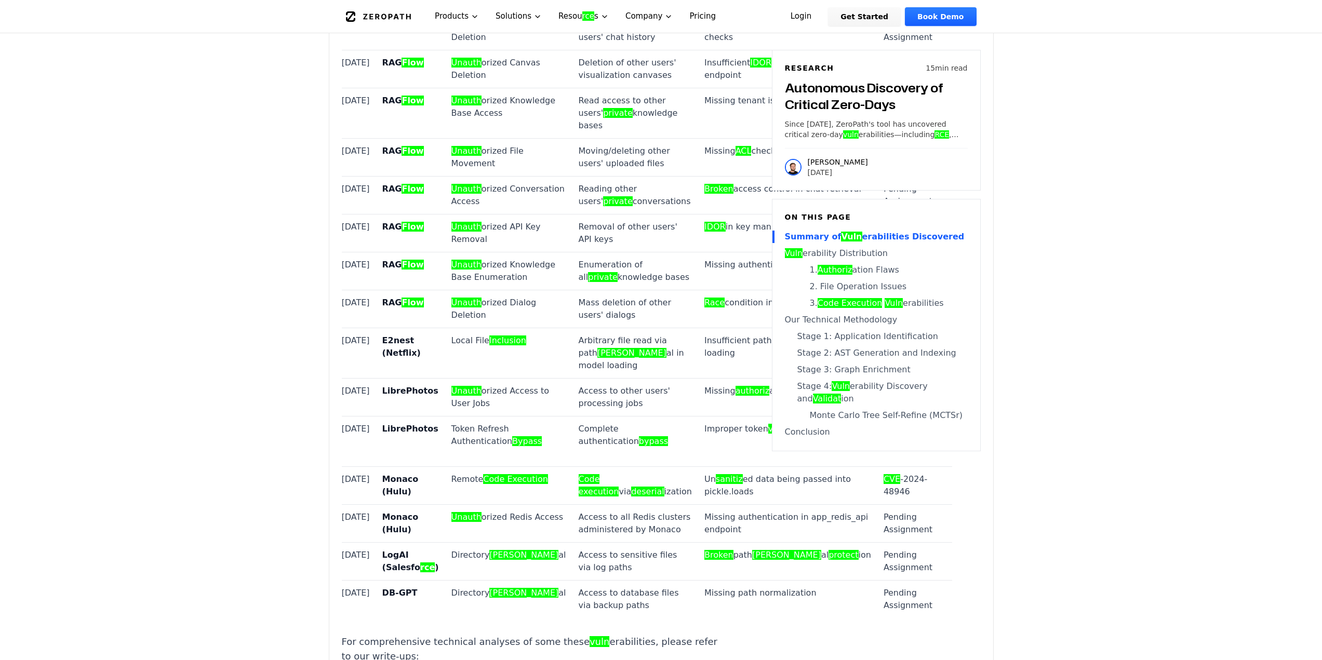
drag, startPoint x: 373, startPoint y: 138, endPoint x: 406, endPoint y: 138, distance: 32.7
click at [406, 50] on td "RAG Flow" at bounding box center [410, 31] width 69 height 38
copy strong "RAG Flow"
drag, startPoint x: 437, startPoint y: 136, endPoint x: 444, endPoint y: 147, distance: 12.8
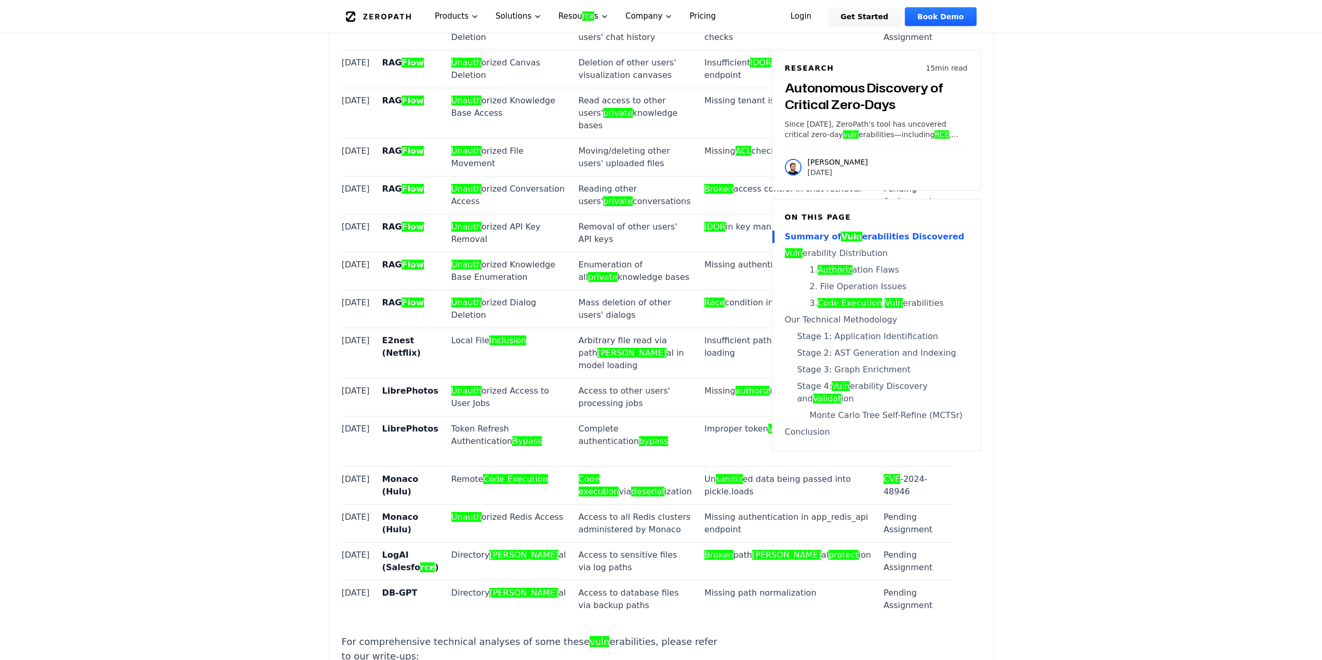
click at [445, 50] on td "Unauth orized Conversation Deletion" at bounding box center [508, 31] width 127 height 38
drag, startPoint x: 430, startPoint y: 136, endPoint x: 460, endPoint y: 162, distance: 39.8
click at [460, 50] on td "Unauth orized Conversation Deletion" at bounding box center [508, 31] width 127 height 38
copy td "Unauth orized Conversation Deletion"
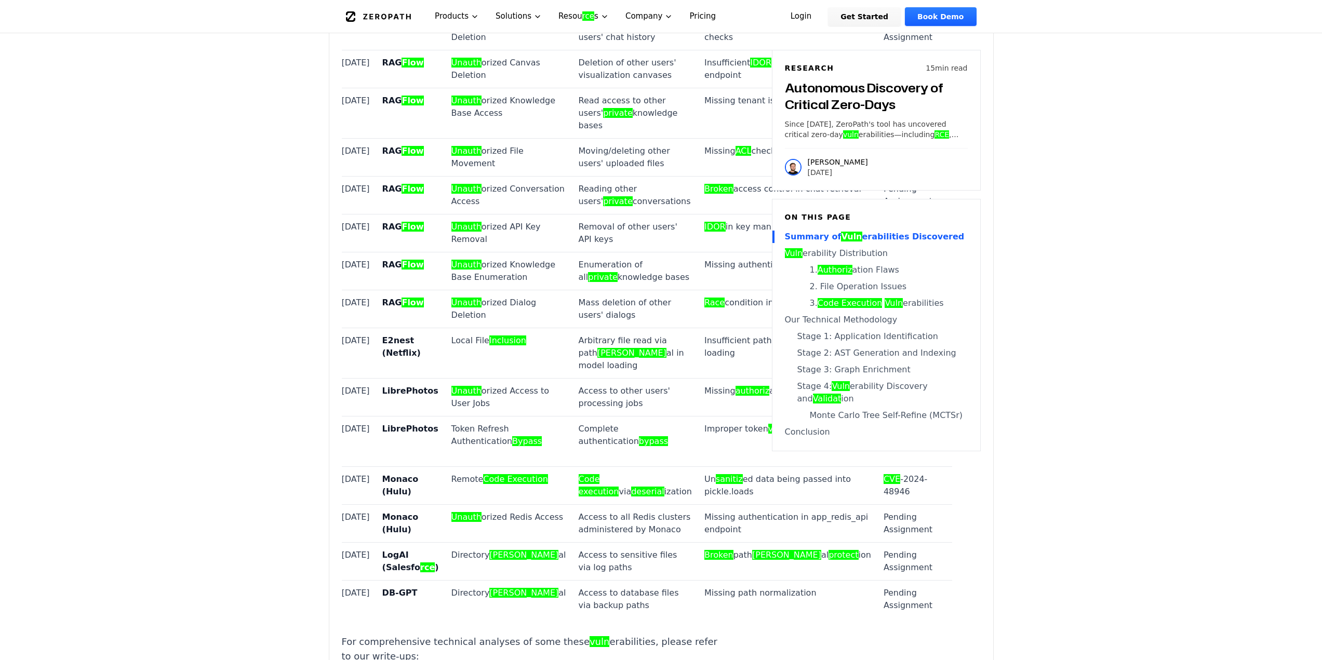
drag, startPoint x: 339, startPoint y: 139, endPoint x: 417, endPoint y: 153, distance: 79.3
click at [348, 50] on td "Sep 2, 2024" at bounding box center [359, 31] width 34 height 38
drag, startPoint x: 342, startPoint y: 136, endPoint x: 681, endPoint y: 147, distance: 339.5
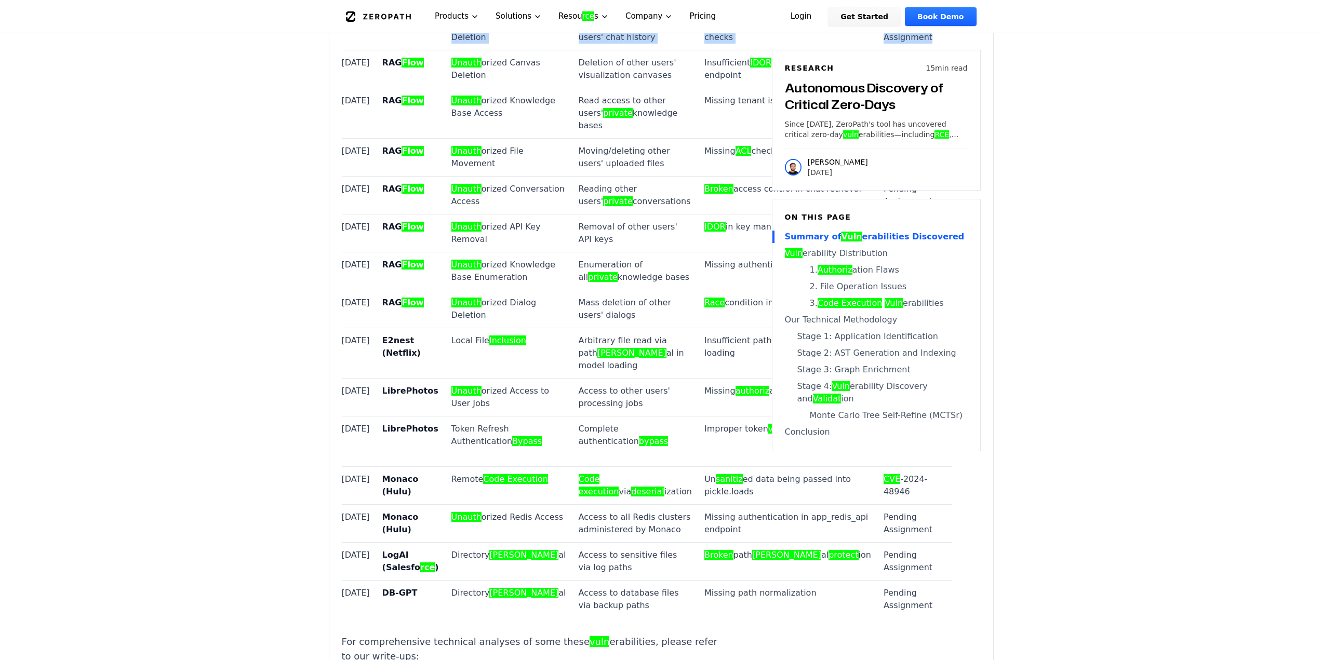
click at [681, 50] on tr "Sep 2, 2024 RAG Flow Unauth orized Conversation Deletion Complete deletion of o…" at bounding box center [647, 31] width 611 height 38
copy tr "Sep 2, 2024 RAG Flow Unauth orized Conversation Deletion Complete deletion of o…"
drag, startPoint x: 379, startPoint y: 196, endPoint x: 400, endPoint y: 196, distance: 21.3
click at [400, 68] on strong "RAG Flow" at bounding box center [403, 63] width 42 height 10
drag, startPoint x: 430, startPoint y: 198, endPoint x: 465, endPoint y: 224, distance: 43.9
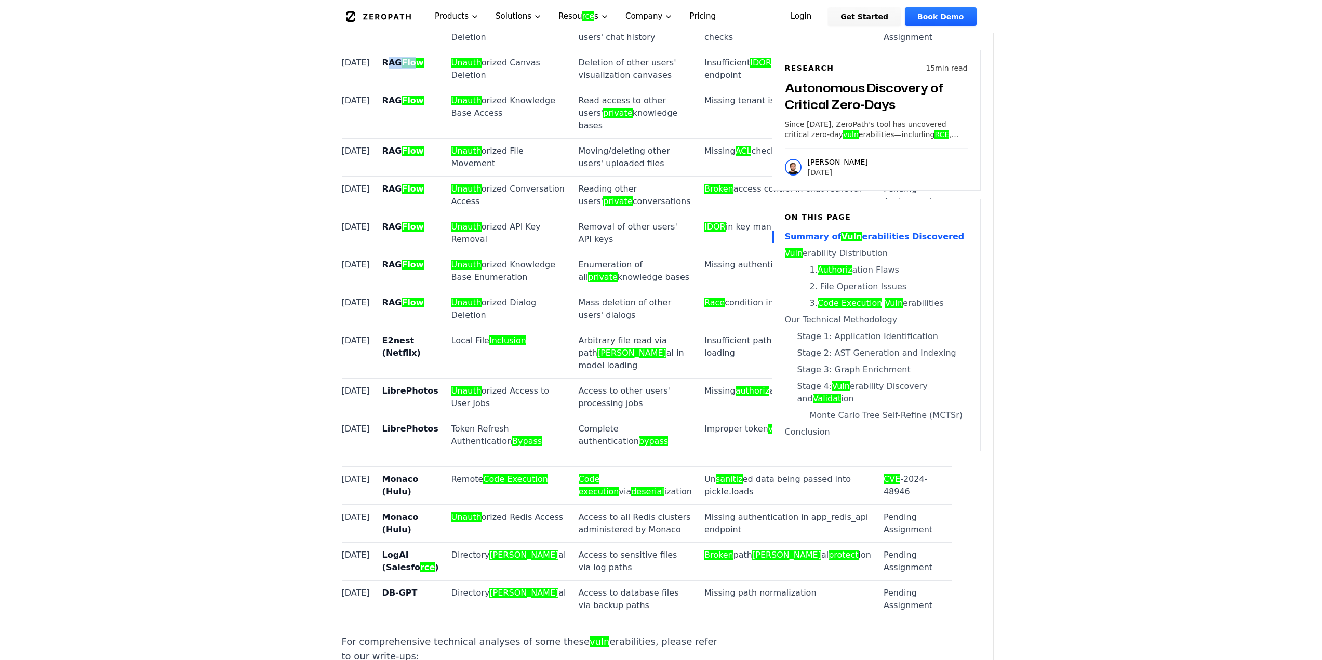
click at [465, 88] on td "Unauth orized Canvas Deletion" at bounding box center [508, 69] width 127 height 38
copy td "Unauth orized Canvas Deletion"
click at [349, 88] on td "Sep 2, 2024" at bounding box center [359, 69] width 34 height 38
drag, startPoint x: 355, startPoint y: 202, endPoint x: 678, endPoint y: 210, distance: 322.8
click at [678, 88] on tr "Sep 2, 2024 RAG Flow Unauth orized Canvas Deletion Deletion of other users' vis…" at bounding box center [647, 69] width 611 height 38
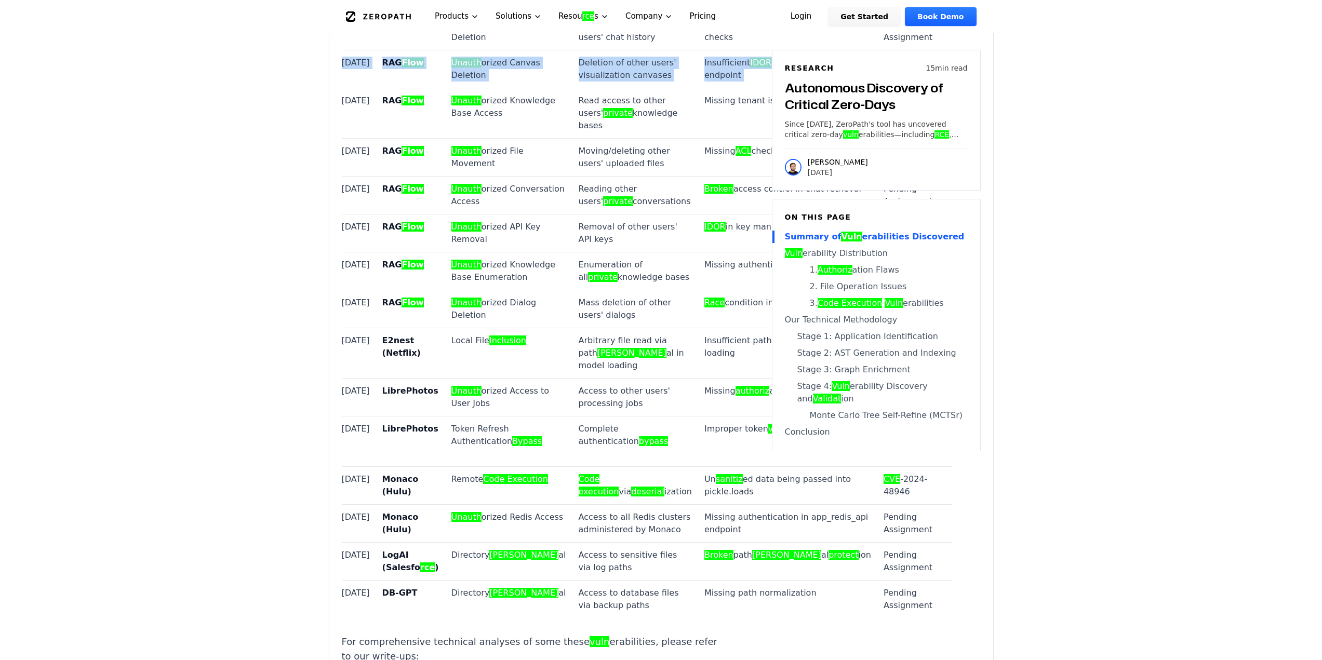
copy tr "Sep 2, 2024 RAG Flow Unauth orized Canvas Deletion Deletion of other users' vis…"
click at [347, 138] on td "Sep 2, 2024" at bounding box center [359, 113] width 34 height 50
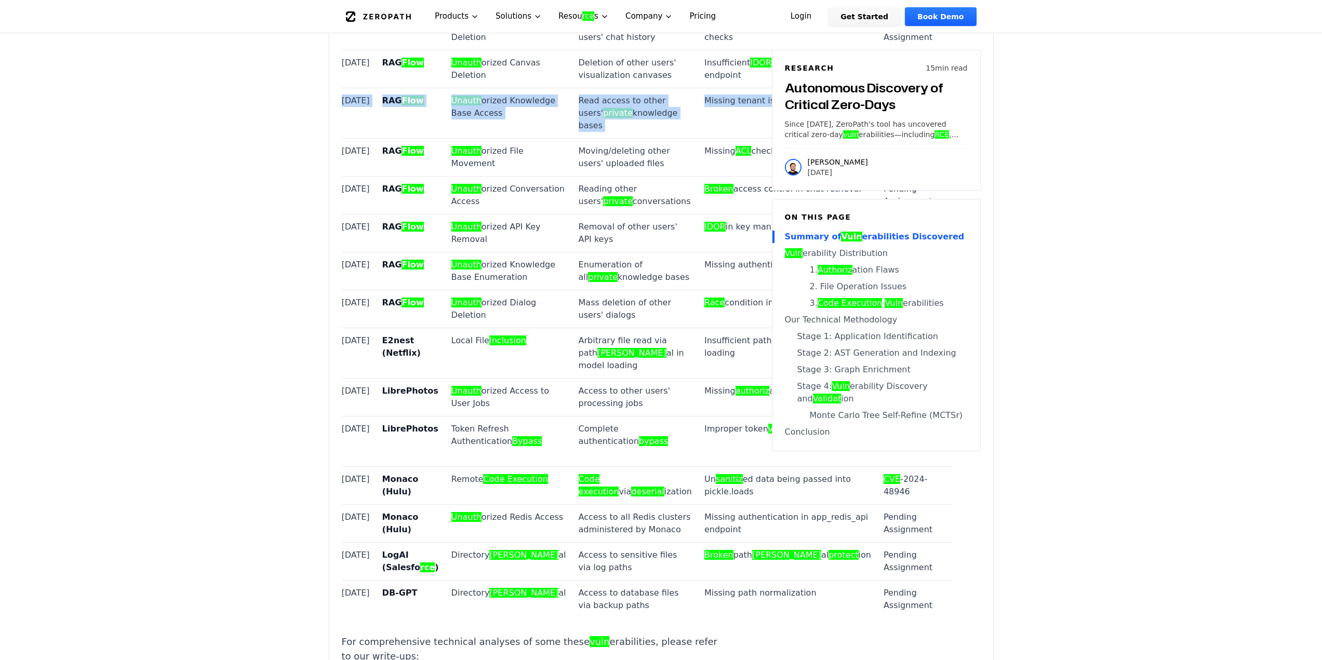
drag, startPoint x: 342, startPoint y: 266, endPoint x: 679, endPoint y: 278, distance: 336.9
click at [679, 138] on tr "Sep 2, 2024 RAG Flow Unauth orized Knowledge Base Access Read access to other u…" at bounding box center [647, 113] width 611 height 50
copy tr "Sep 2, 2024 RAG Flow Unauth orized Knowledge Base Access Read access to other u…"
click at [343, 176] on td "Sep 2, 2024" at bounding box center [359, 157] width 34 height 38
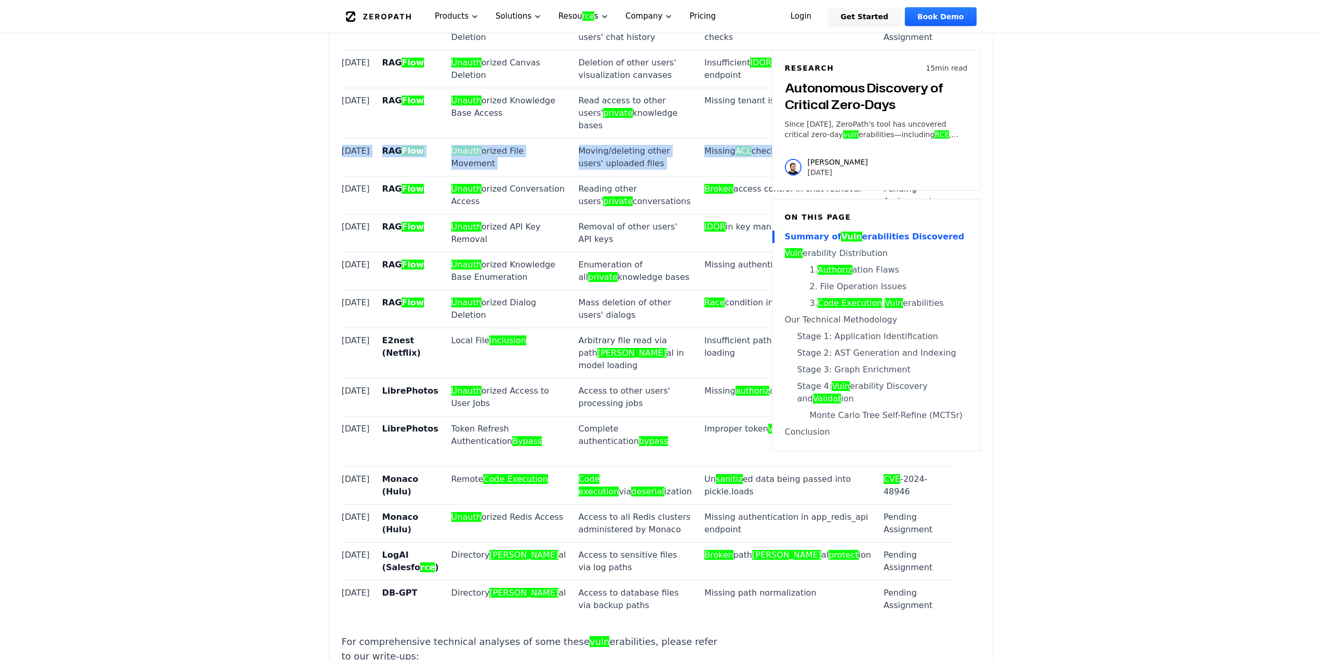
drag, startPoint x: 342, startPoint y: 336, endPoint x: 684, endPoint y: 350, distance: 341.6
click at [684, 176] on tr "Sep 2, 2024 RAG Flow Unauth orized File Movement Moving/deleting other users' u…" at bounding box center [647, 157] width 611 height 38
copy tr "Sep 2, 2024 RAG Flow Unauth orized File Movement Moving/deleting other users' u…"
click at [342, 214] on td "Sep 2, 2024" at bounding box center [359, 195] width 34 height 38
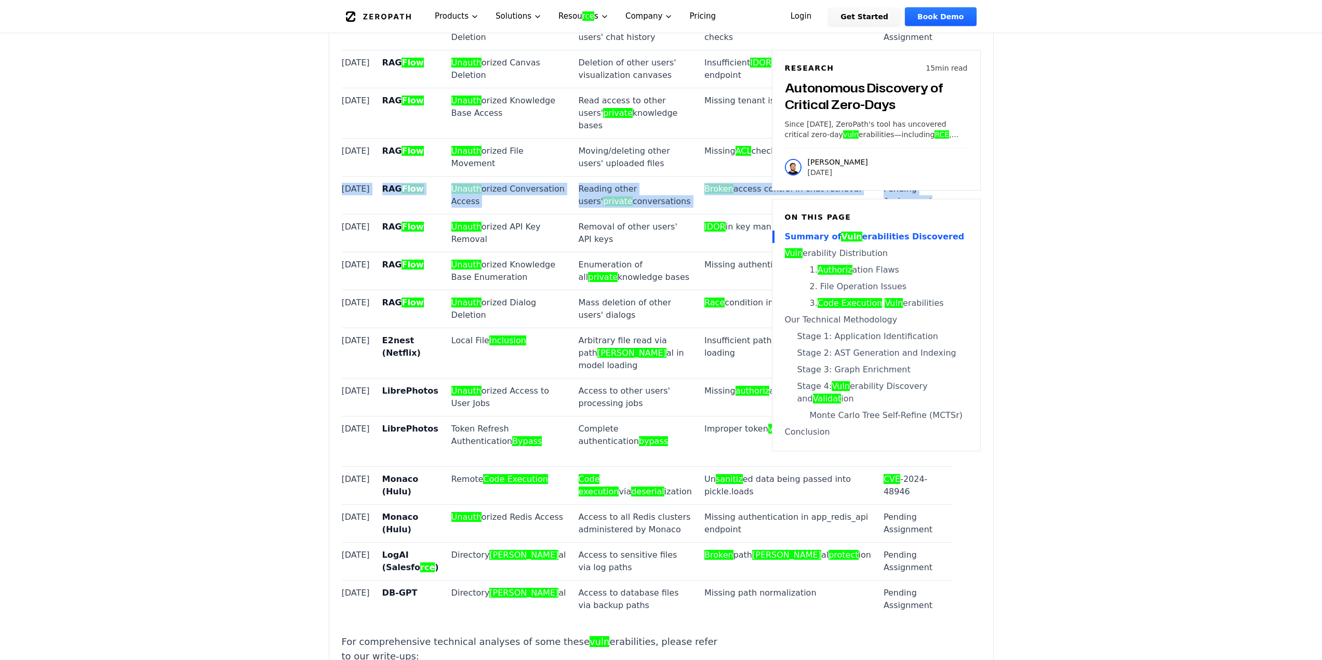
drag, startPoint x: 342, startPoint y: 403, endPoint x: 681, endPoint y: 417, distance: 339.0
click at [681, 214] on tr "Sep 2, 2024 RAG Flow Unauth orized Conversation Access Reading other users' pri…" at bounding box center [647, 195] width 611 height 38
copy tr "Sep 2, 2024 RAG Flow Unauth orized Conversation Access Reading other users' pri…"
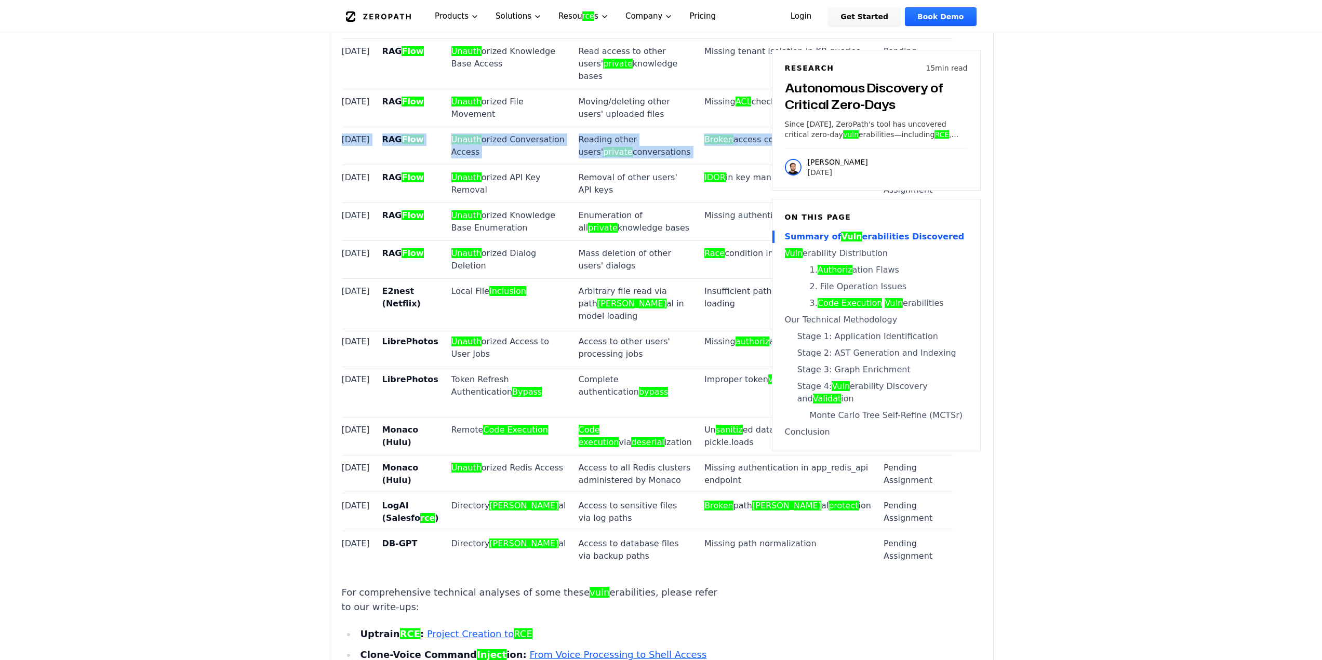
scroll to position [1247, 0]
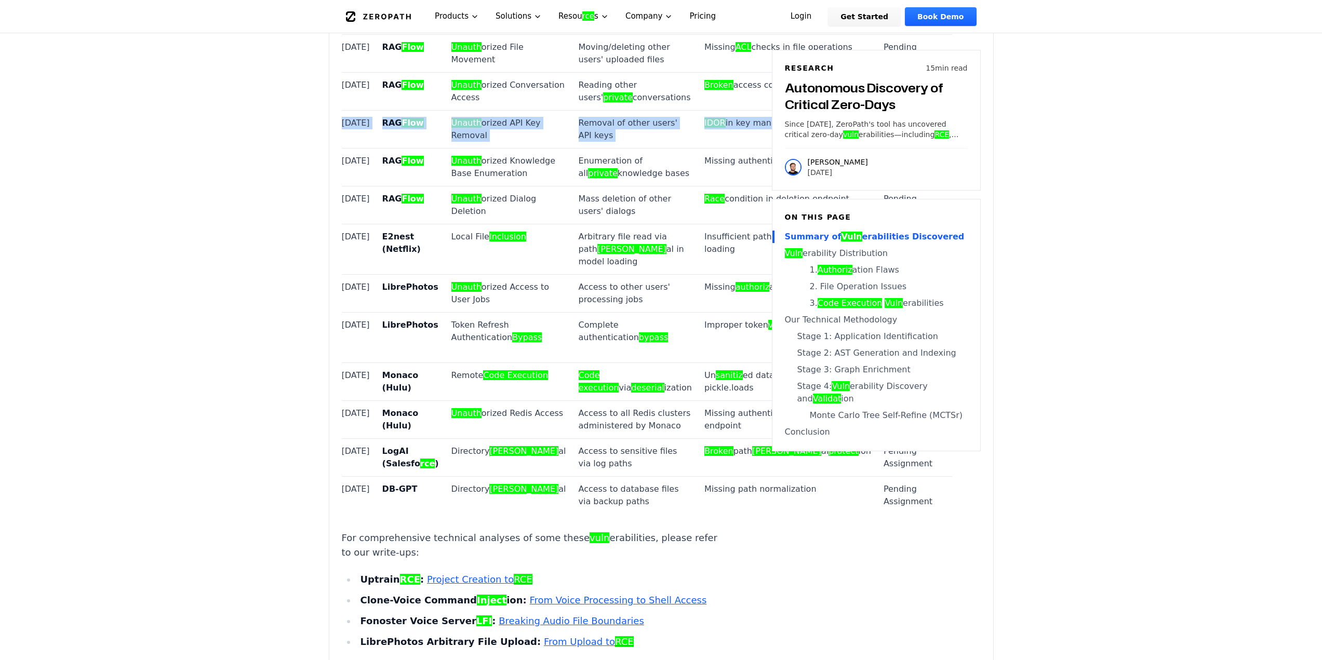
drag, startPoint x: 343, startPoint y: 362, endPoint x: 683, endPoint y: 376, distance: 340.6
click at [683, 148] on tr "Sep 2, 2024 RAG Flow Unauth orized API Key Removal Removal of other users' API …" at bounding box center [647, 129] width 611 height 38
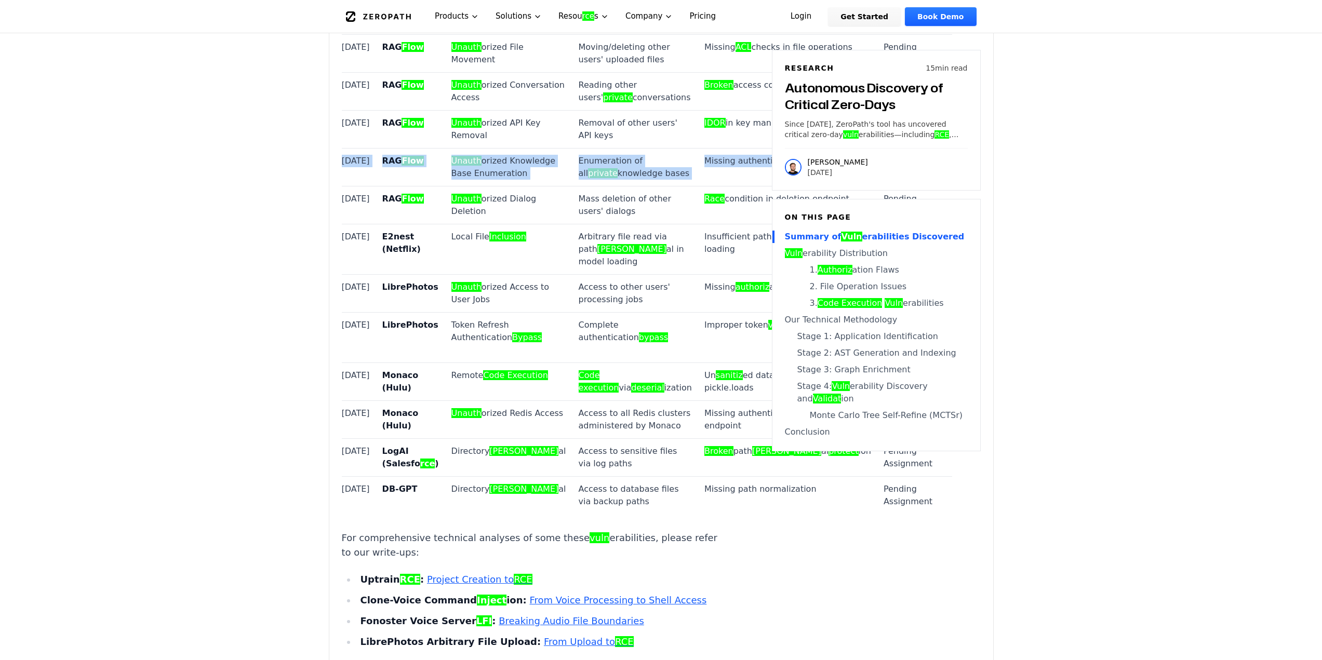
drag, startPoint x: 342, startPoint y: 423, endPoint x: 683, endPoint y: 439, distance: 341.2
click at [683, 186] on tr "Sep 2, 2024 RAG Flow Unauth orized Knowledge Base Enumeration Enumeration of al…" at bounding box center [647, 167] width 611 height 38
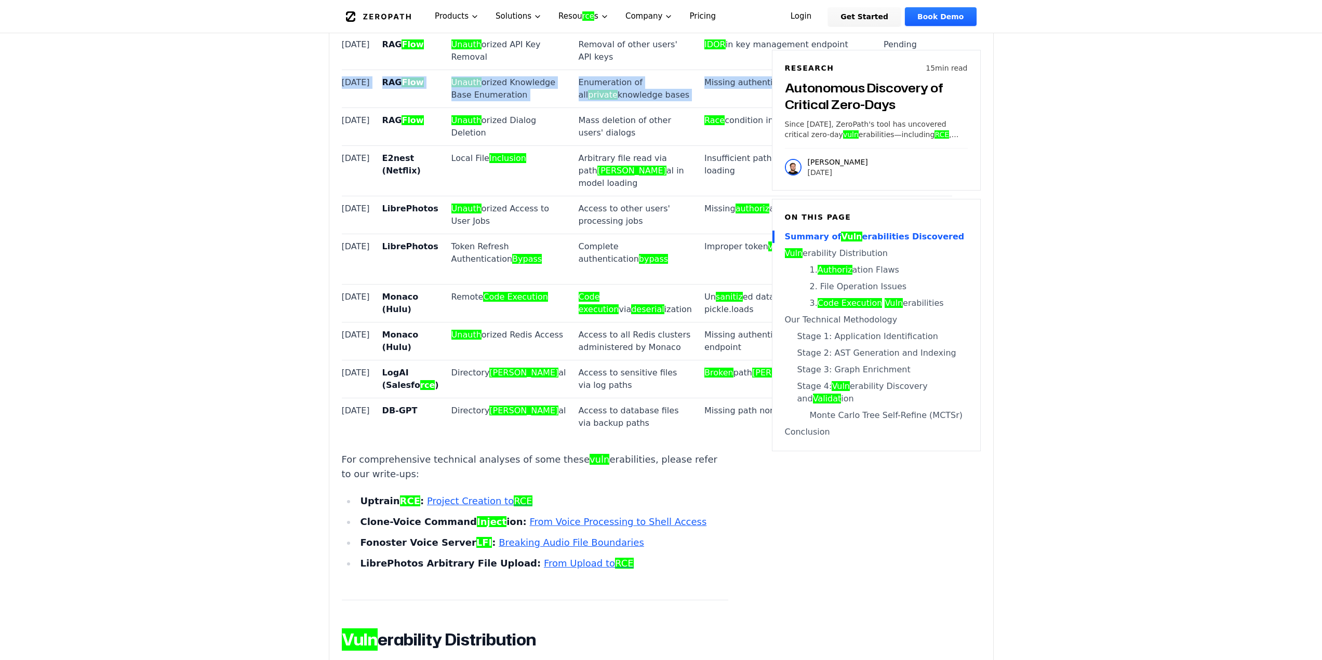
scroll to position [1351, 0]
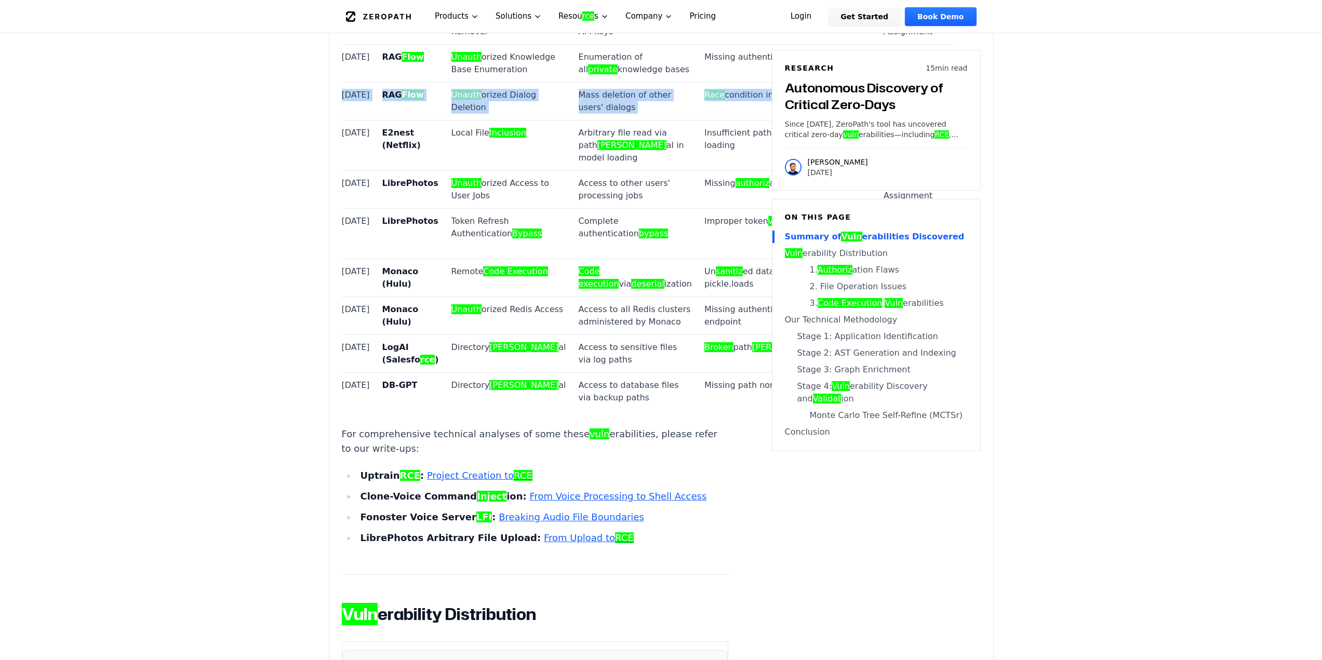
drag, startPoint x: 342, startPoint y: 381, endPoint x: 684, endPoint y: 391, distance: 342.1
click at [684, 120] on tr "Sep 2, 2024 RAG Flow Unauth orized Dialog Deletion Mass deletion of other users…" at bounding box center [647, 101] width 611 height 38
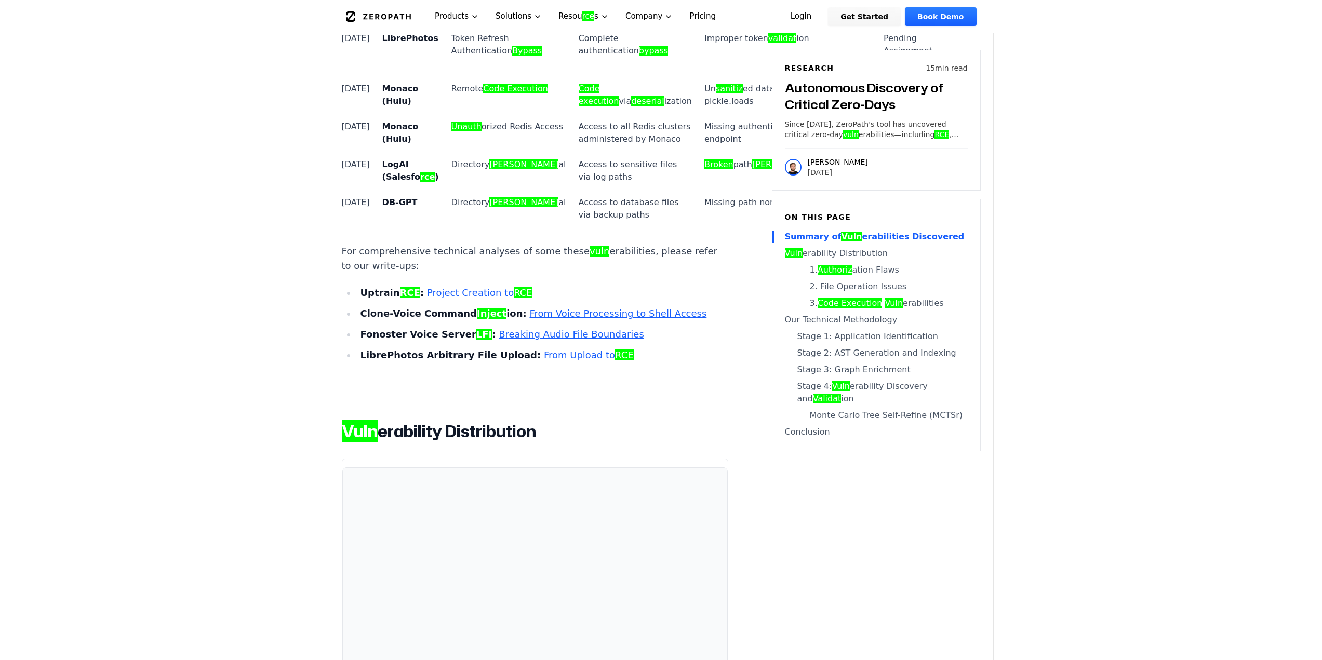
scroll to position [1559, 0]
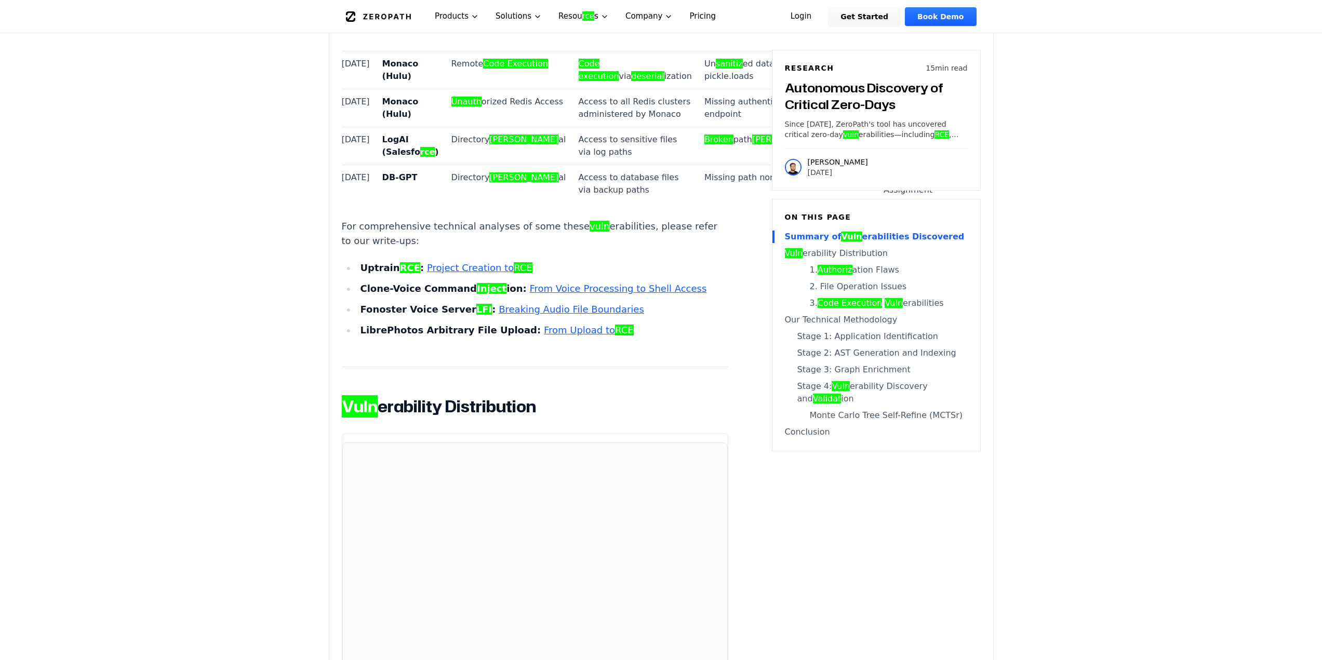
drag, startPoint x: 372, startPoint y: 250, endPoint x: 396, endPoint y: 250, distance: 24.4
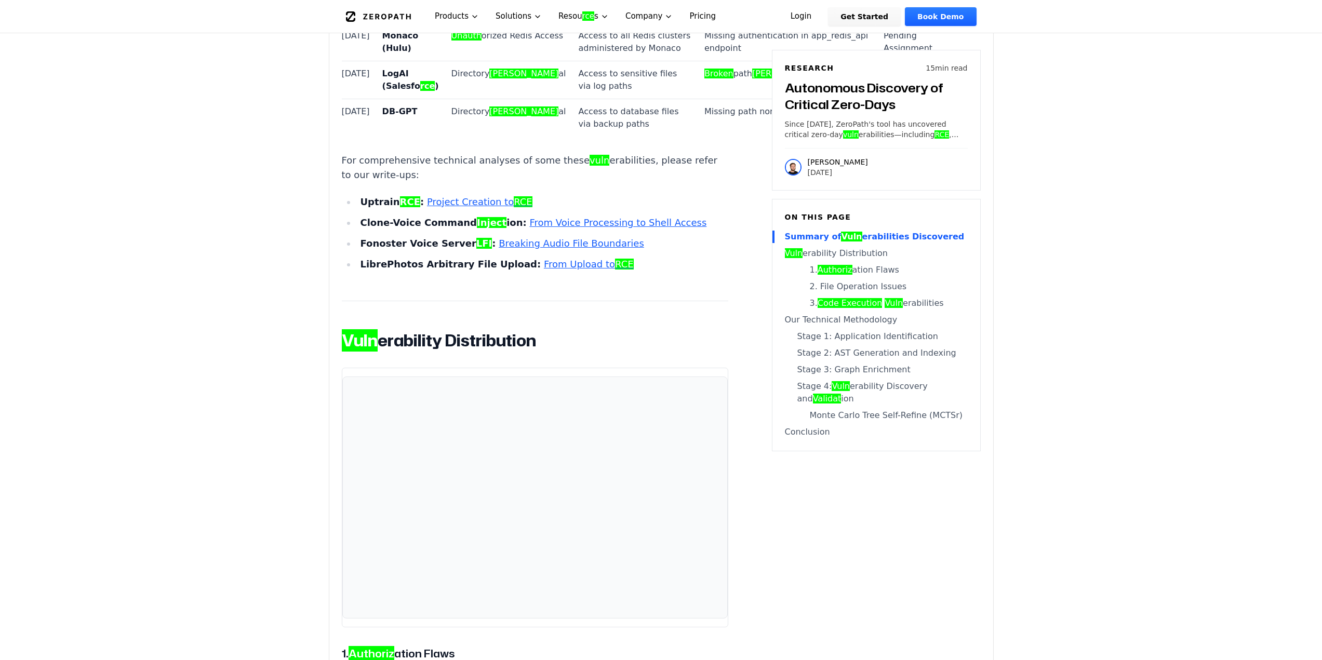
scroll to position [1663, 0]
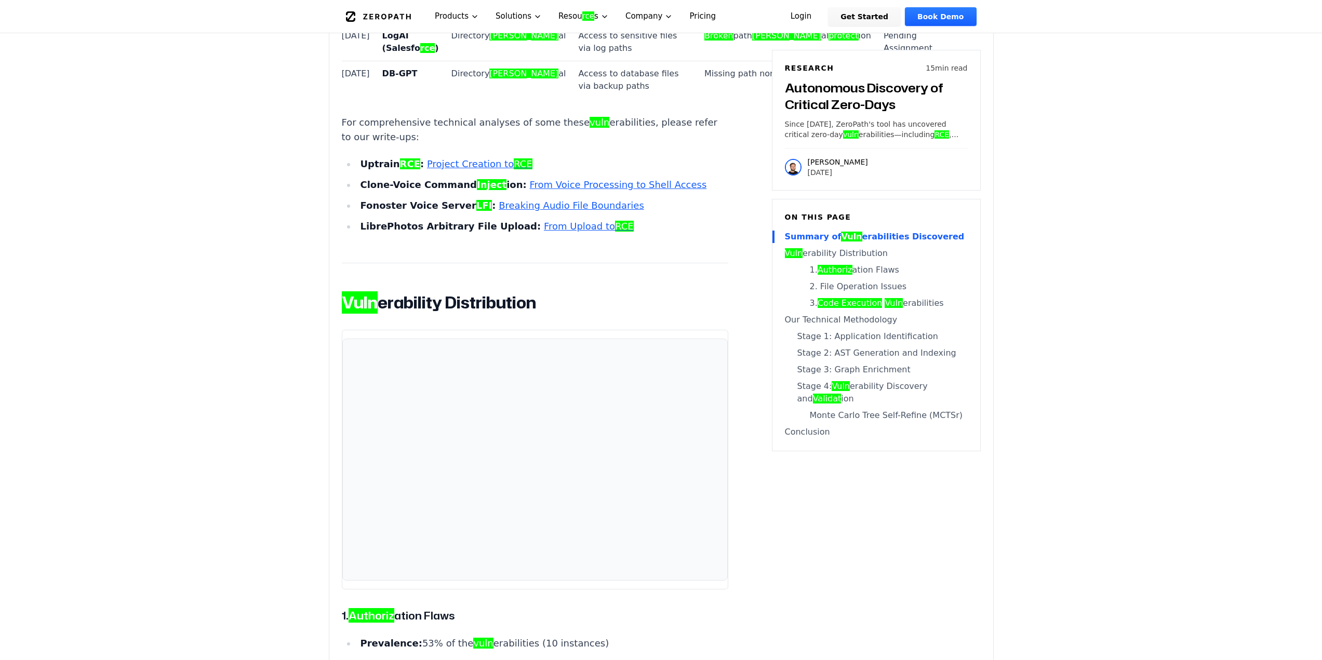
drag, startPoint x: 376, startPoint y: 220, endPoint x: 417, endPoint y: 219, distance: 40.5
drag, startPoint x: 343, startPoint y: 221, endPoint x: 681, endPoint y: 240, distance: 338.3
drag, startPoint x: 388, startPoint y: 284, endPoint x: 394, endPoint y: 284, distance: 6.8
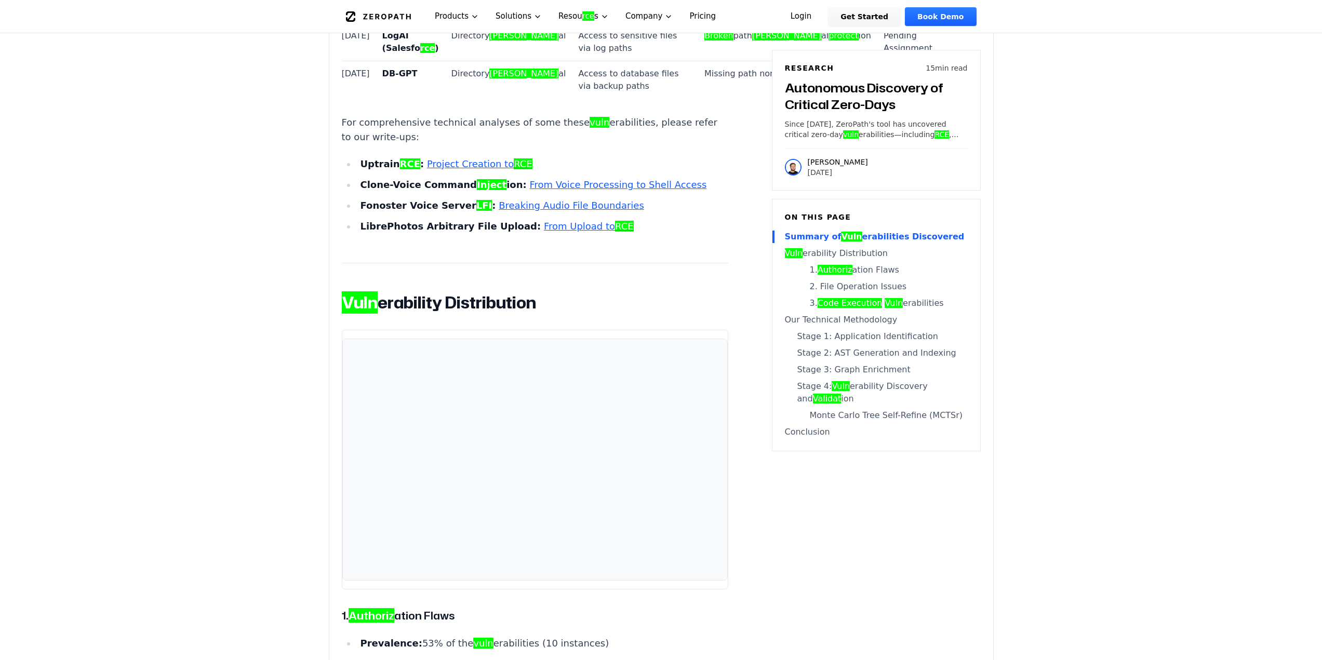
drag, startPoint x: 343, startPoint y: 287, endPoint x: 684, endPoint y: 297, distance: 340.5
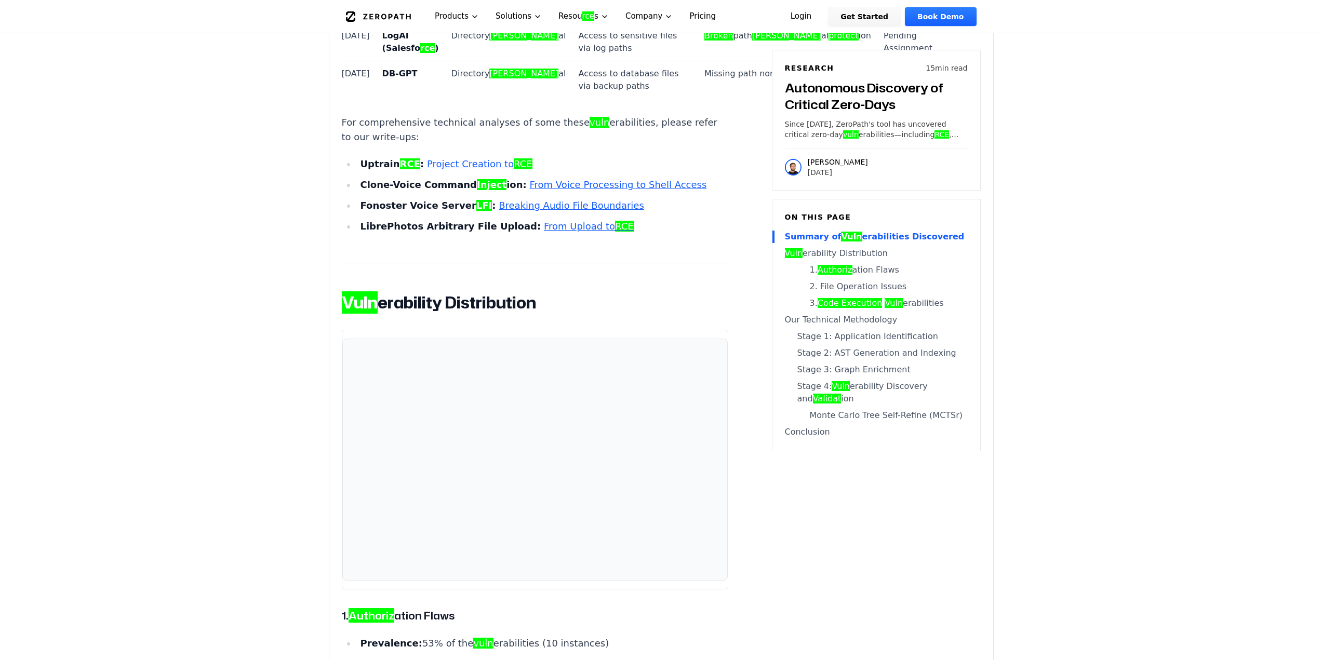
drag, startPoint x: 634, startPoint y: 345, endPoint x: 660, endPoint y: 356, distance: 28.4
drag, startPoint x: 569, startPoint y: 385, endPoint x: 611, endPoint y: 387, distance: 41.6
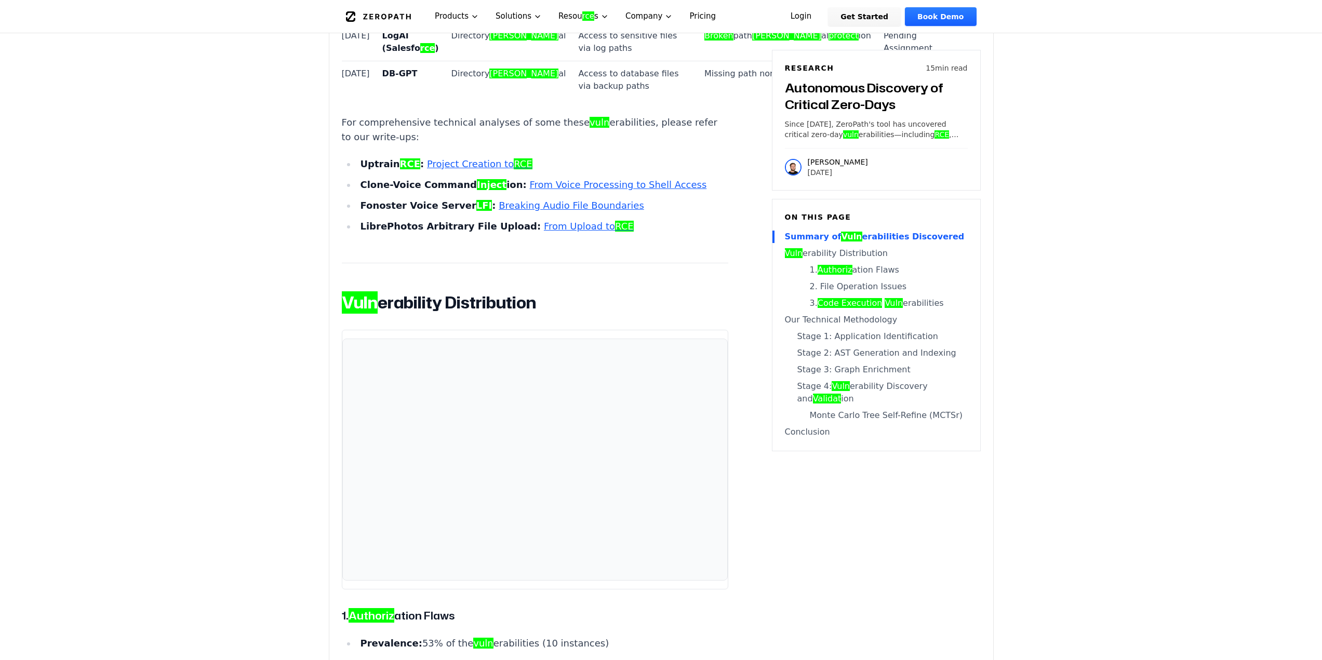
drag, startPoint x: 342, startPoint y: 346, endPoint x: 664, endPoint y: 358, distance: 322.4
drag, startPoint x: 342, startPoint y: 408, endPoint x: 685, endPoint y: 427, distance: 343.5
click at [685, 23] on tr "Sep 20, 2024 Monaco (Hulu) Unauth orized Redis Access Access to all Redis clust…" at bounding box center [647, 4] width 611 height 38
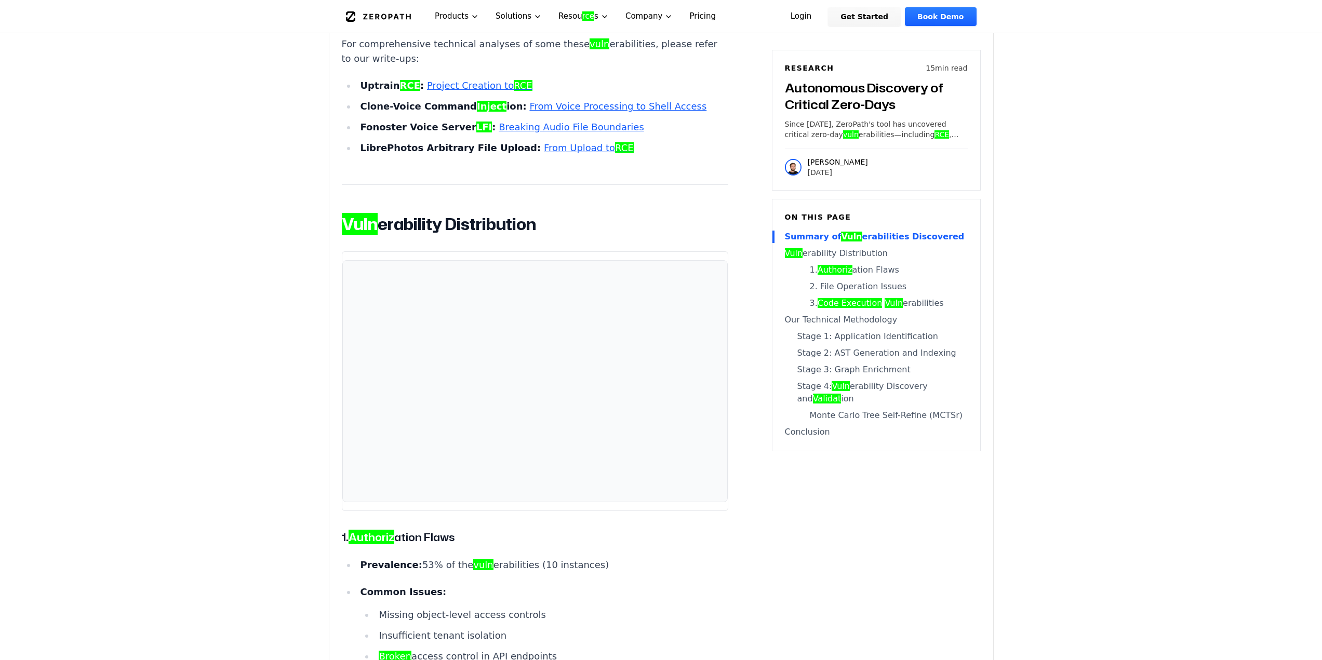
scroll to position [1767, 0]
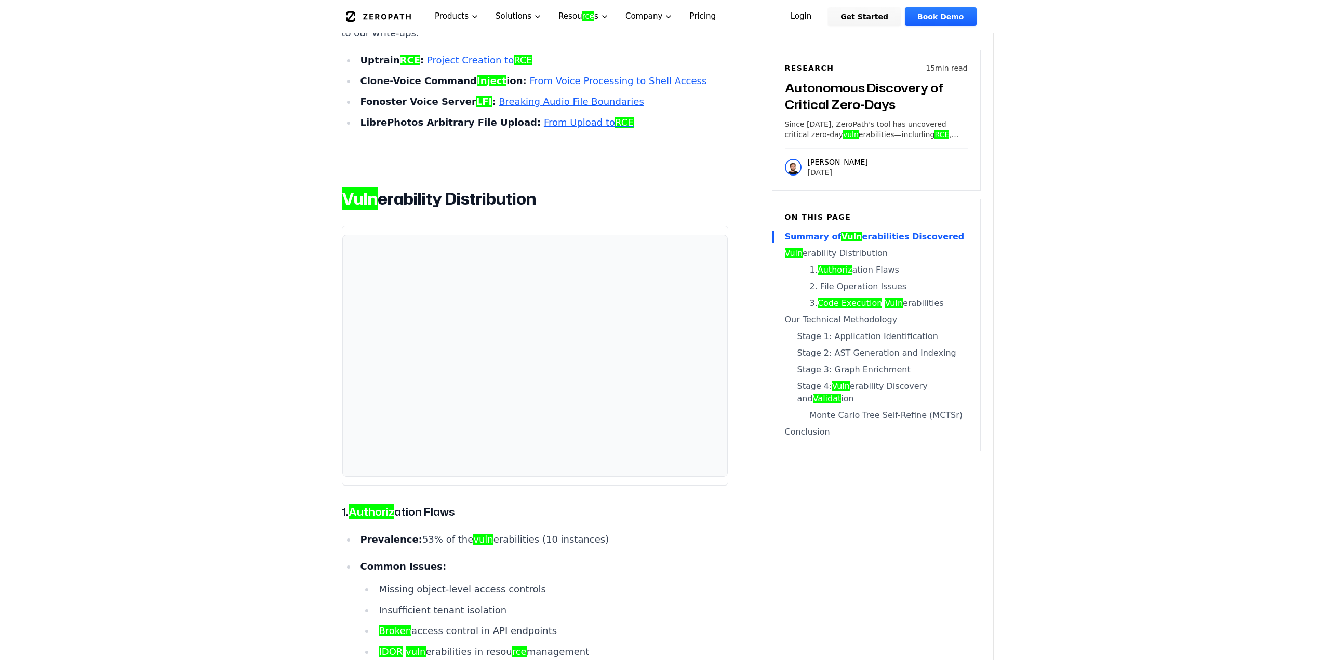
drag, startPoint x: 372, startPoint y: 380, endPoint x: 395, endPoint y: 378, distance: 23.5
drag, startPoint x: 342, startPoint y: 381, endPoint x: 682, endPoint y: 394, distance: 340.1
drag, startPoint x: 373, startPoint y: 443, endPoint x: 402, endPoint y: 448, distance: 29.6
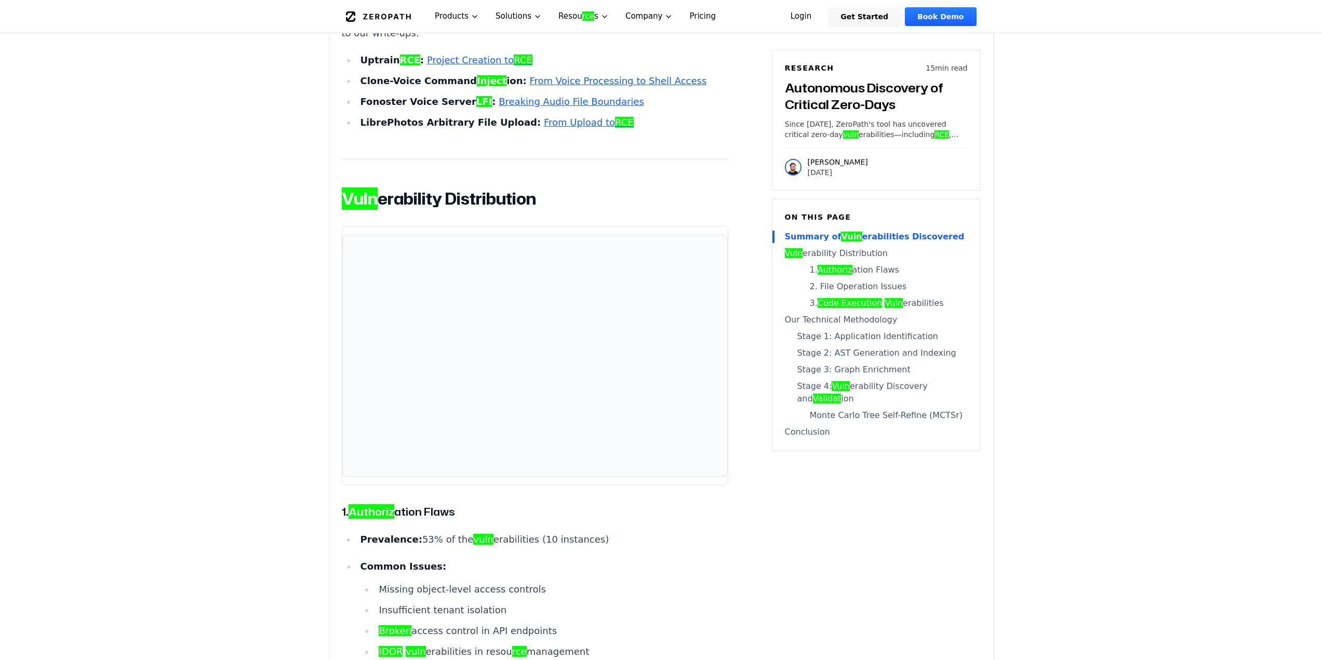
drag, startPoint x: 341, startPoint y: 447, endPoint x: 453, endPoint y: 443, distance: 112.3
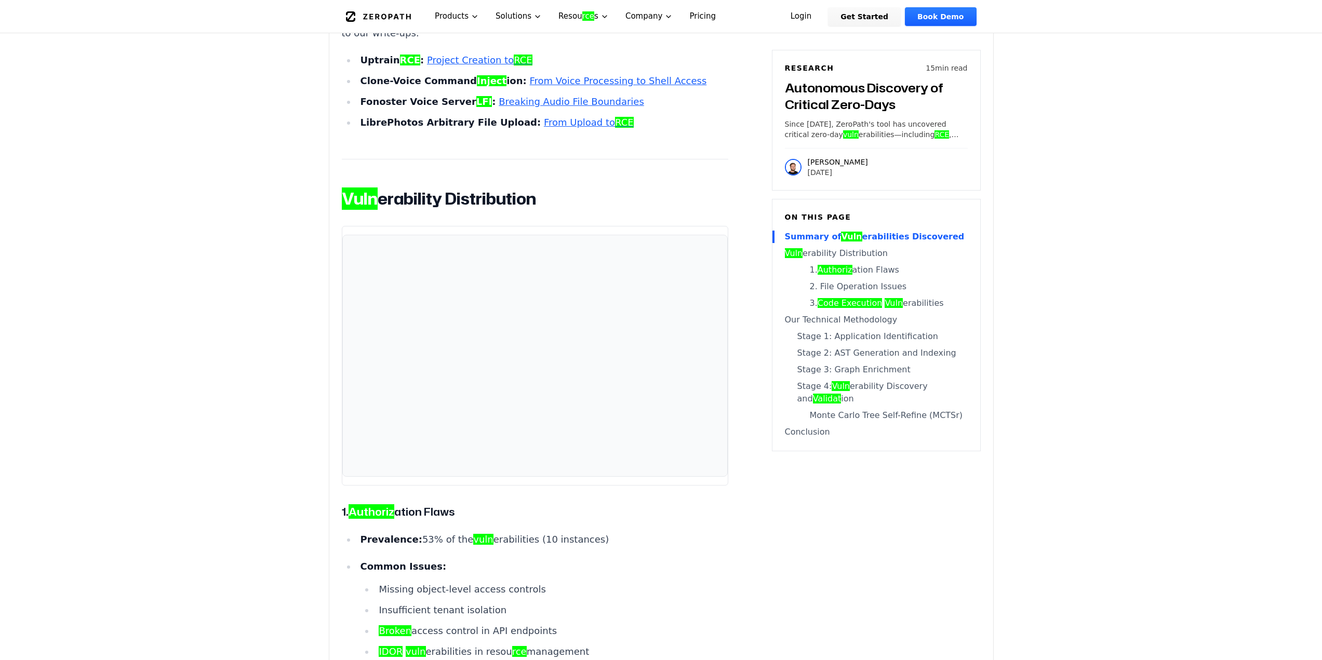
drag, startPoint x: 343, startPoint y: 444, endPoint x: 681, endPoint y: 456, distance: 338.0
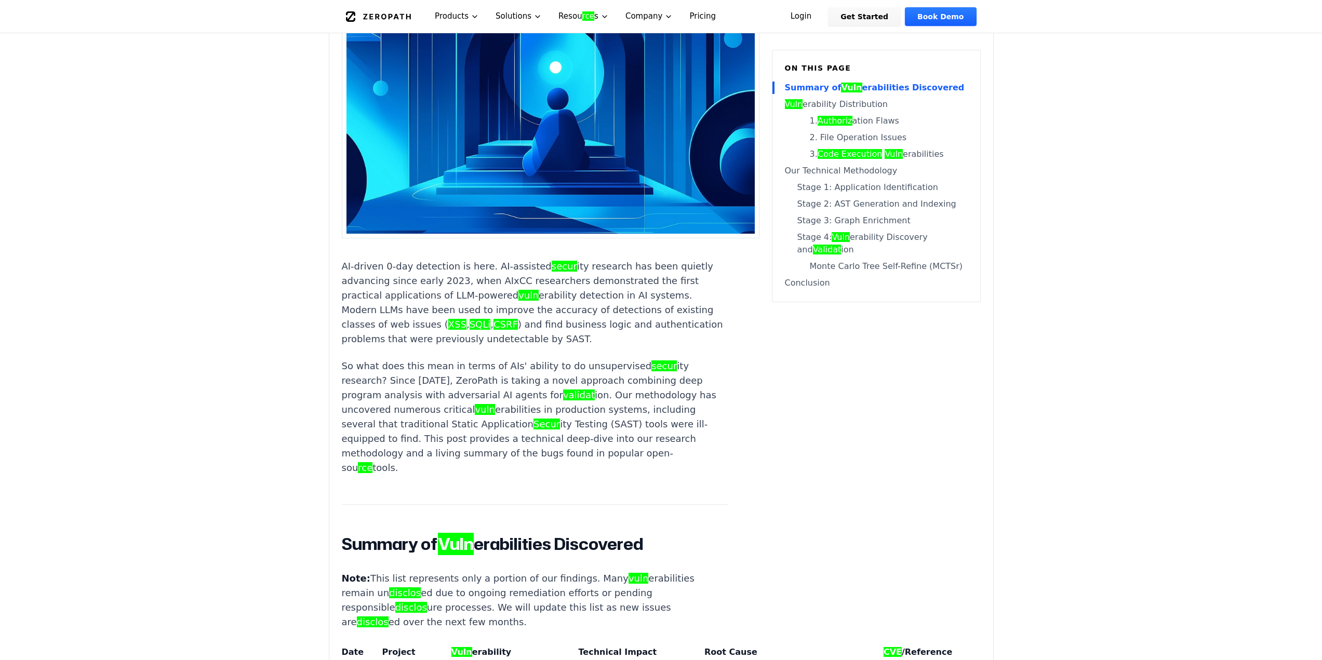
scroll to position [0, 0]
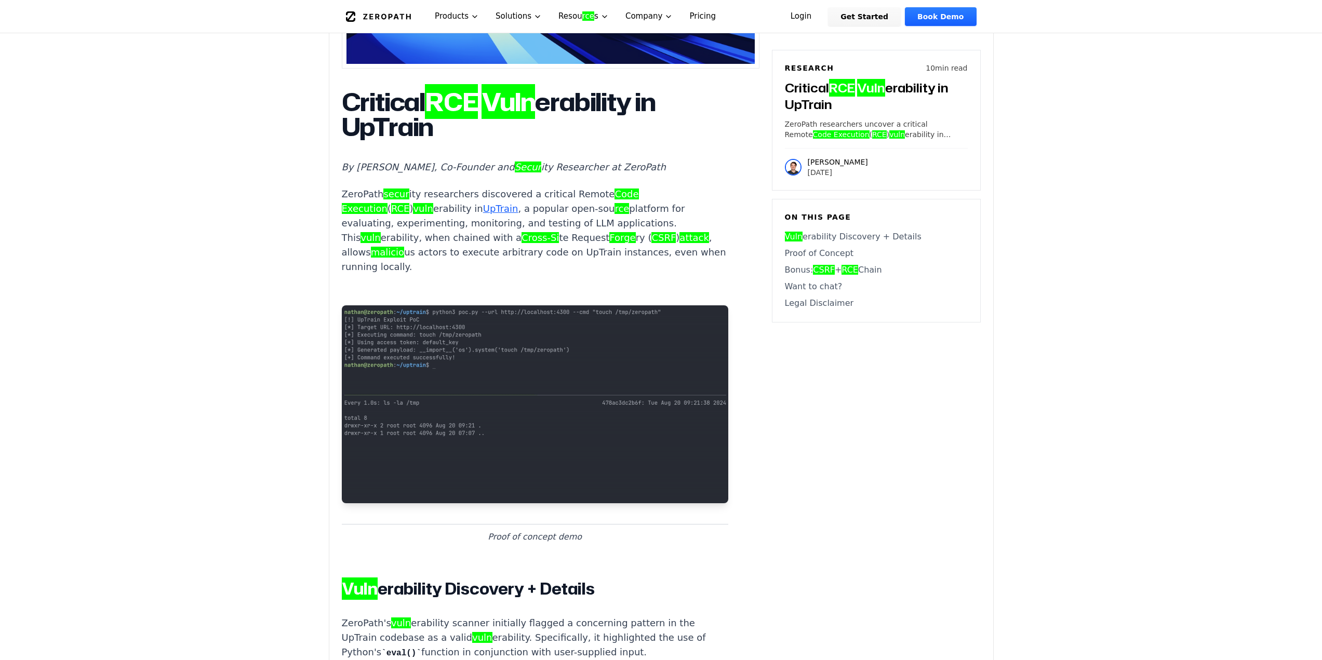
scroll to position [831, 0]
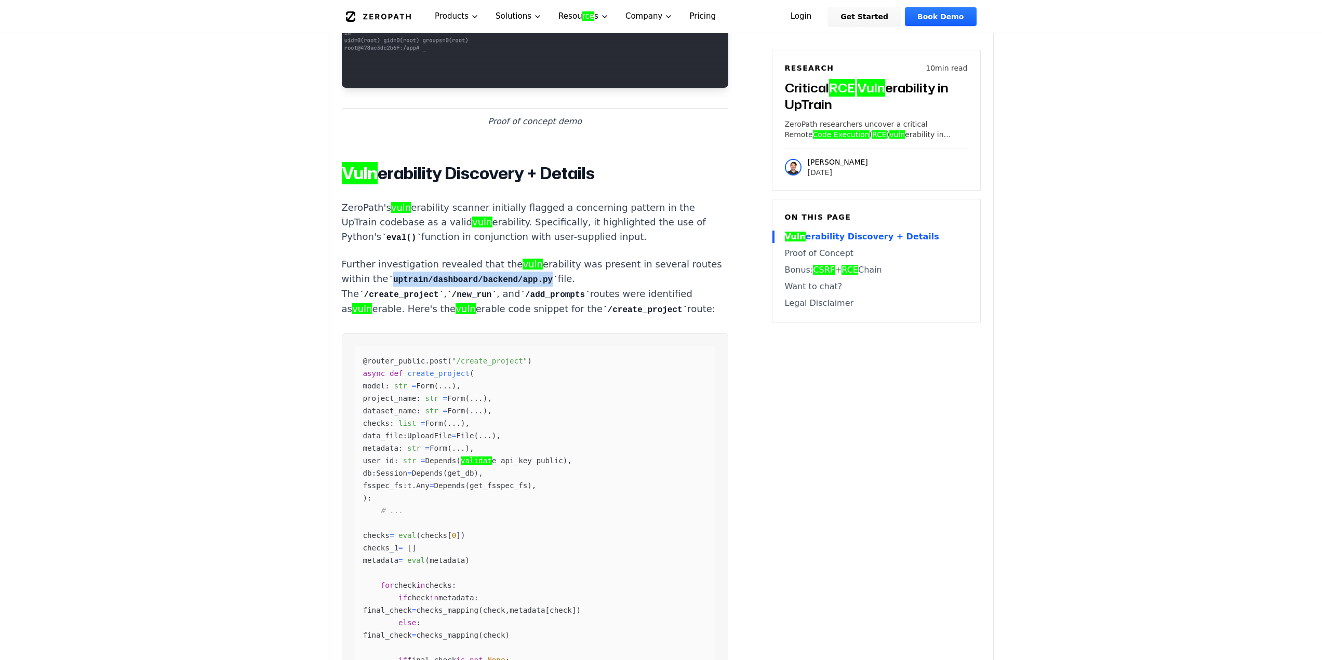
drag, startPoint x: 419, startPoint y: 234, endPoint x: 563, endPoint y: 236, distance: 144.0
click at [558, 275] on code "uptrain/dashboard/backend/app.py" at bounding box center [472, 279] width 169 height 9
copy code "uptrain/dashboard/backend/app.py"
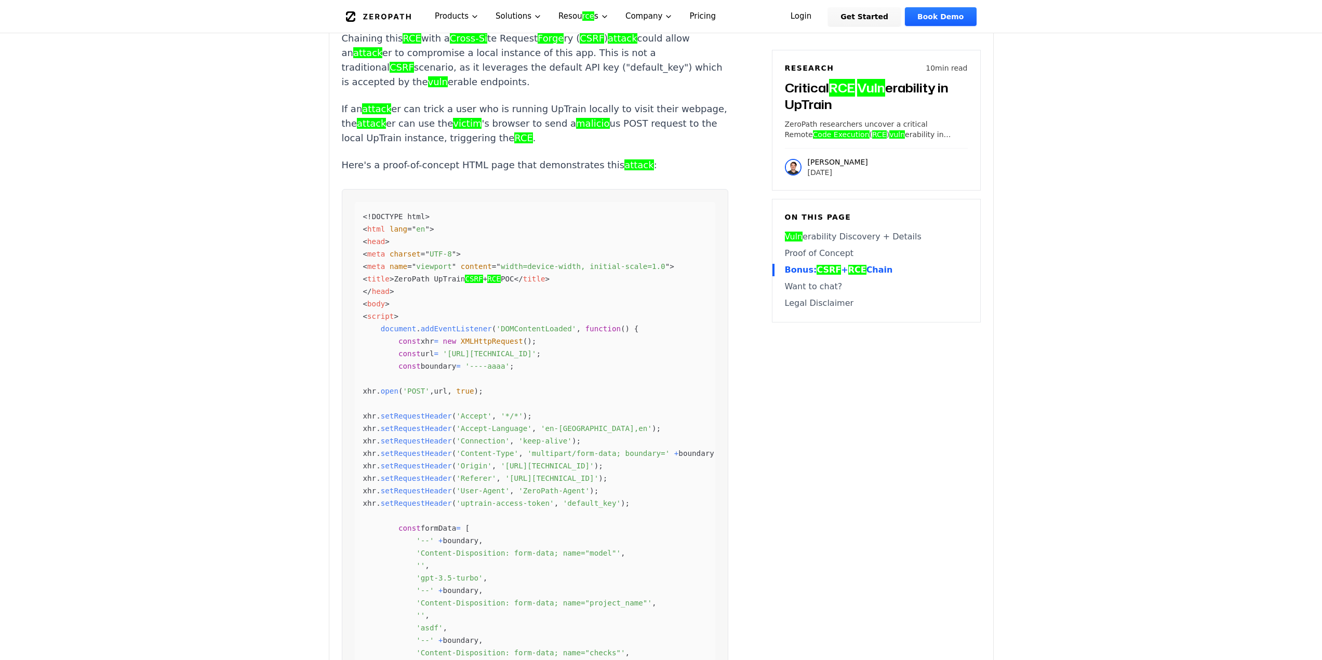
scroll to position [3118, 0]
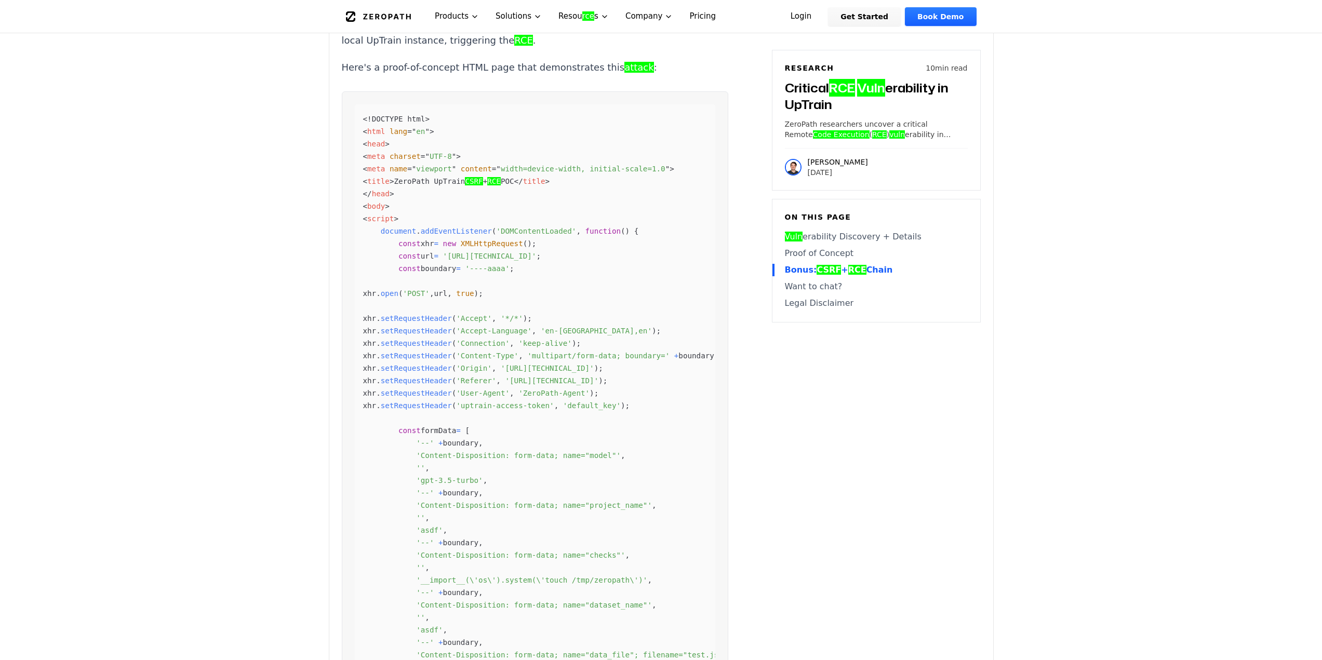
drag, startPoint x: 533, startPoint y: 260, endPoint x: 638, endPoint y: 260, distance: 105.0
click at [537, 260] on span "'http://127.0.0.1:4300/api/public/create_project'" at bounding box center [490, 256] width 94 height 8
copy span "/api/public/create_project"
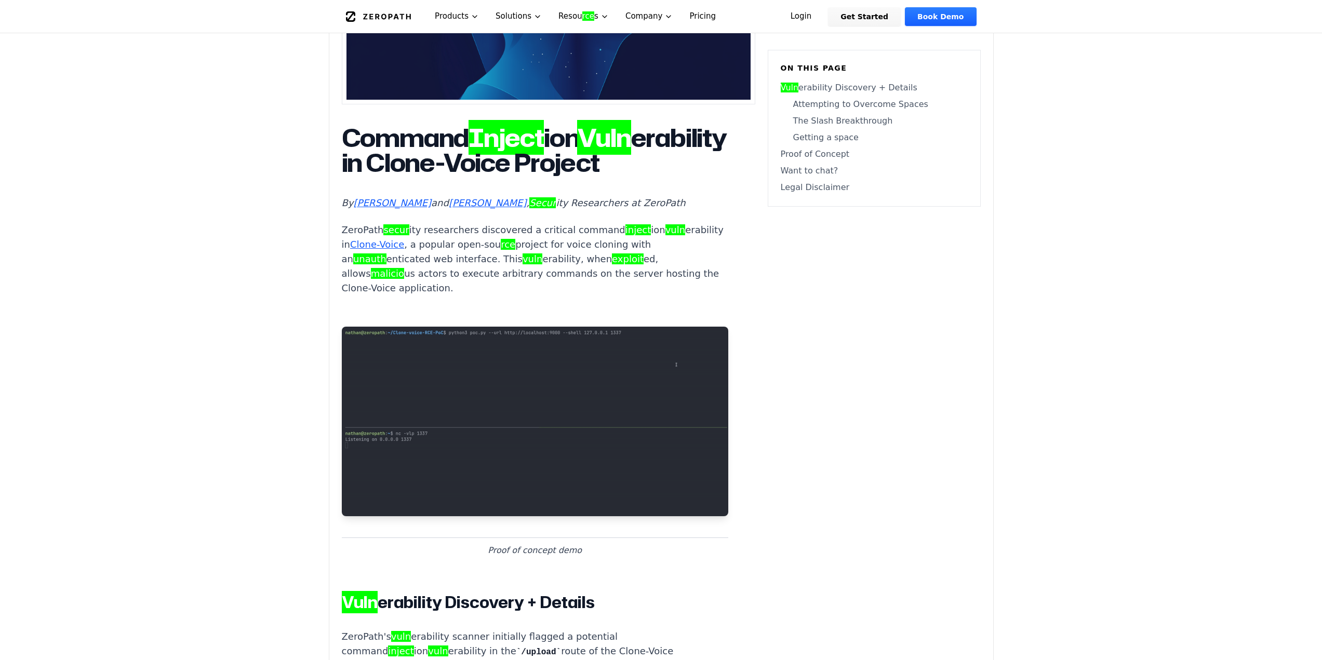
scroll to position [416, 0]
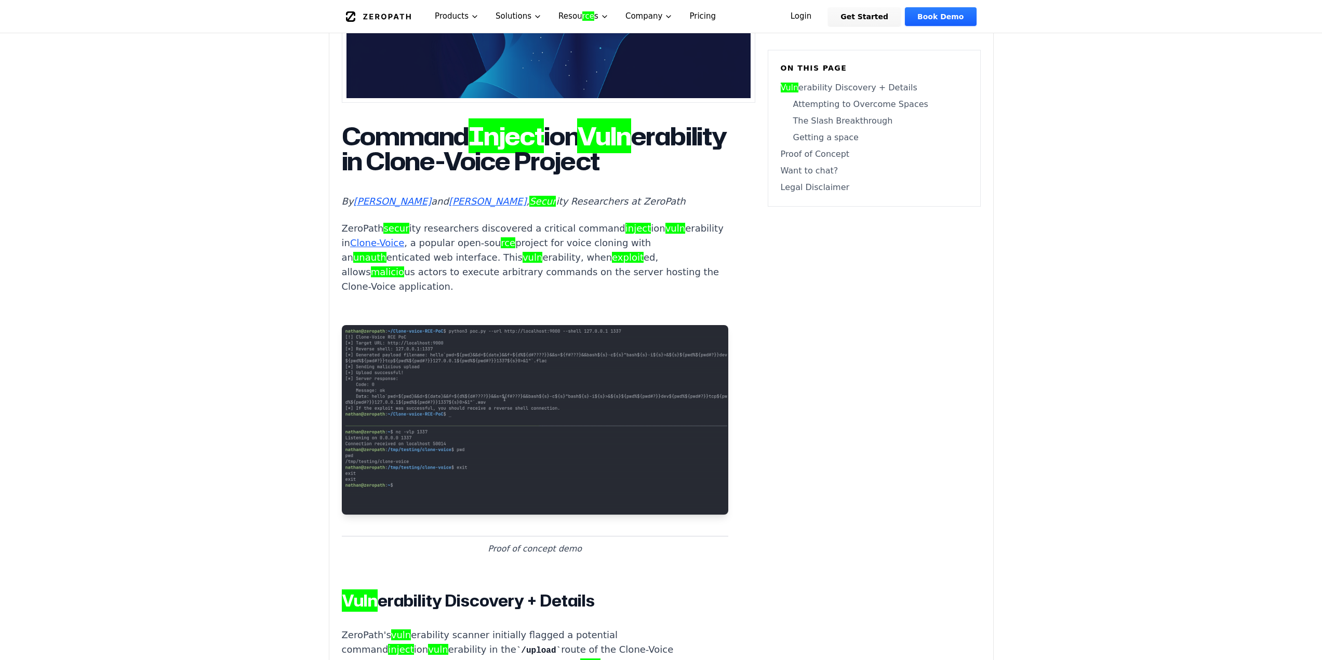
click at [404, 248] on link "Clone-Voice" at bounding box center [377, 242] width 54 height 11
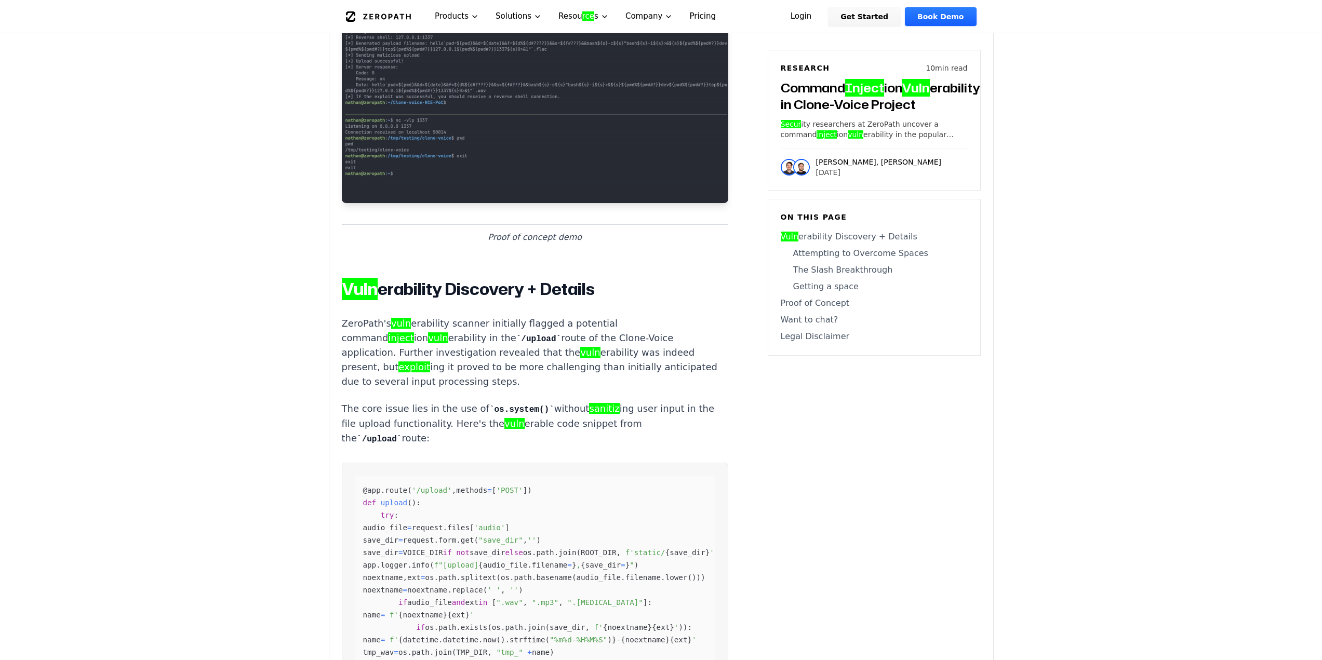
scroll to position [935, 0]
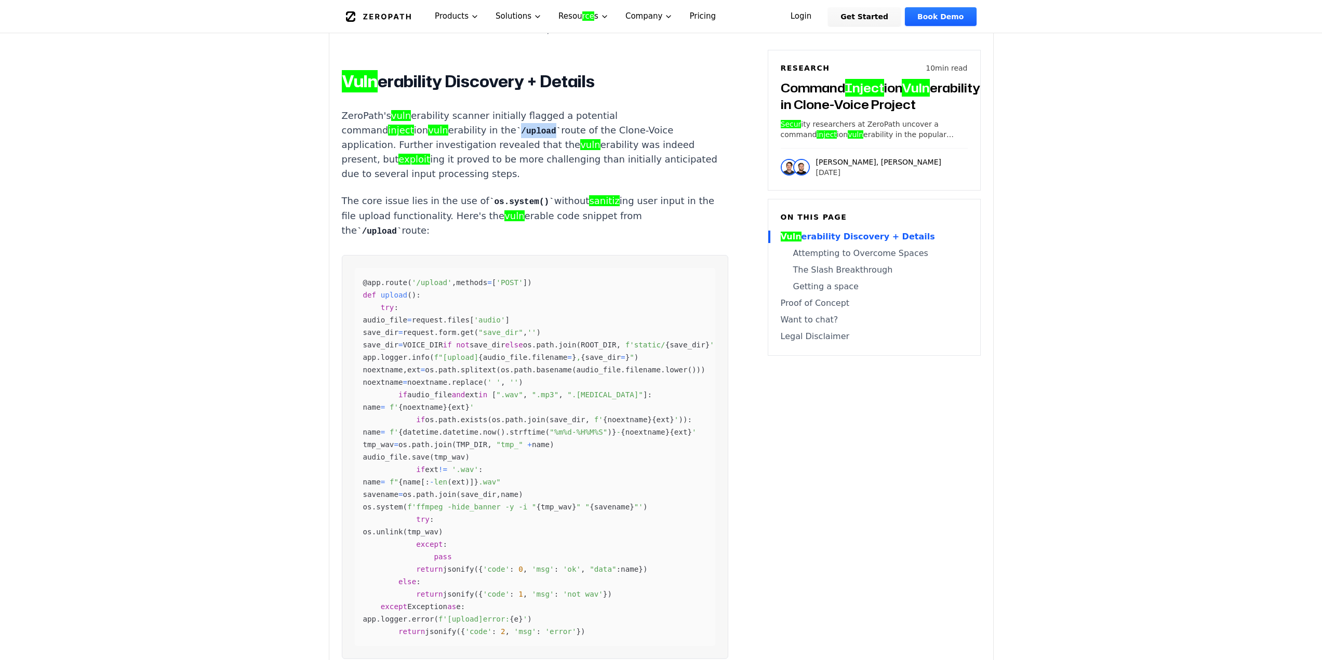
drag, startPoint x: 425, startPoint y: 109, endPoint x: 457, endPoint y: 109, distance: 32.2
click at [516, 127] on code "/upload" at bounding box center [538, 131] width 45 height 9
copy code "/upload"
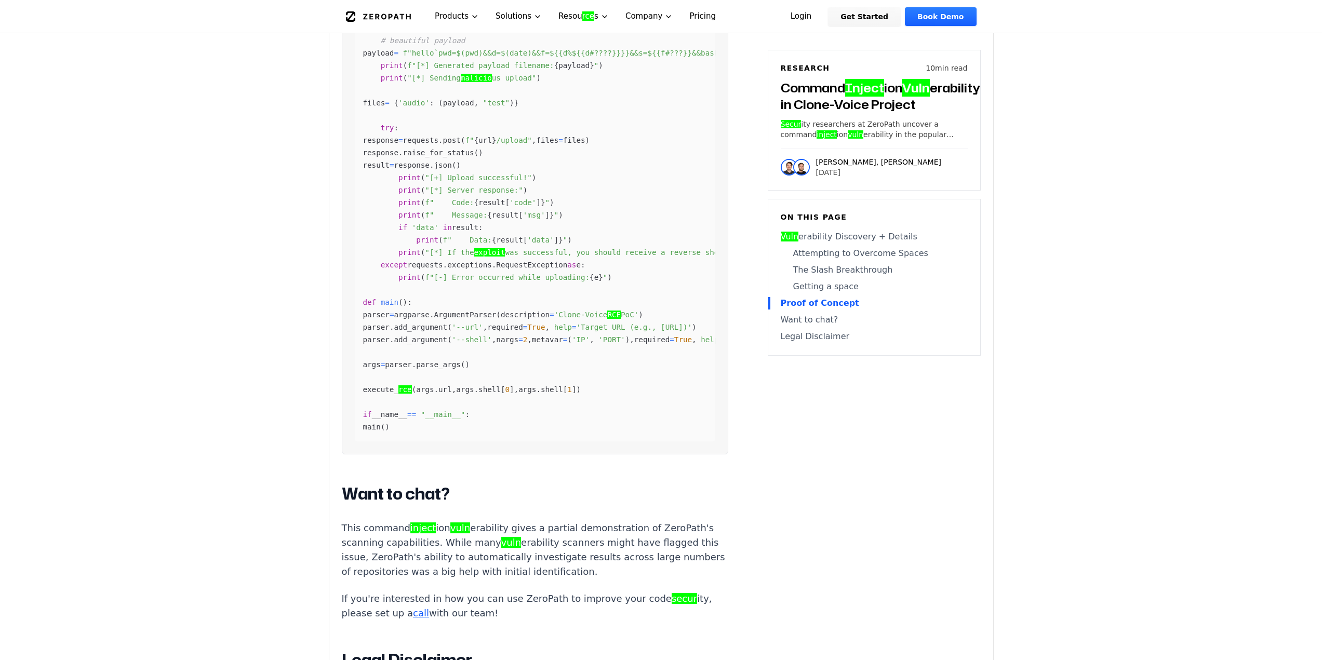
scroll to position [3637, 0]
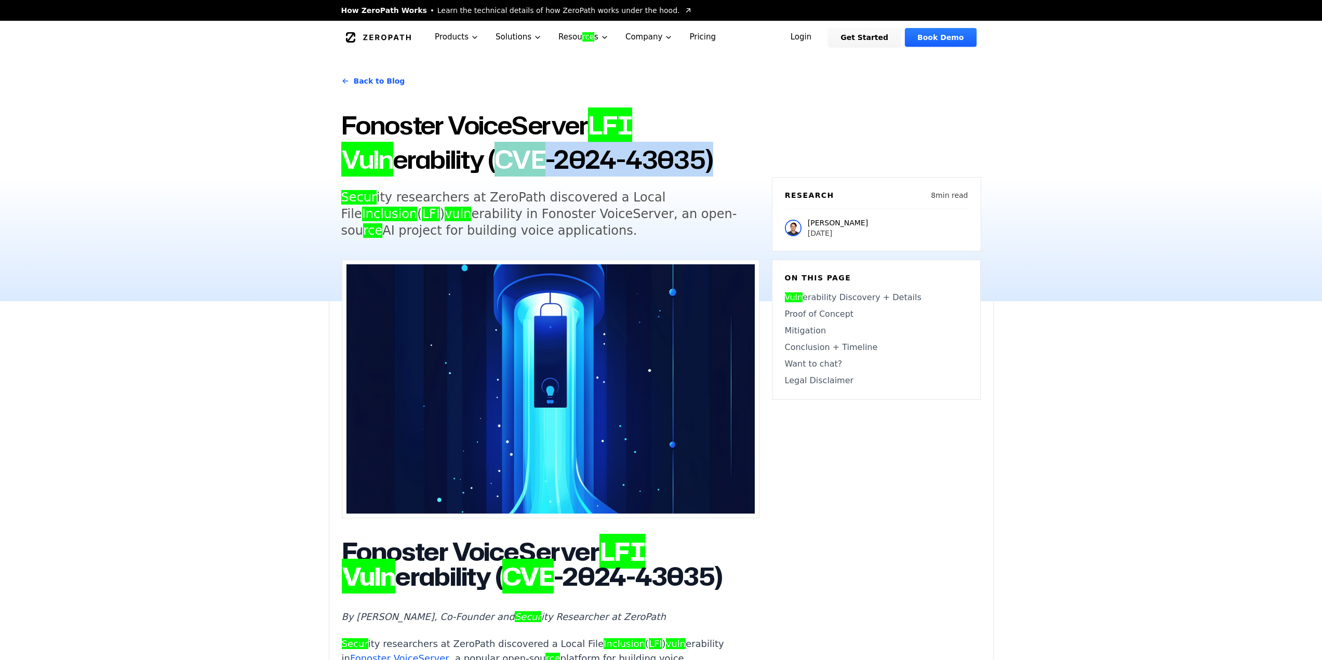
click at [712, 162] on h1 "Fonoster VoiceServer LFI Vuln erability ( CVE -2024-43035)" at bounding box center [550, 142] width 418 height 69
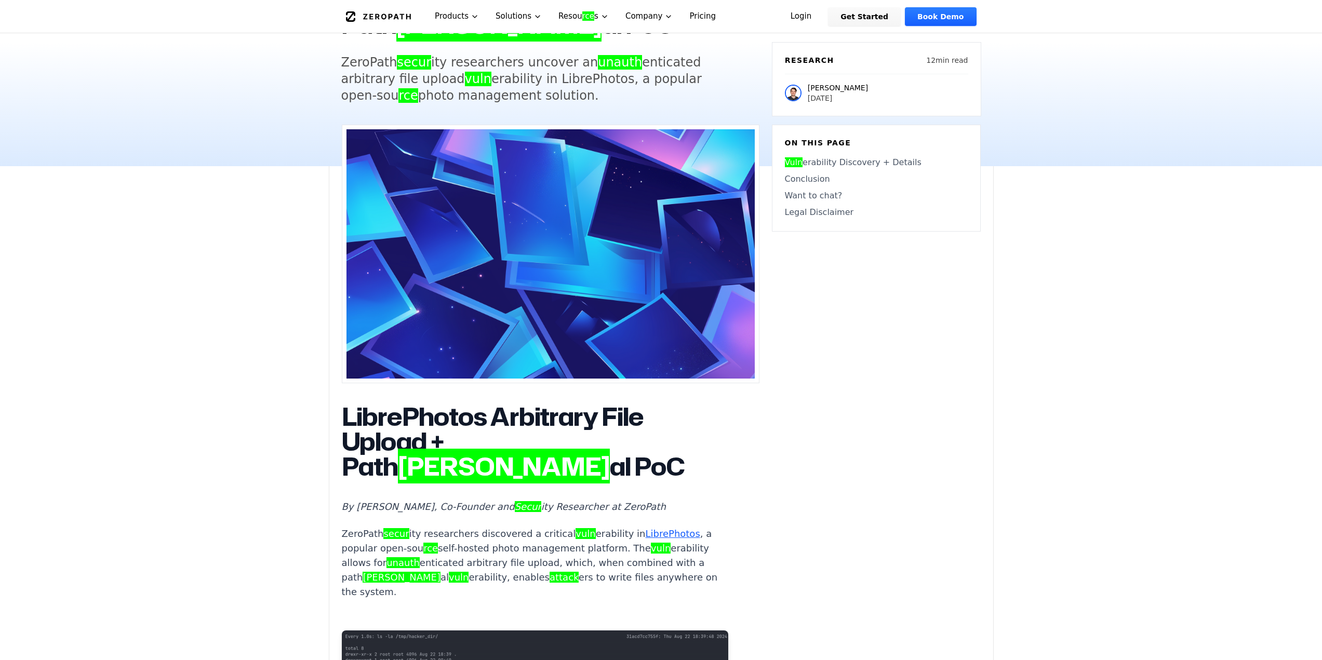
scroll to position [312, 0]
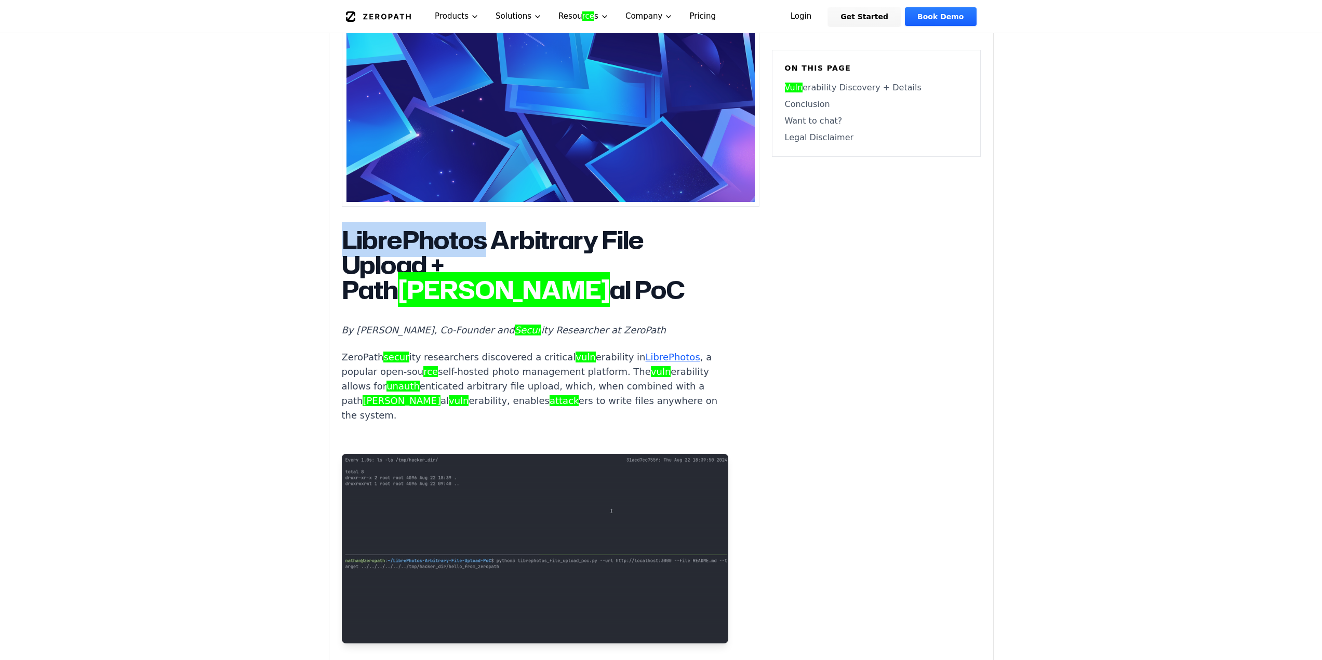
drag, startPoint x: 355, startPoint y: 242, endPoint x: 483, endPoint y: 242, distance: 127.8
click at [483, 242] on h1 "LibrePhotos Arbitrary File Upload + Path [PERSON_NAME] al PoC" at bounding box center [535, 265] width 387 height 75
copy h1 "LibrePhotos"
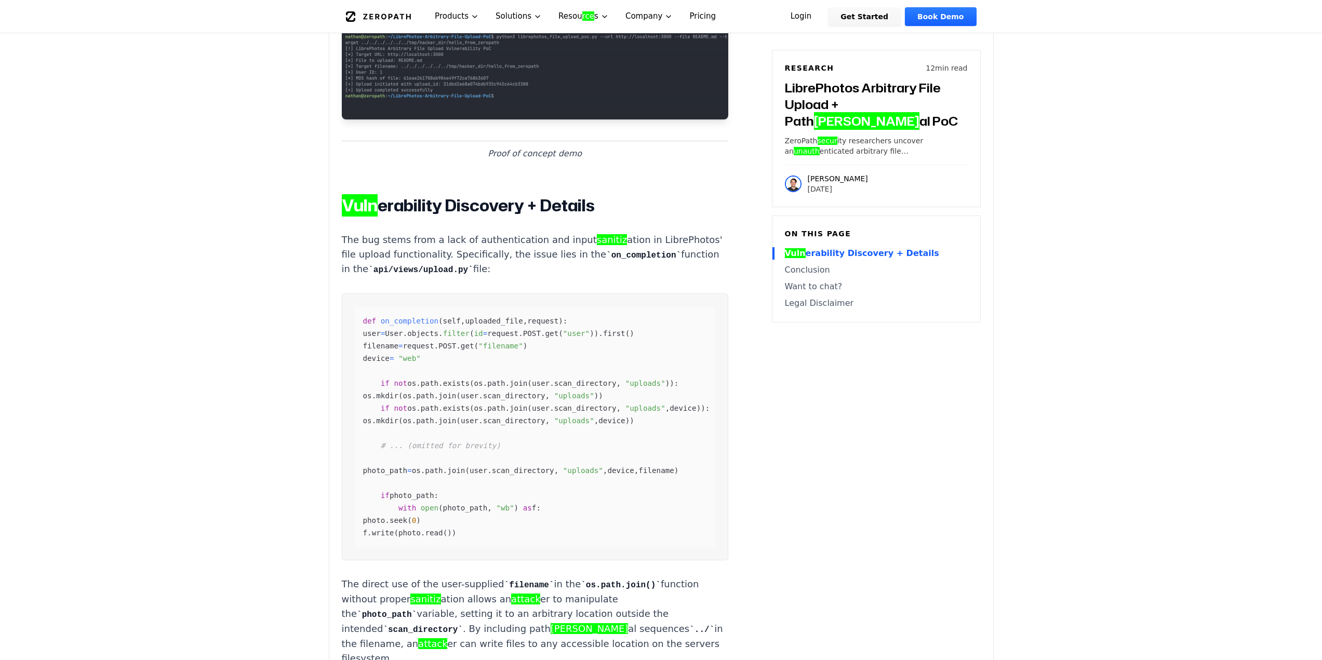
scroll to position [831, 0]
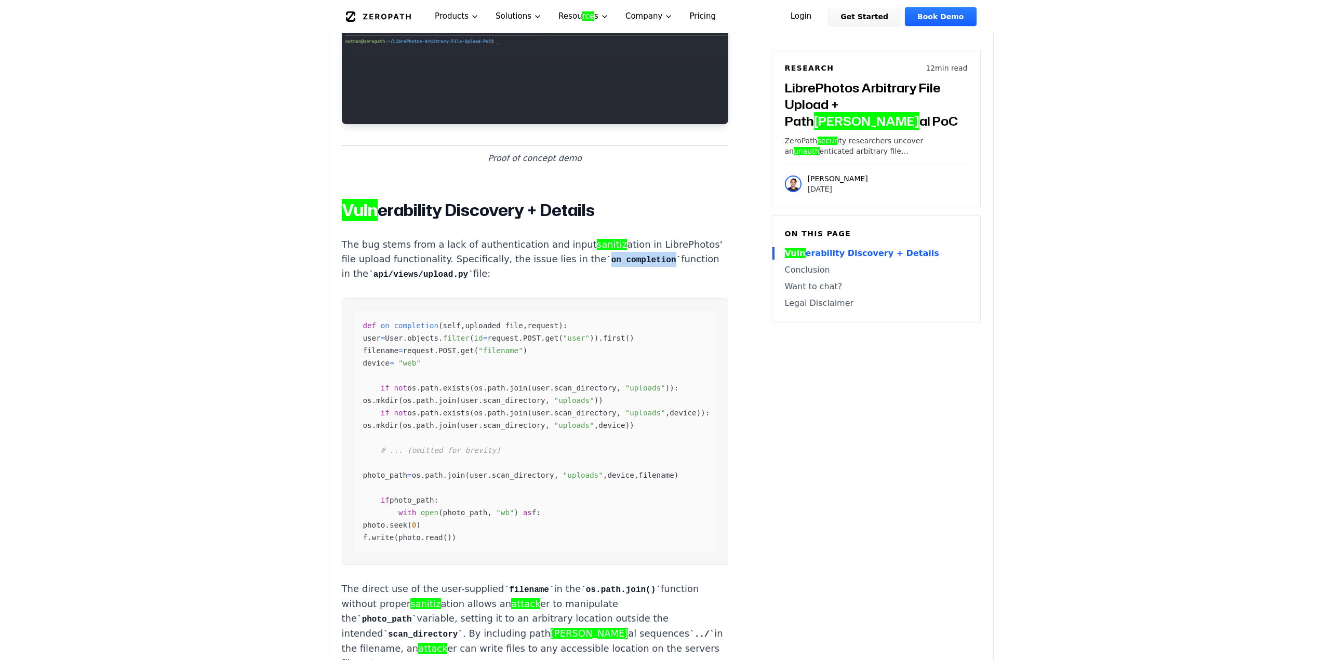
drag, startPoint x: 347, startPoint y: 248, endPoint x: 409, endPoint y: 248, distance: 62.4
click at [606, 256] on code "on_completion" at bounding box center [643, 260] width 75 height 9
copy code "on_completion"
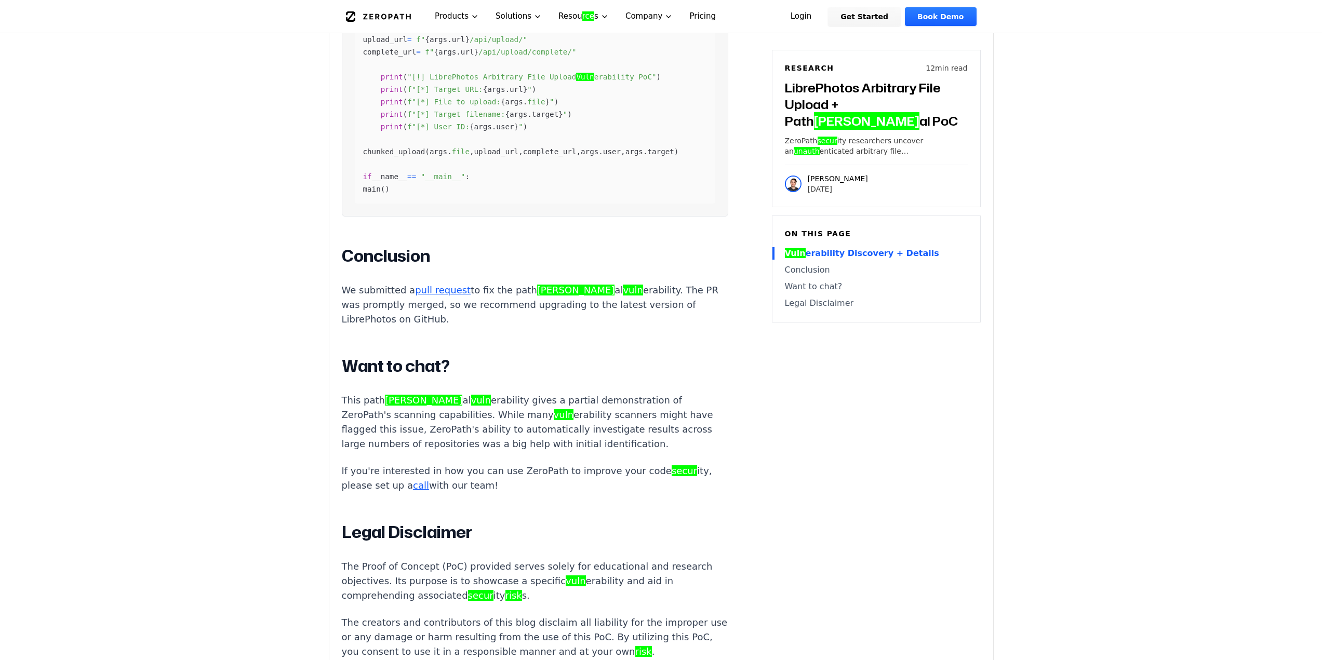
scroll to position [2286, 0]
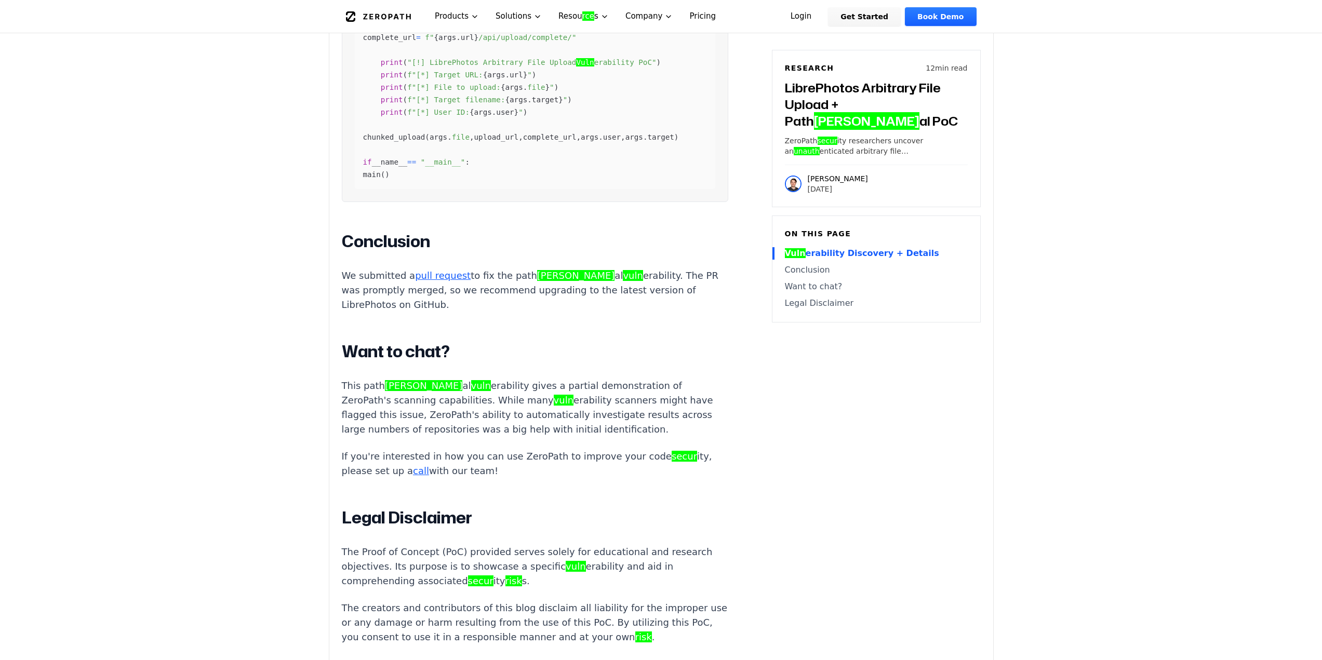
click at [436, 281] on link "pull request" at bounding box center [443, 275] width 56 height 11
